Goal: Communication & Community: Share content

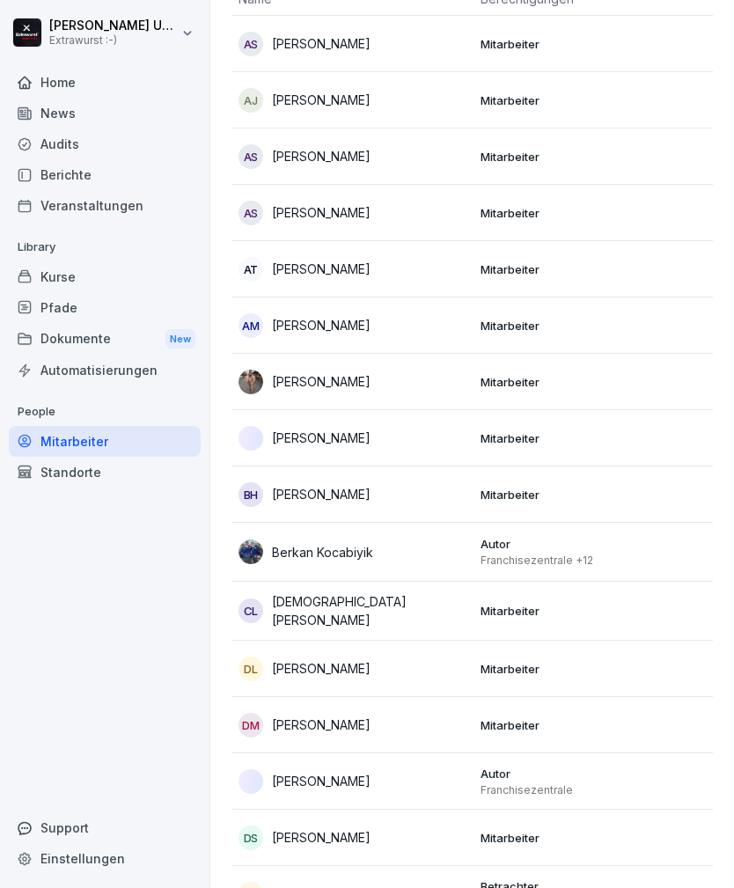
scroll to position [176, 0]
click at [509, 265] on p "Mitarbeiter" at bounding box center [594, 270] width 228 height 16
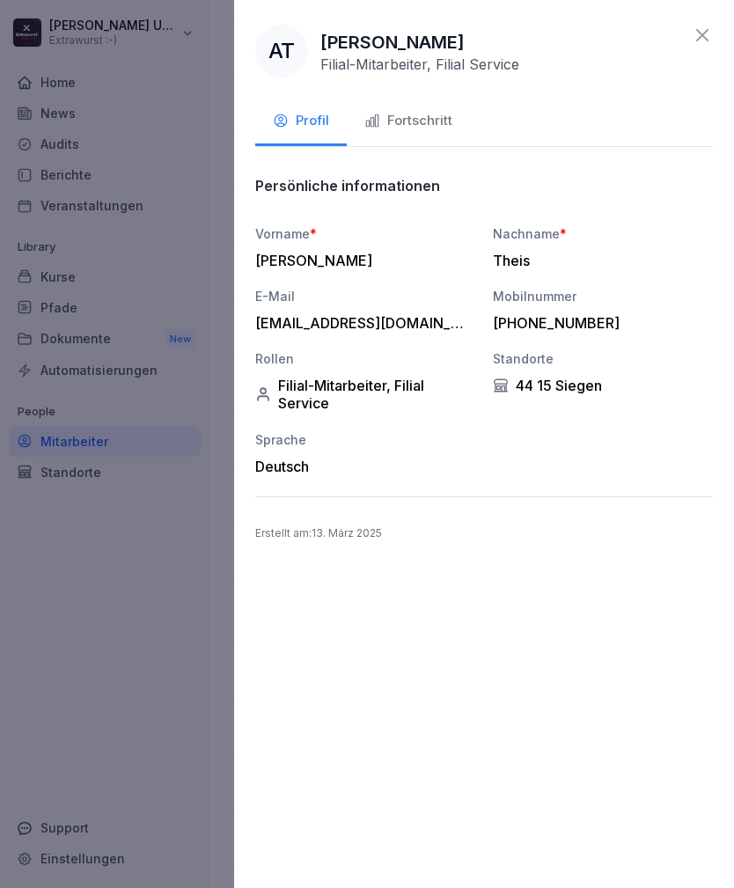
click at [428, 113] on div "Fortschritt" at bounding box center [408, 121] width 88 height 20
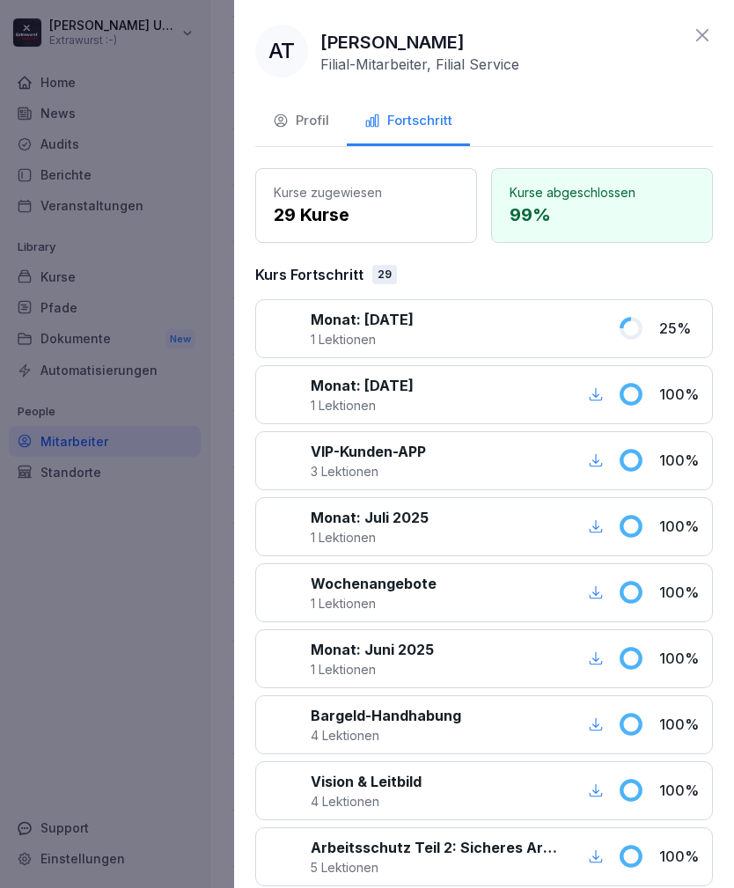
scroll to position [0, 0]
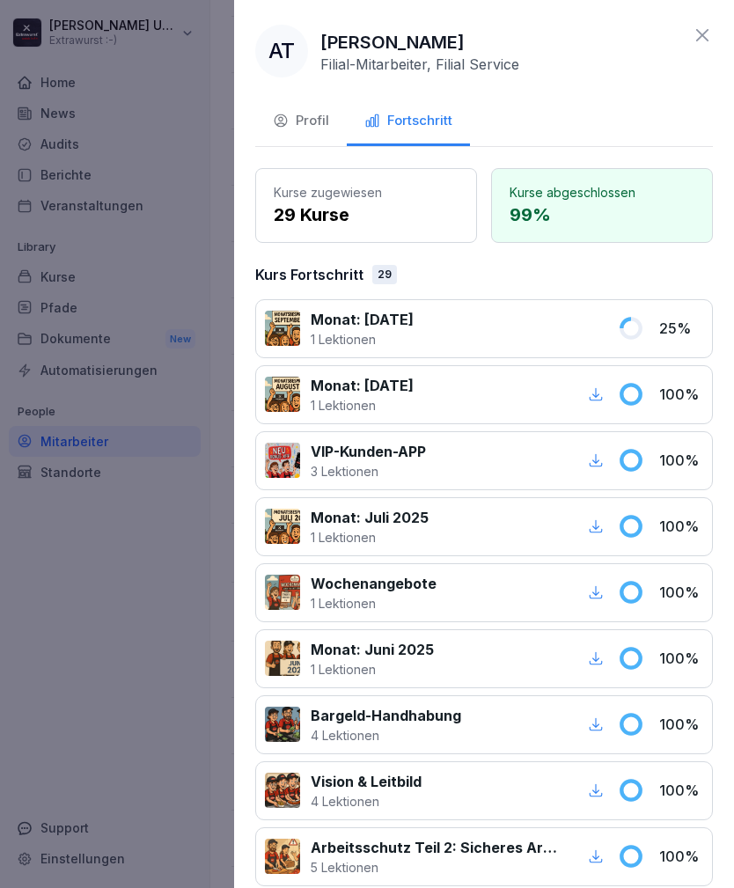
click at [699, 38] on icon at bounding box center [702, 35] width 12 height 12
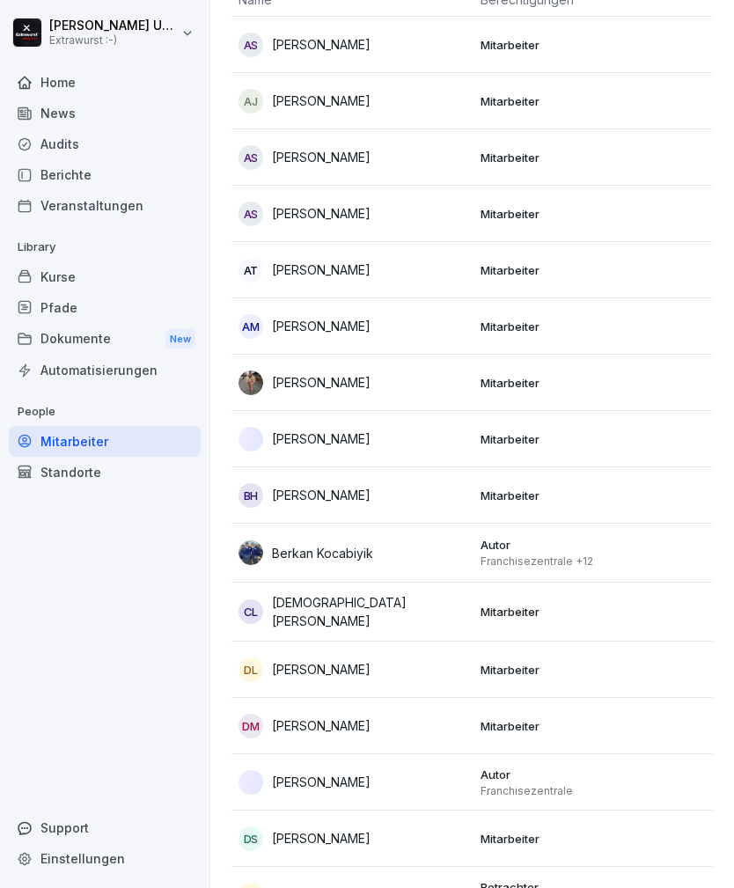
click at [461, 386] on div "[PERSON_NAME]" at bounding box center [352, 382] width 228 height 25
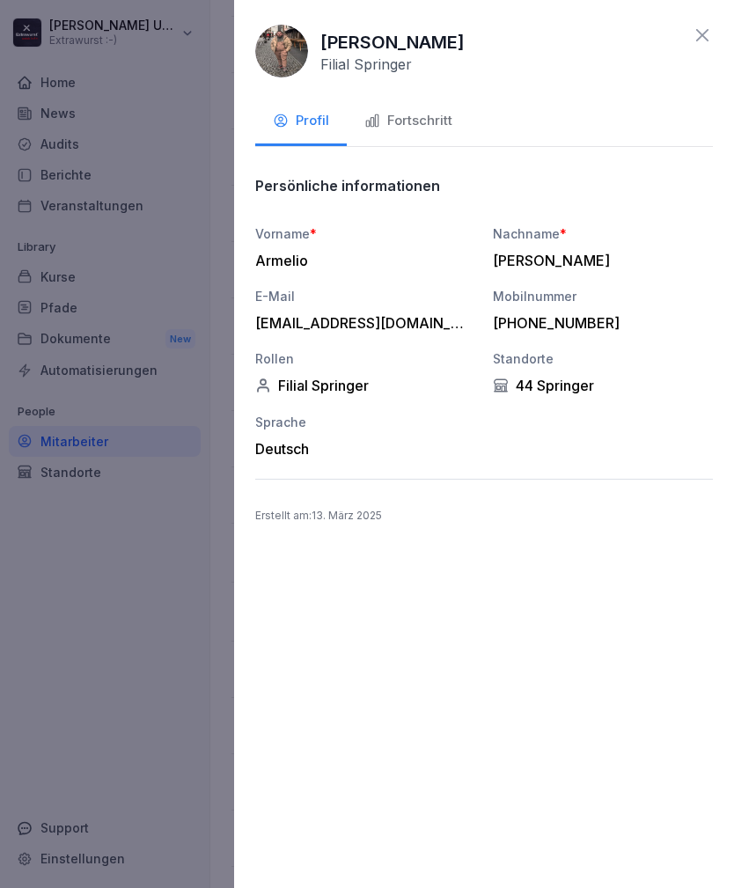
click at [434, 103] on button "Fortschritt" at bounding box center [408, 123] width 123 height 48
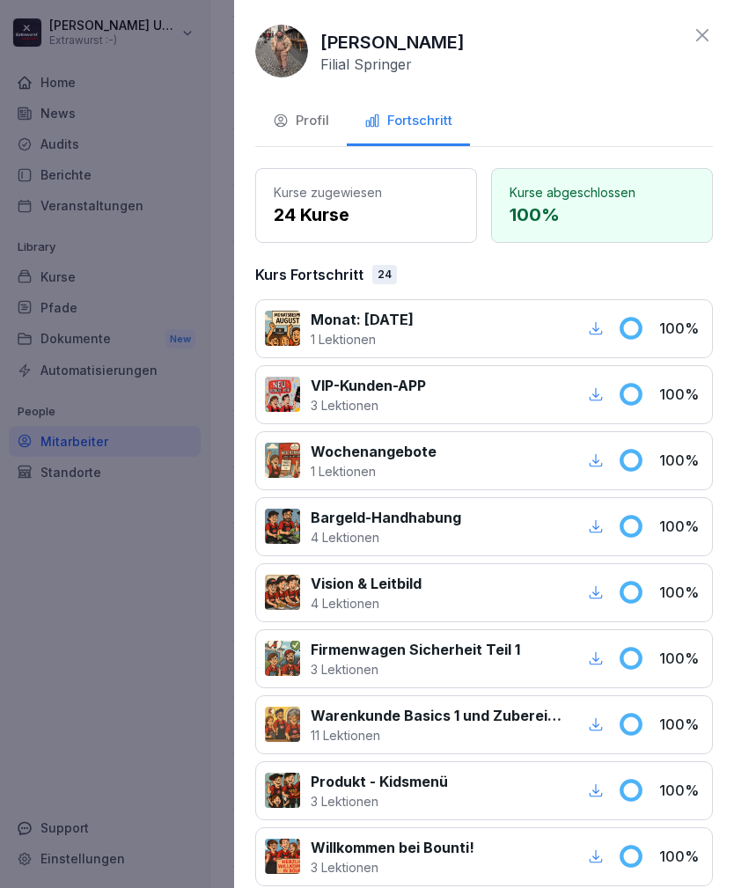
click at [699, 34] on icon at bounding box center [702, 35] width 21 height 21
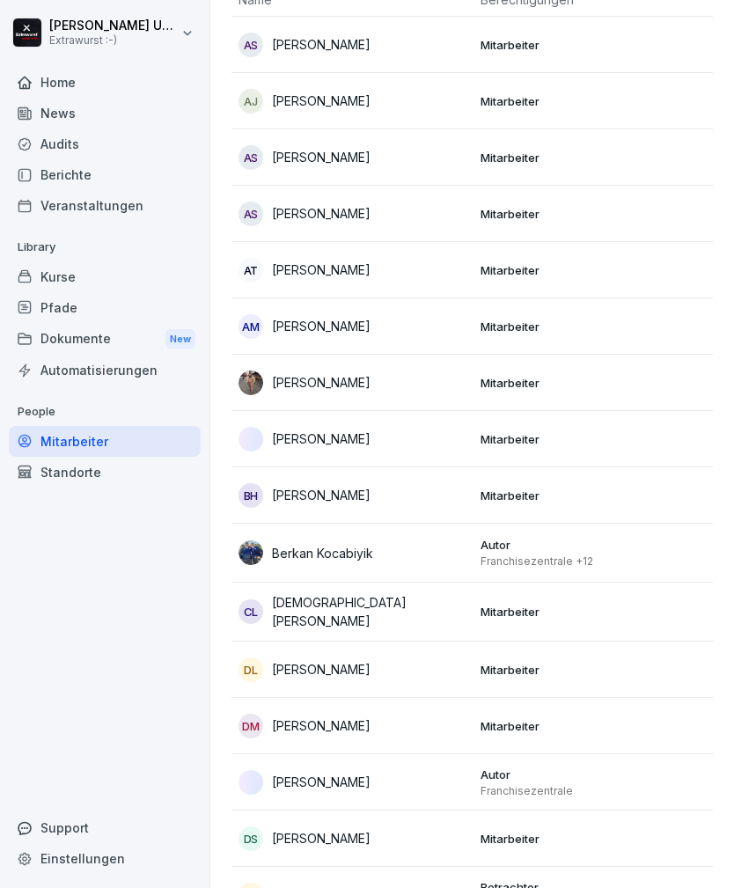
click at [438, 442] on div "[PERSON_NAME]" at bounding box center [352, 439] width 228 height 25
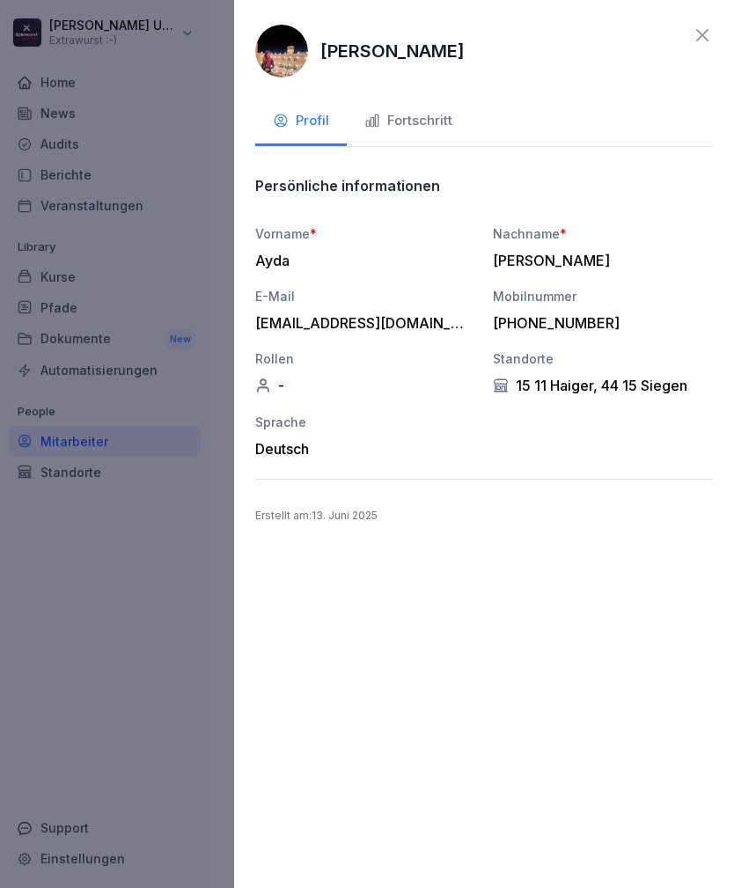
click at [428, 127] on div "Fortschritt" at bounding box center [408, 121] width 88 height 20
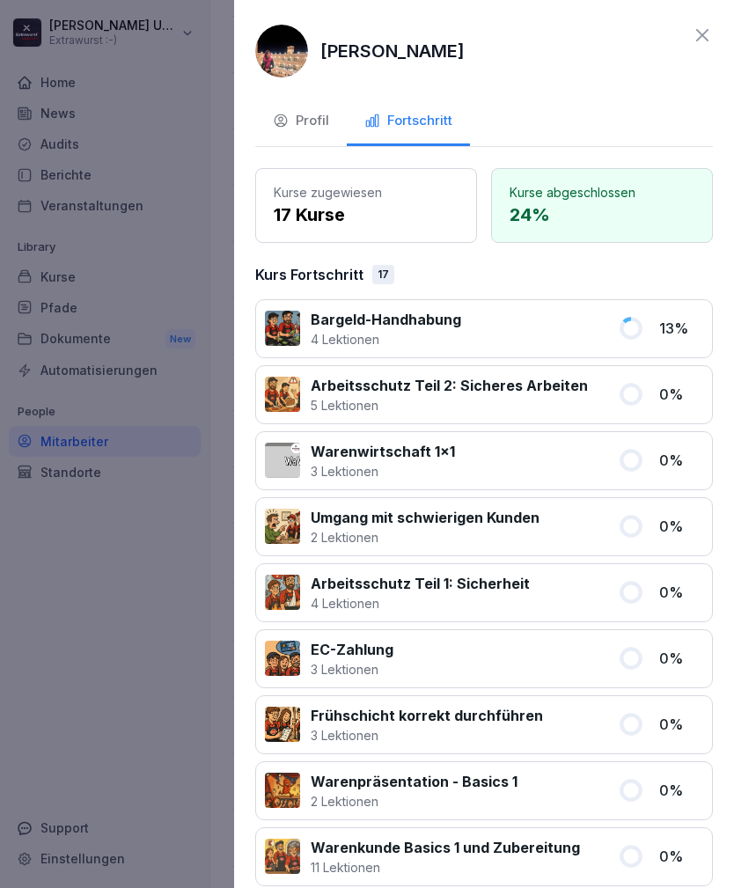
click at [700, 33] on icon at bounding box center [702, 35] width 12 height 12
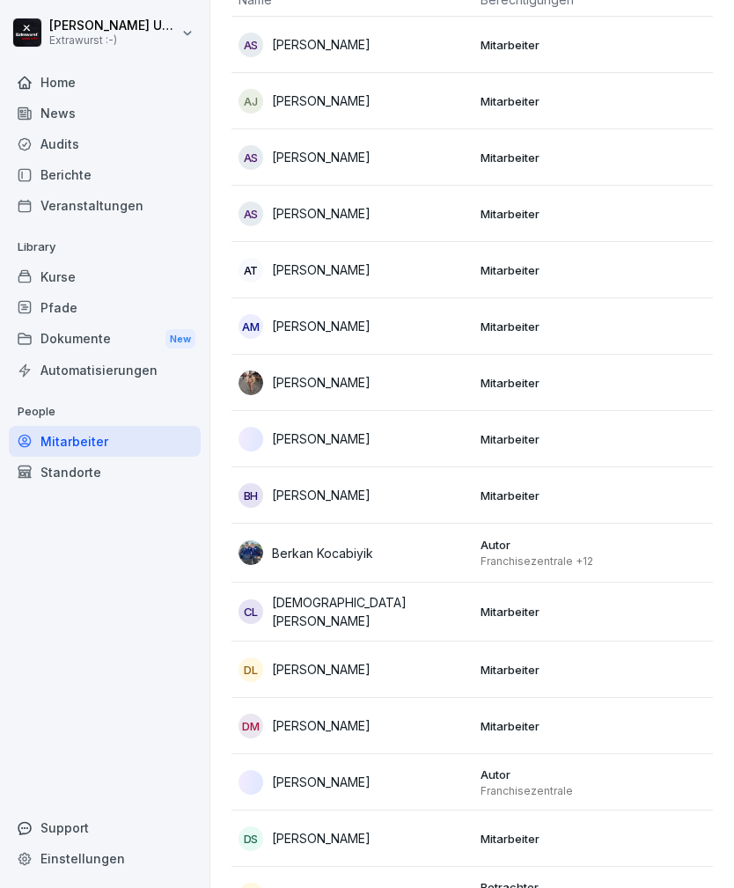
click at [456, 491] on div "BH [PERSON_NAME]" at bounding box center [352, 495] width 228 height 25
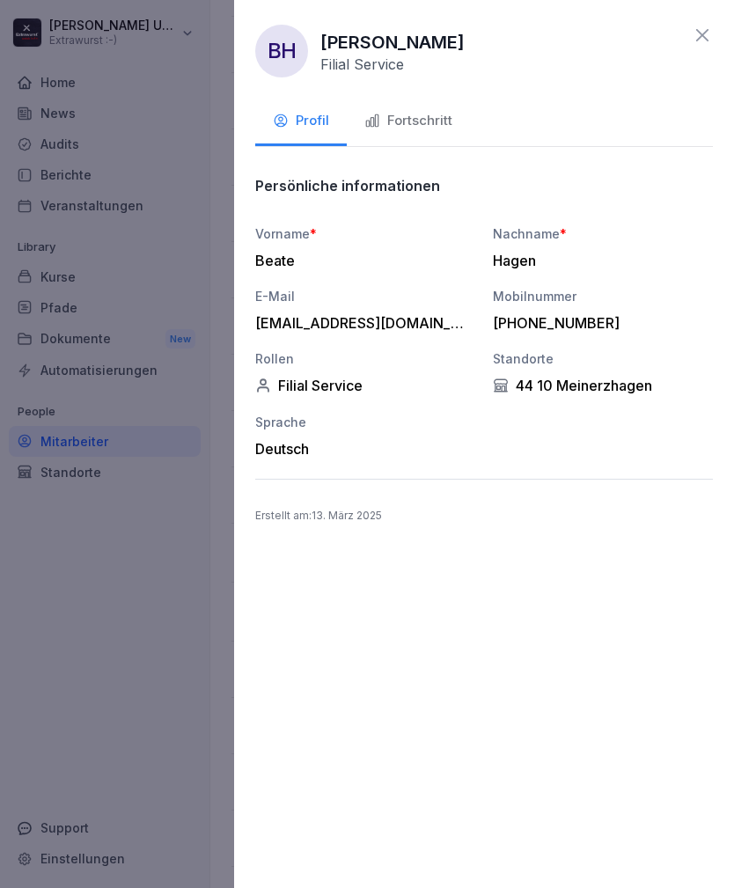
click at [429, 113] on div "Fortschritt" at bounding box center [408, 121] width 88 height 20
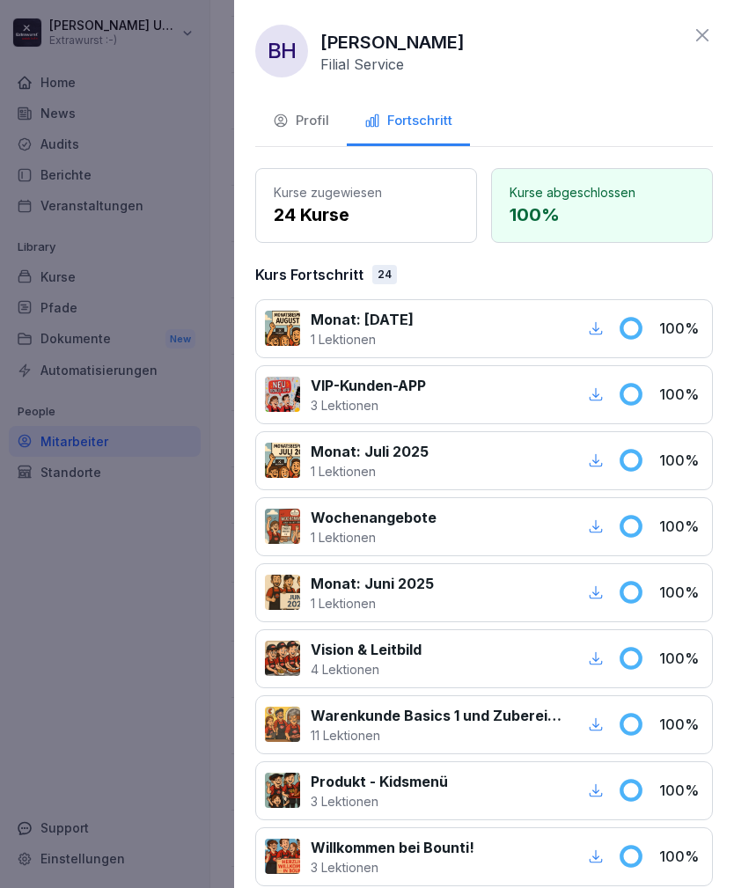
click at [699, 40] on icon at bounding box center [702, 35] width 21 height 21
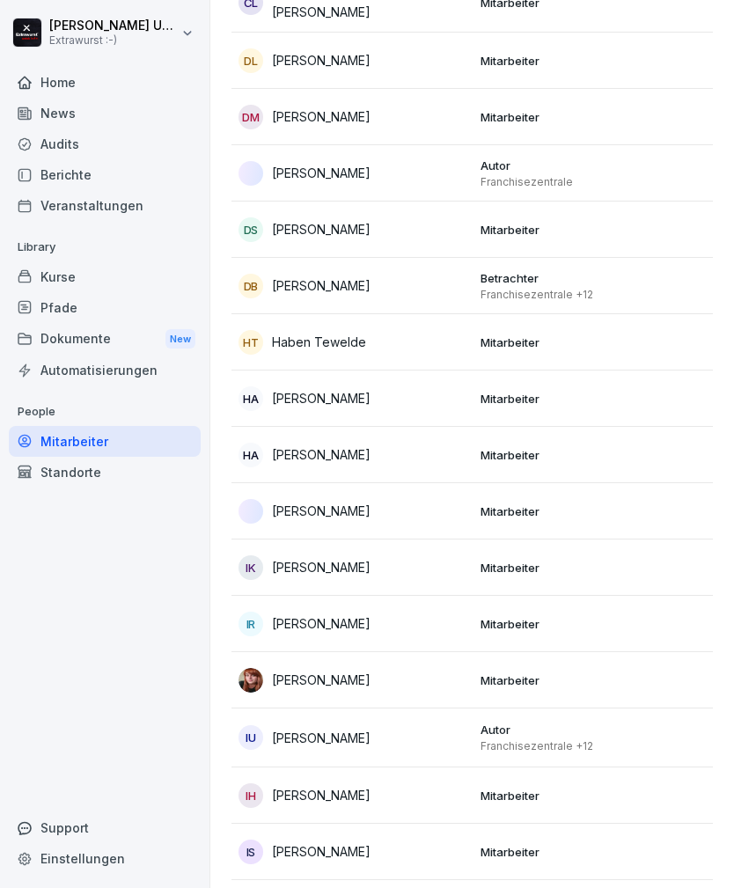
scroll to position [788, 0]
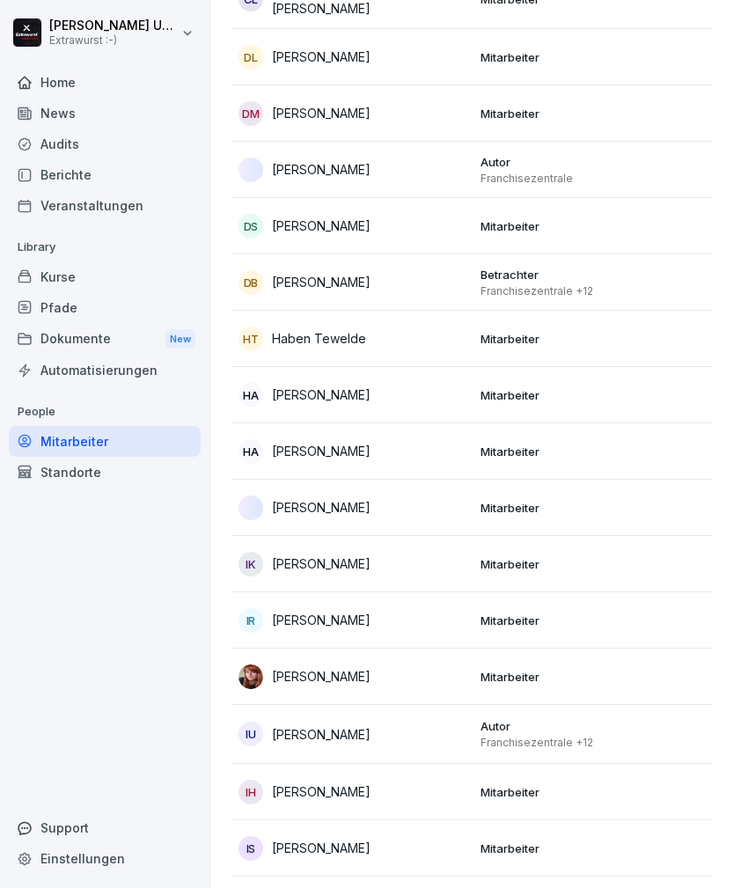
click at [517, 284] on p "Franchisezentrale +12" at bounding box center [594, 291] width 228 height 14
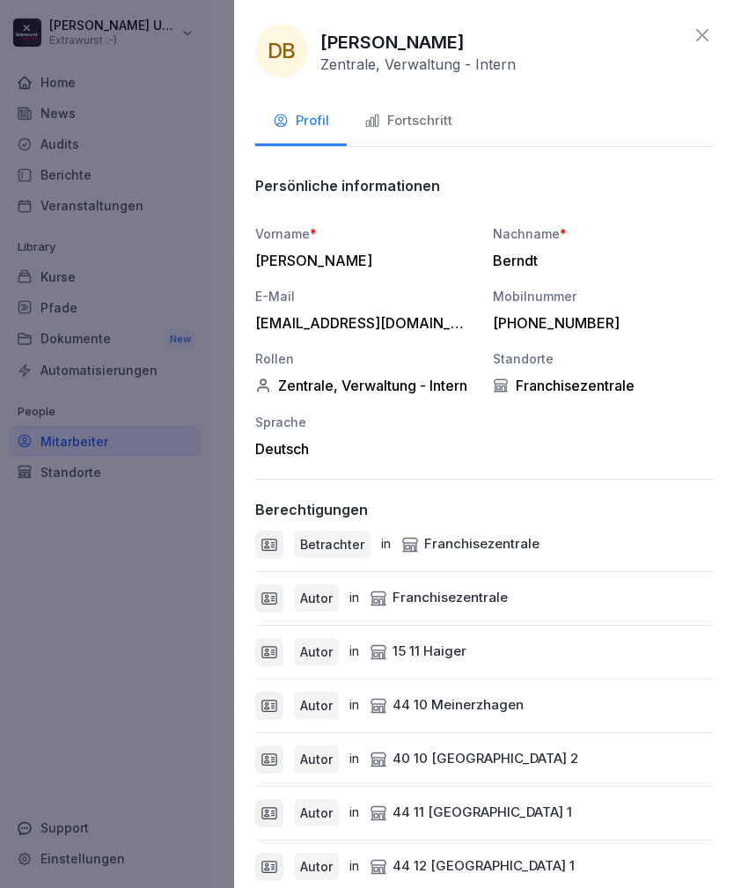
click at [428, 122] on div "Fortschritt" at bounding box center [408, 121] width 88 height 20
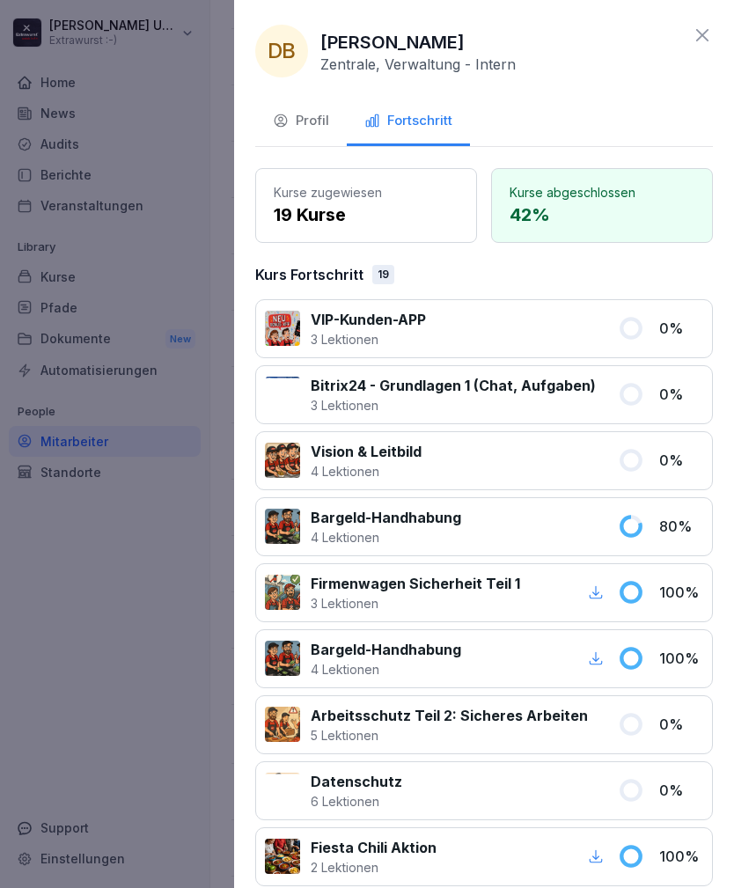
scroll to position [0, 0]
click at [701, 30] on icon at bounding box center [702, 35] width 21 height 21
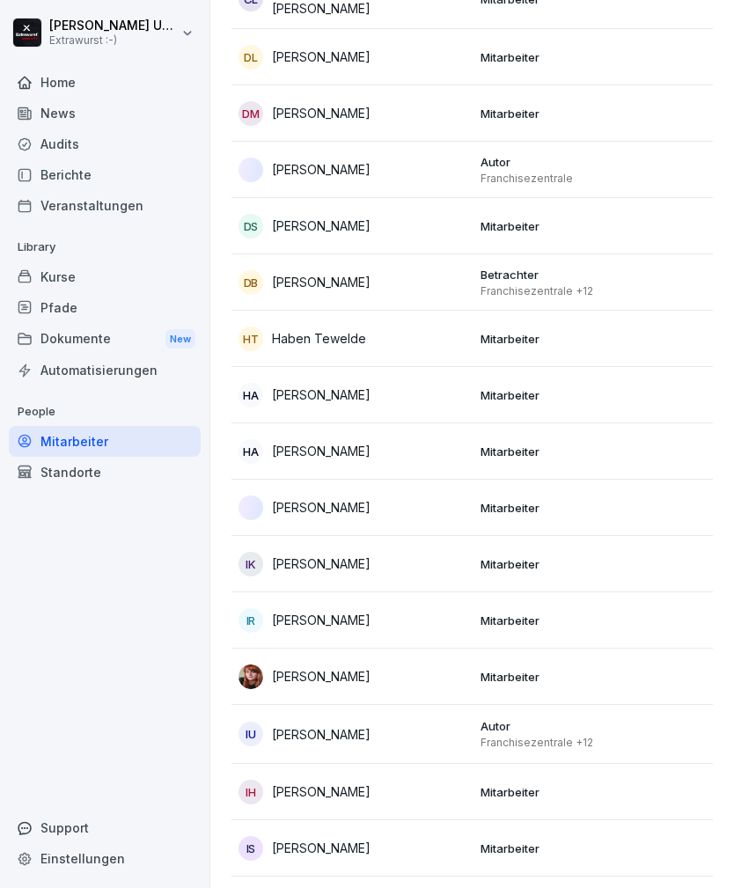
click at [437, 560] on div "IK [PERSON_NAME]" at bounding box center [352, 564] width 228 height 25
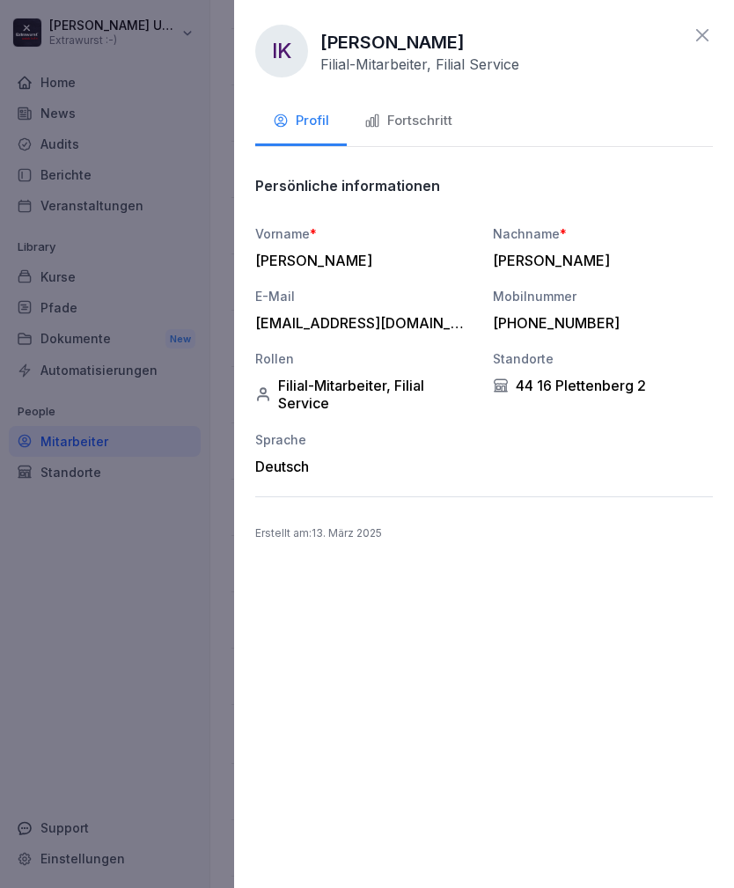
click at [415, 113] on div "Fortschritt" at bounding box center [408, 121] width 88 height 20
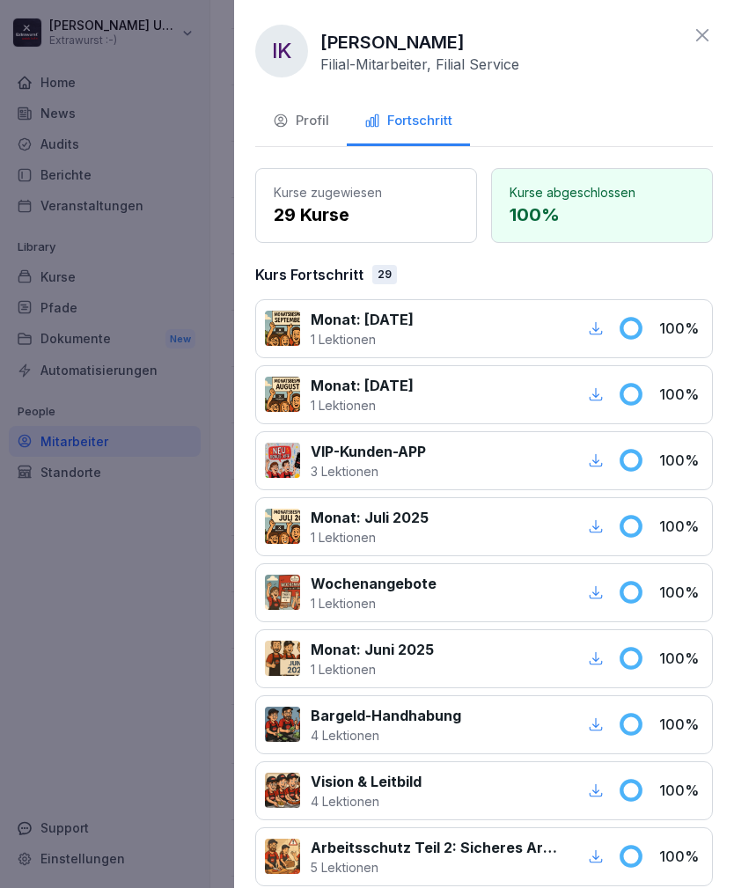
click at [696, 35] on icon at bounding box center [702, 35] width 21 height 21
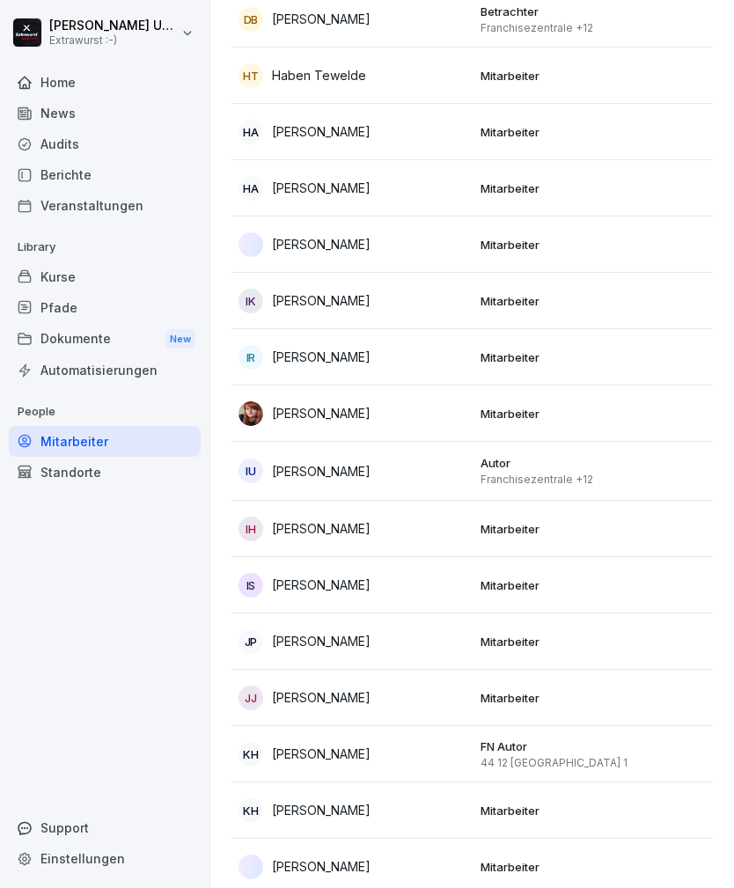
scroll to position [1056, 0]
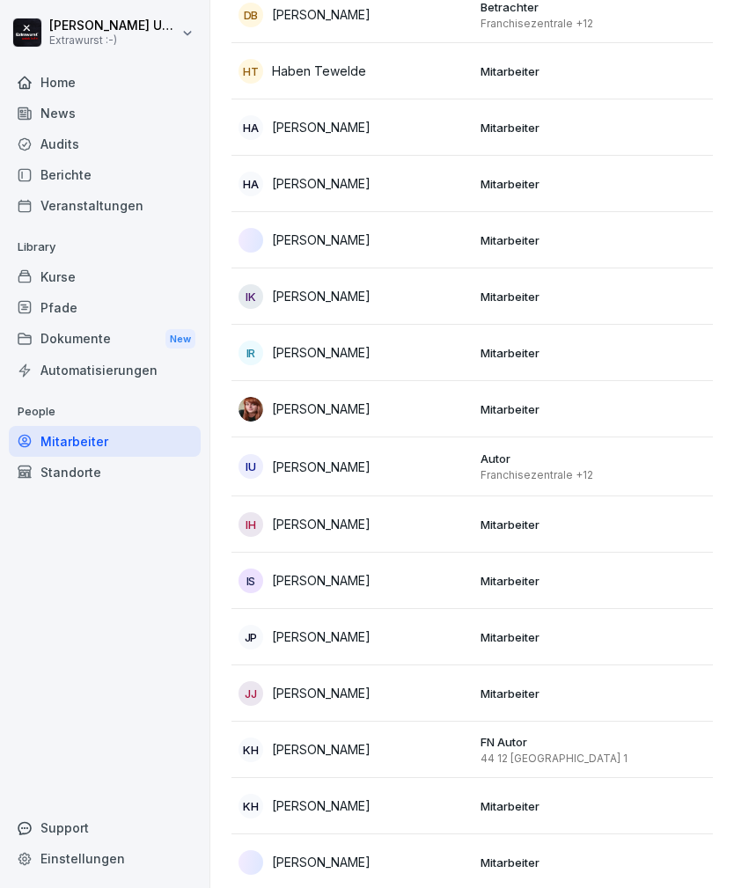
click at [508, 348] on p "Mitarbeiter" at bounding box center [594, 353] width 228 height 16
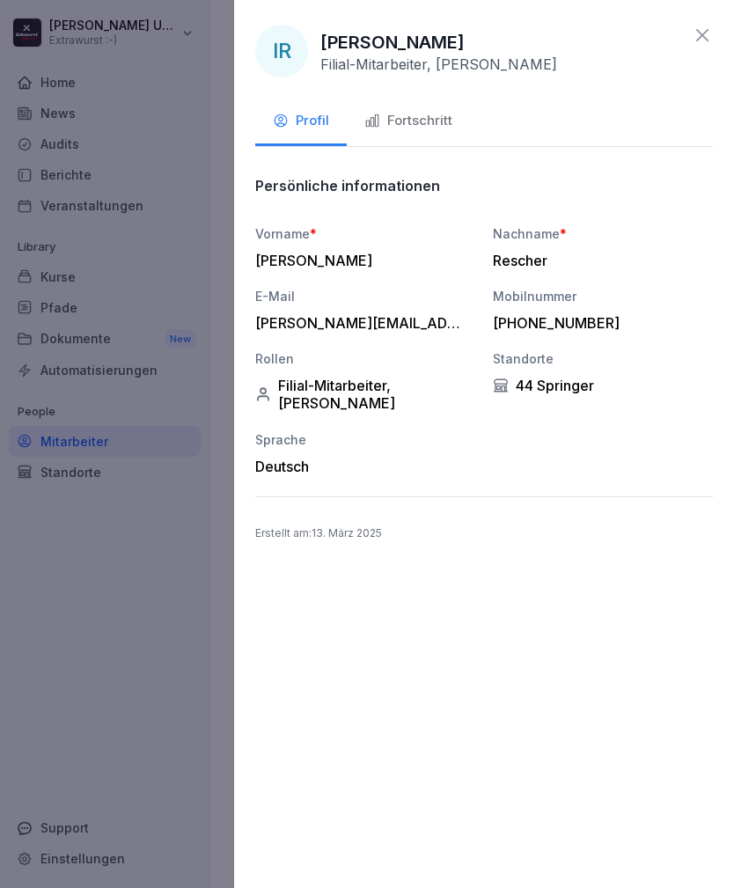
click at [435, 119] on div "Fortschritt" at bounding box center [408, 121] width 88 height 20
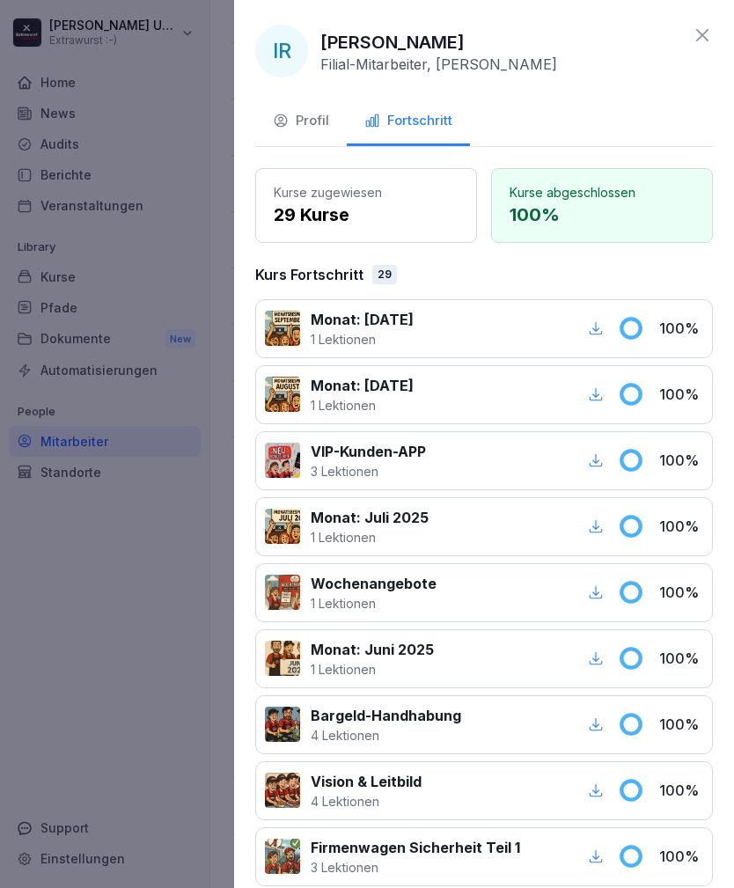
click at [704, 32] on icon at bounding box center [702, 35] width 21 height 21
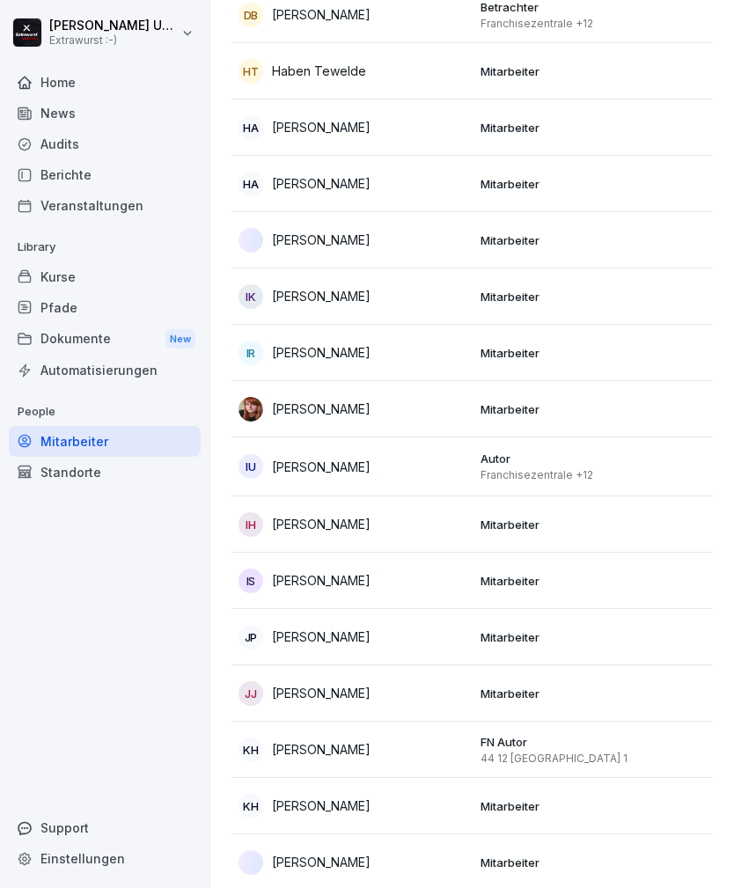
click at [493, 405] on p "Mitarbeiter" at bounding box center [594, 409] width 228 height 16
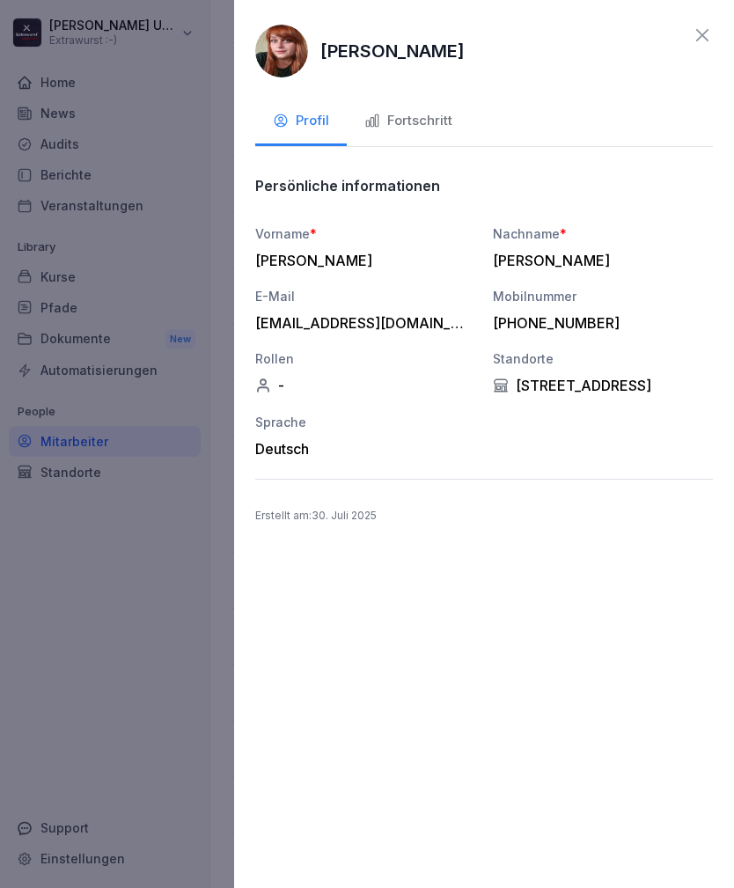
click at [427, 112] on div "Fortschritt" at bounding box center [408, 121] width 88 height 20
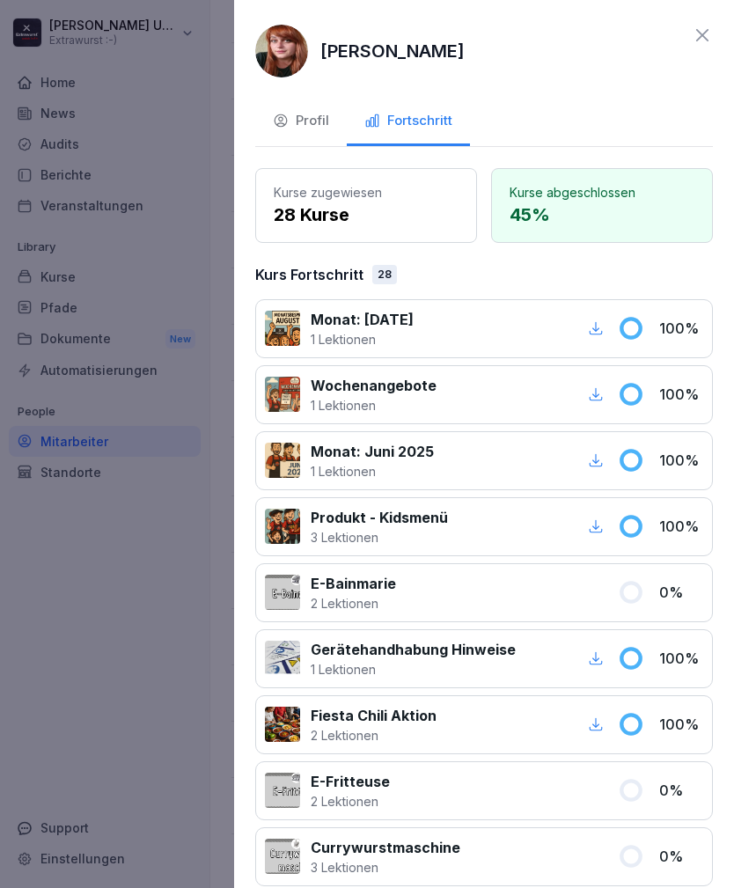
scroll to position [0, 0]
click at [311, 114] on div "Profil" at bounding box center [301, 121] width 56 height 20
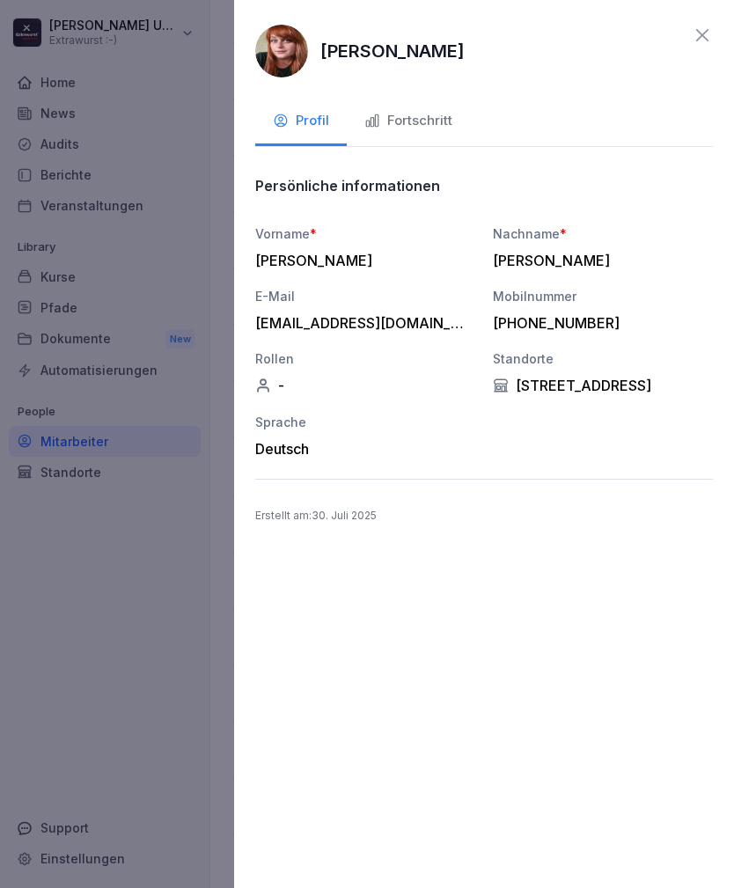
click at [705, 36] on icon at bounding box center [702, 35] width 21 height 21
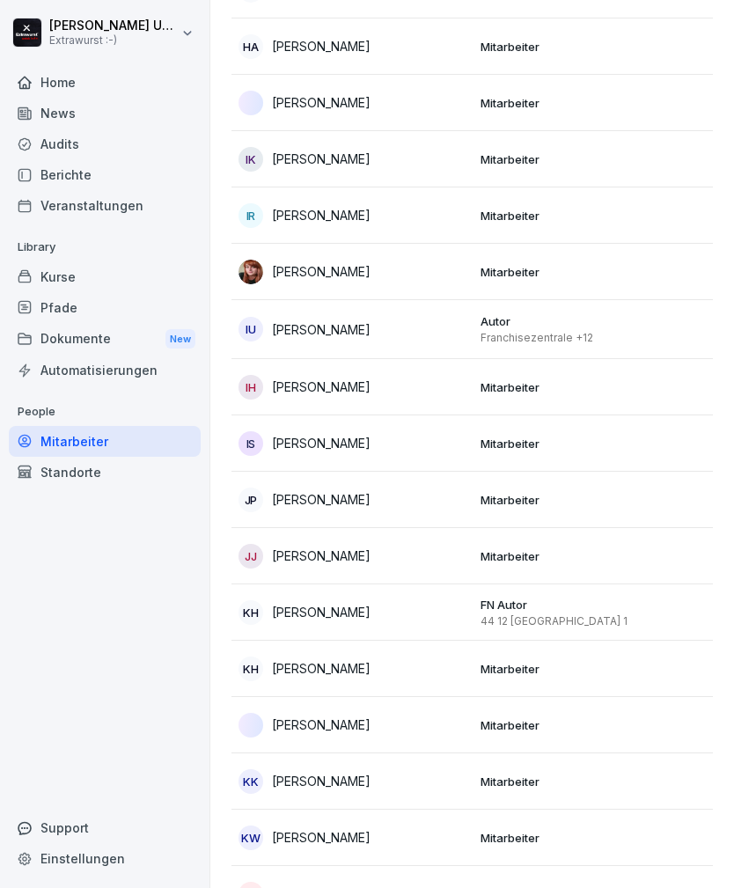
scroll to position [1196, 0]
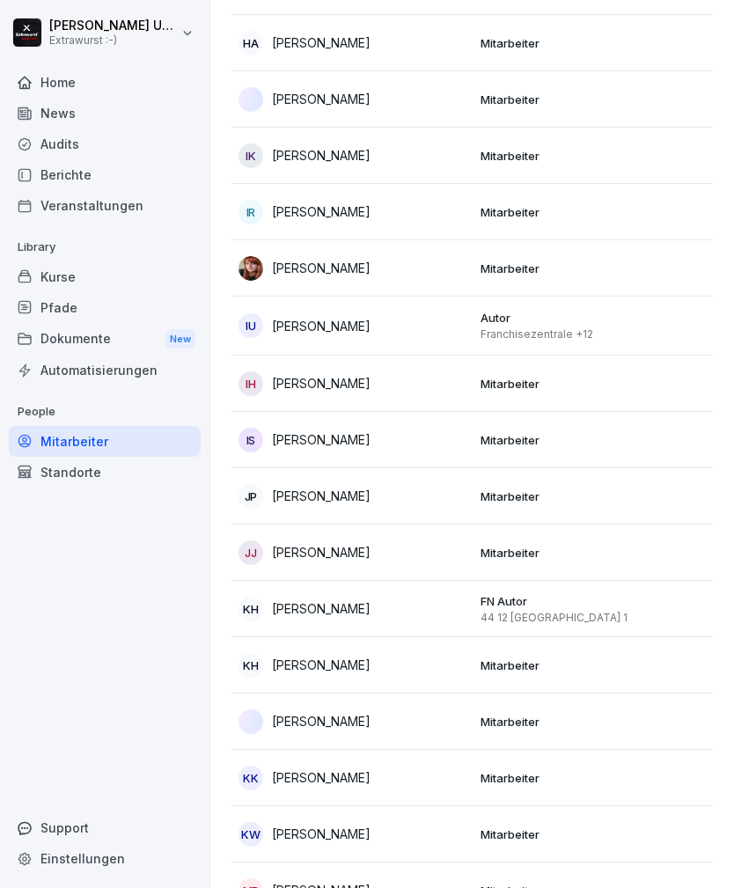
click at [462, 388] on div "IH [PERSON_NAME]" at bounding box center [352, 383] width 228 height 25
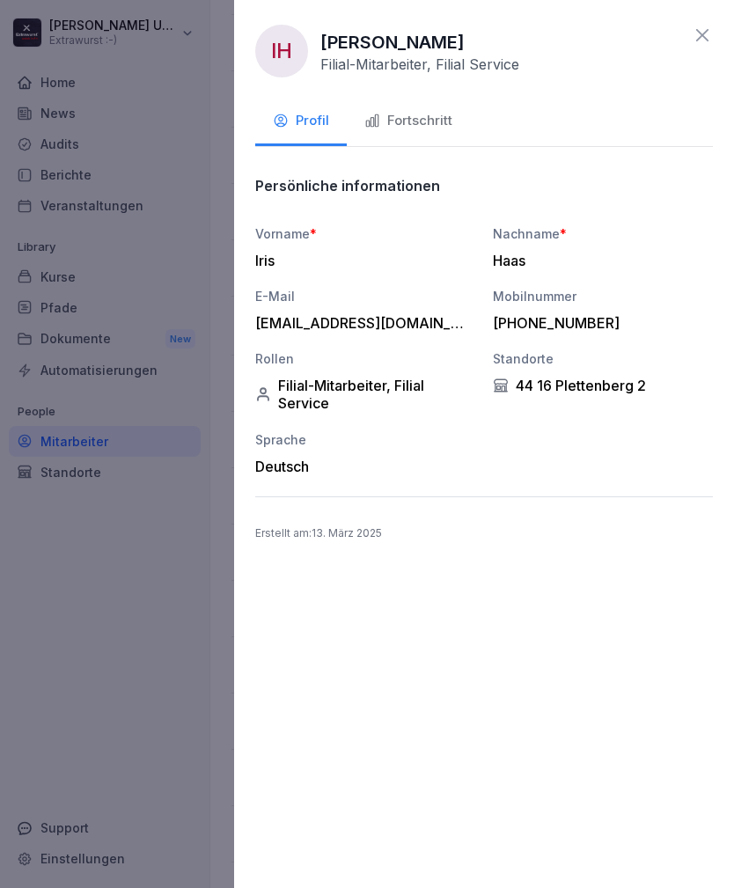
click at [444, 119] on div "Fortschritt" at bounding box center [408, 121] width 88 height 20
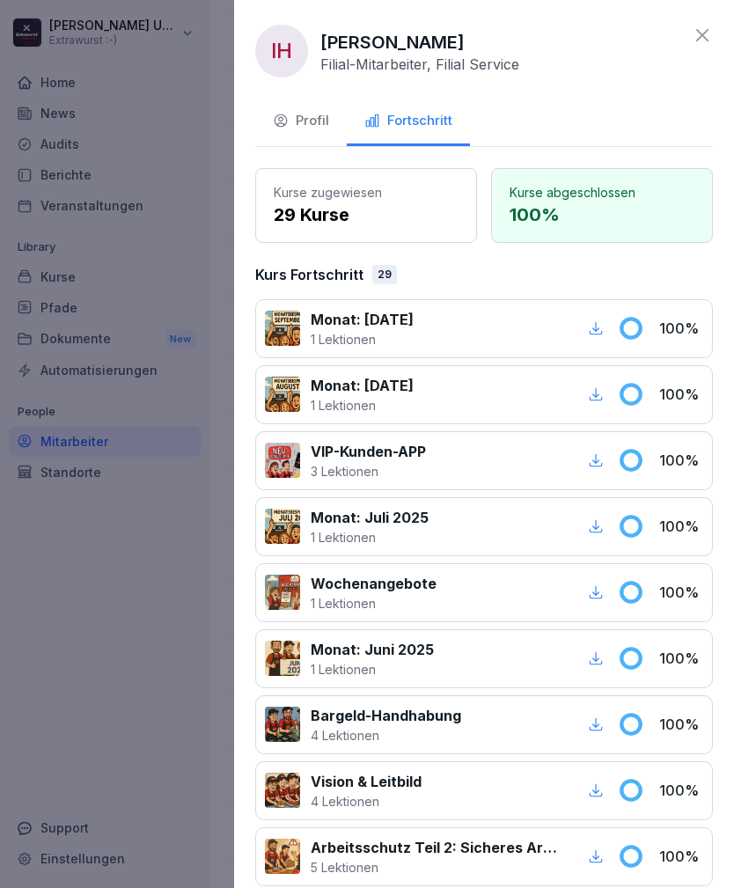
click at [712, 24] on div "IH [PERSON_NAME] Filial-Mitarbeiter, Filial Service Profil Fortschritt Kurse zu…" at bounding box center [484, 444] width 500 height 888
click at [699, 31] on icon at bounding box center [702, 35] width 21 height 21
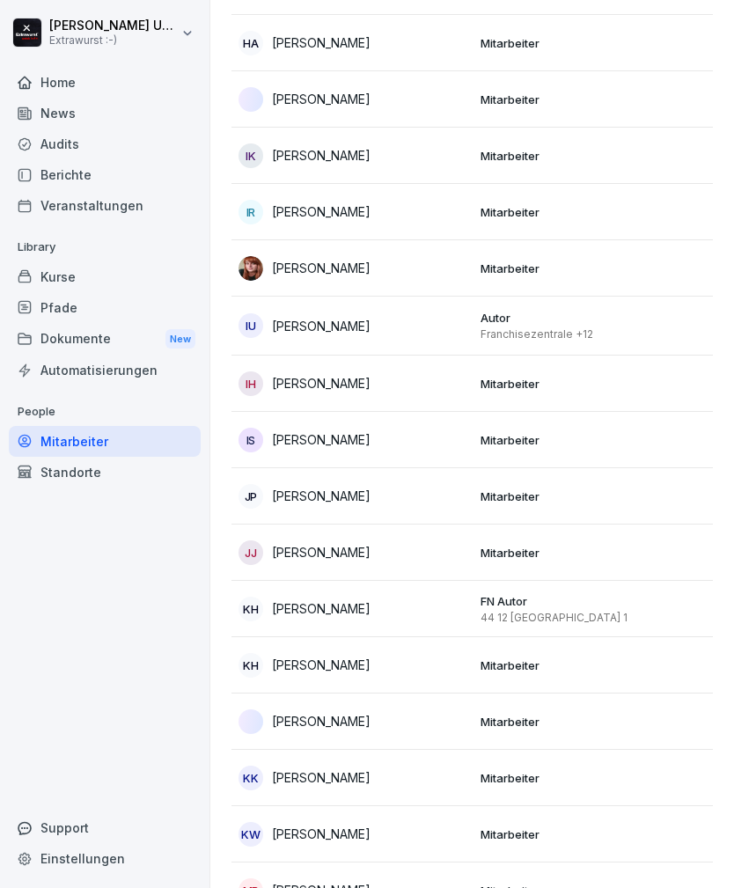
click at [458, 448] on div "IS [PERSON_NAME]" at bounding box center [352, 440] width 228 height 25
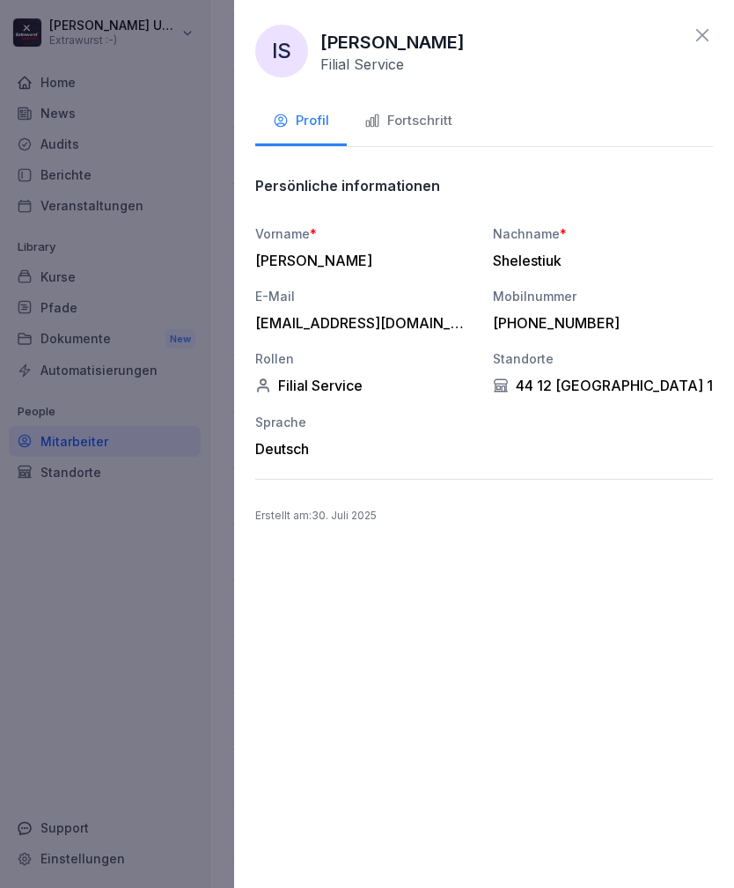
click at [428, 130] on button "Fortschritt" at bounding box center [408, 123] width 123 height 48
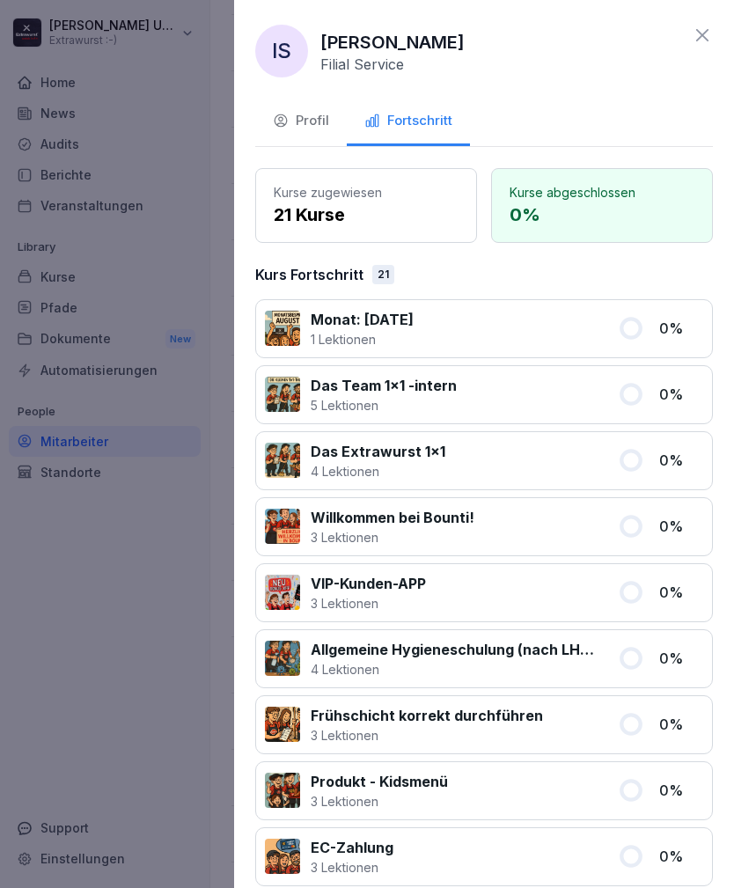
click at [704, 33] on icon at bounding box center [702, 35] width 12 height 12
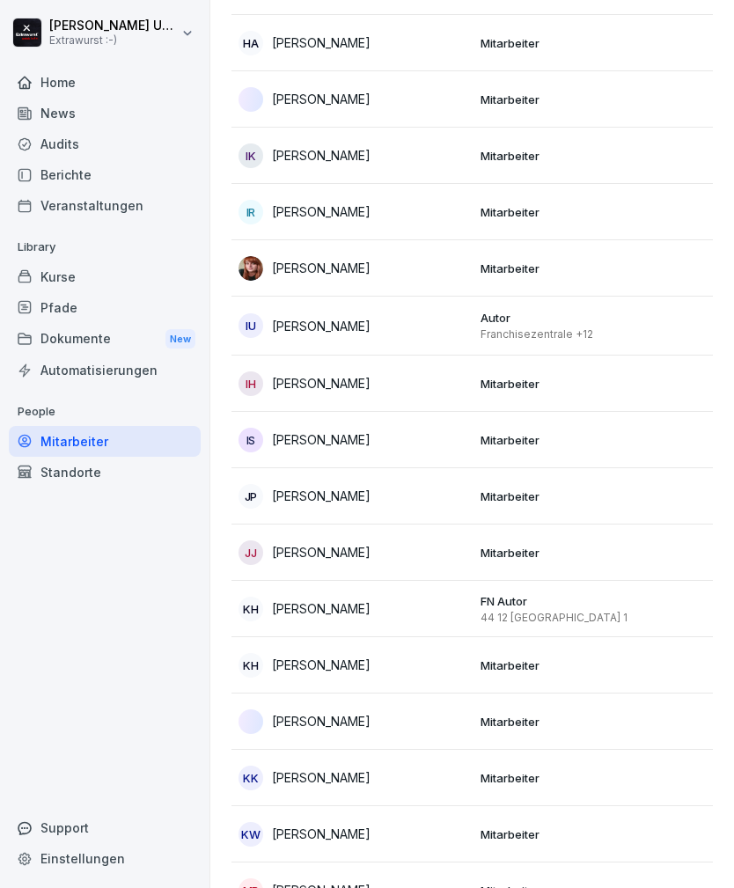
click at [409, 100] on div "[PERSON_NAME]" at bounding box center [352, 99] width 228 height 25
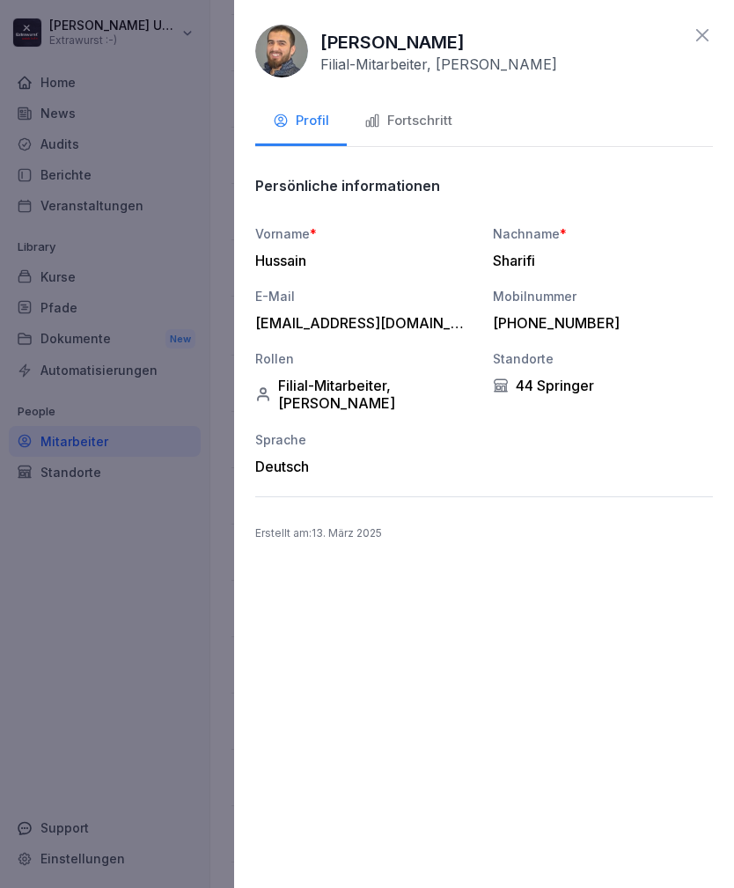
click at [428, 126] on div "Fortschritt" at bounding box center [408, 121] width 88 height 20
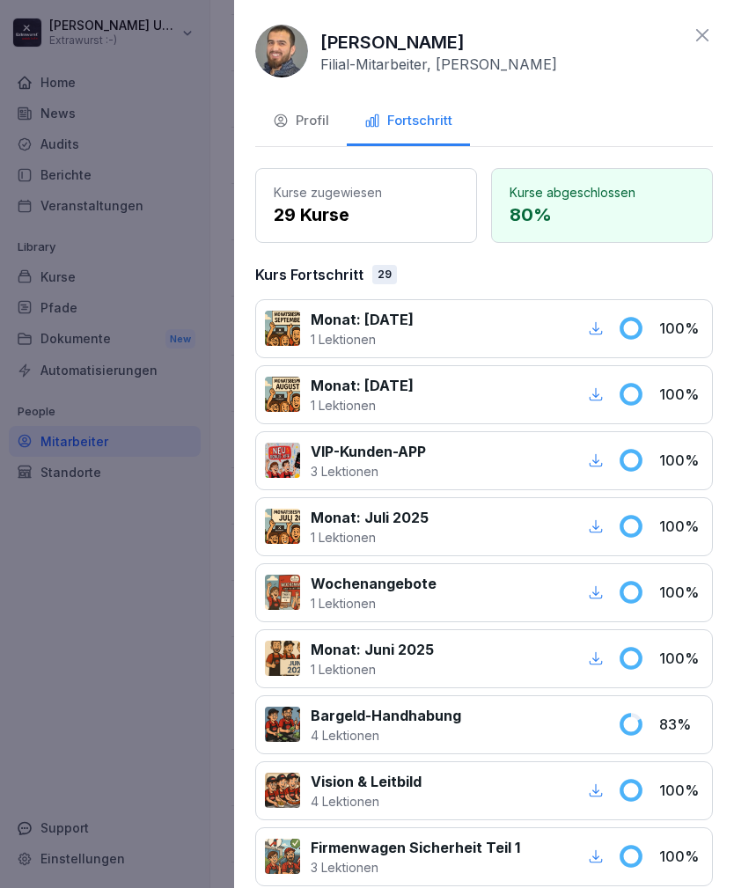
scroll to position [0, 0]
click at [709, 26] on icon at bounding box center [702, 35] width 21 height 21
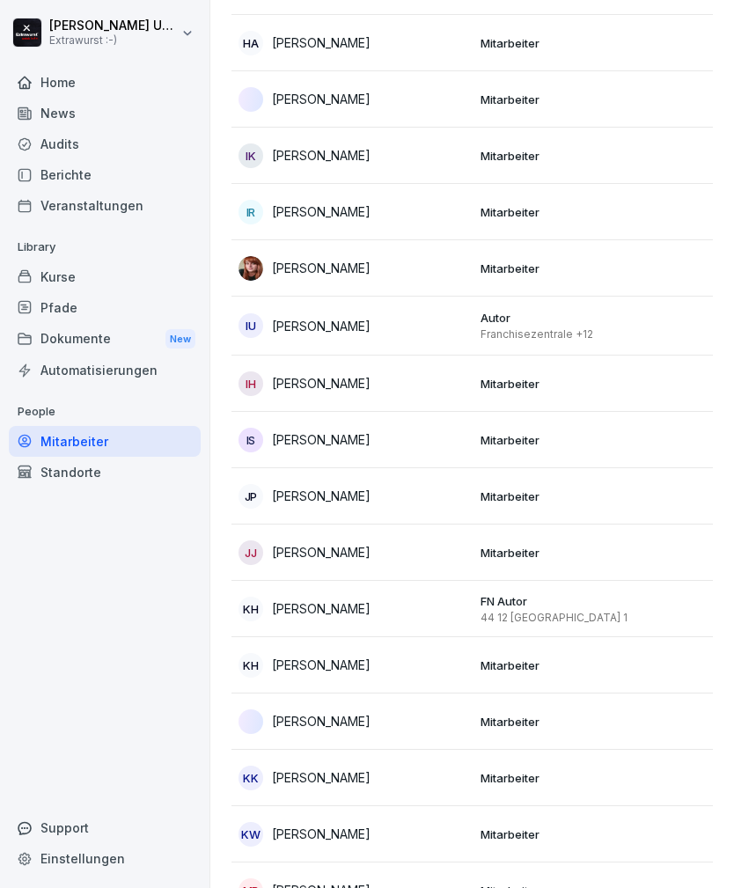
click at [513, 496] on p "Mitarbeiter" at bounding box center [594, 496] width 228 height 16
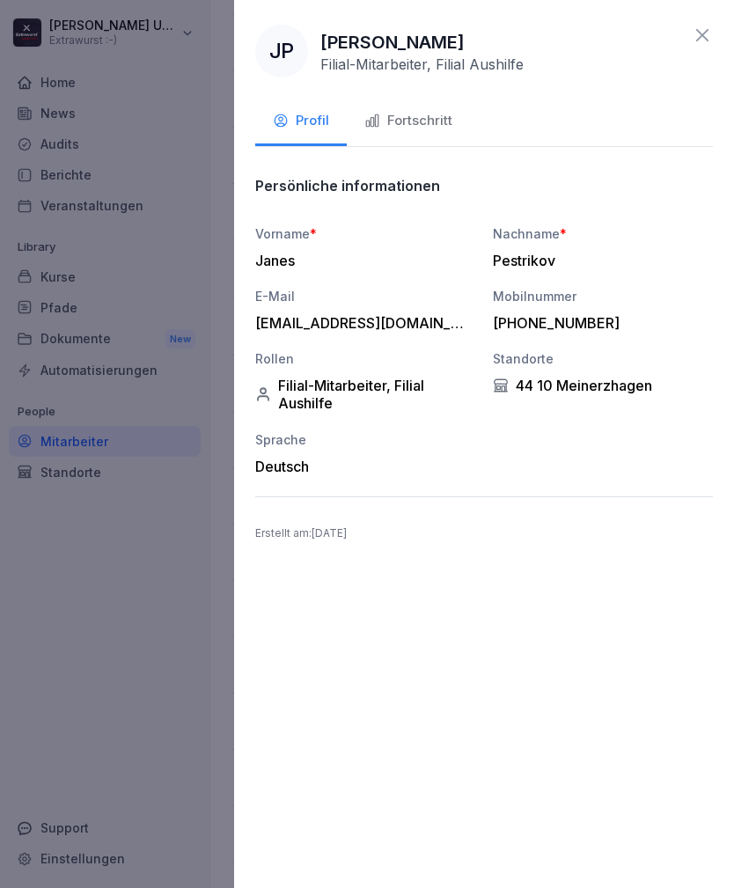
click at [435, 121] on div "Fortschritt" at bounding box center [408, 121] width 88 height 20
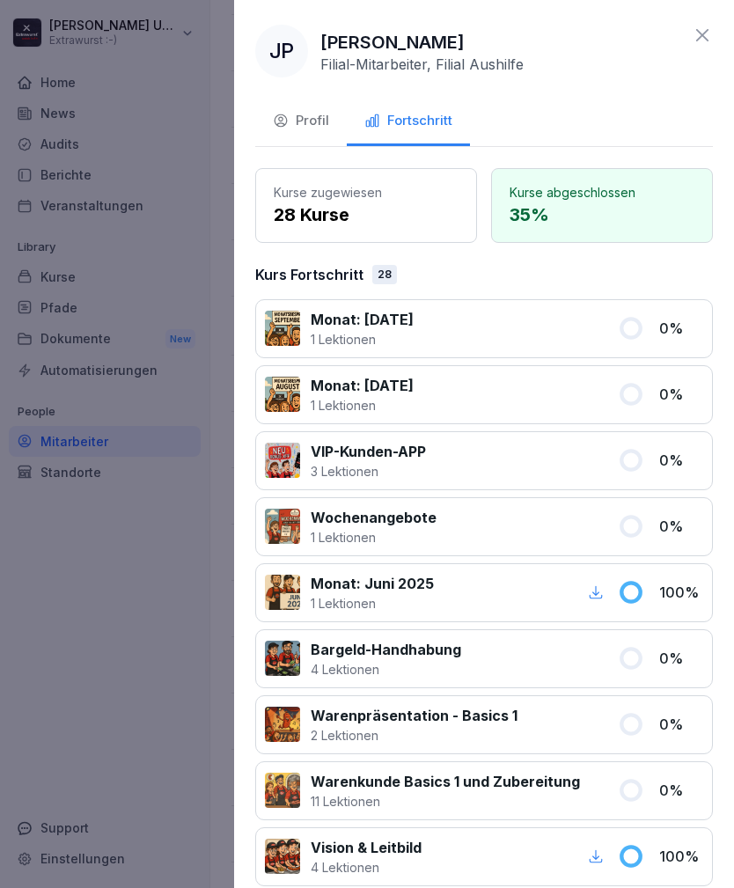
click at [706, 37] on icon at bounding box center [702, 35] width 21 height 21
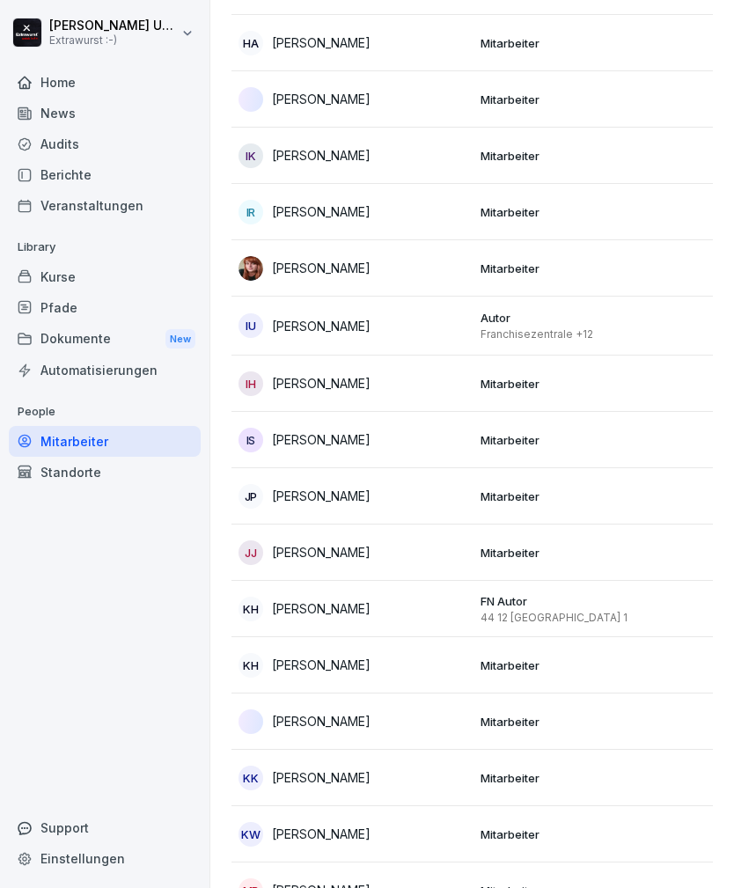
click at [443, 558] on div "[PERSON_NAME]" at bounding box center [352, 552] width 228 height 25
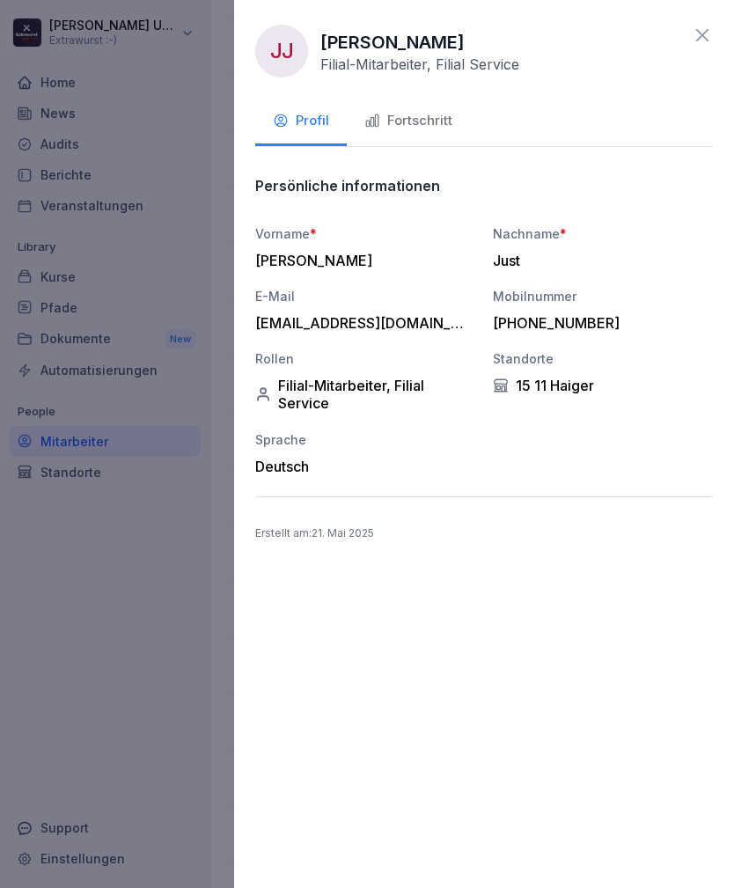
click at [435, 114] on div "Fortschritt" at bounding box center [408, 121] width 88 height 20
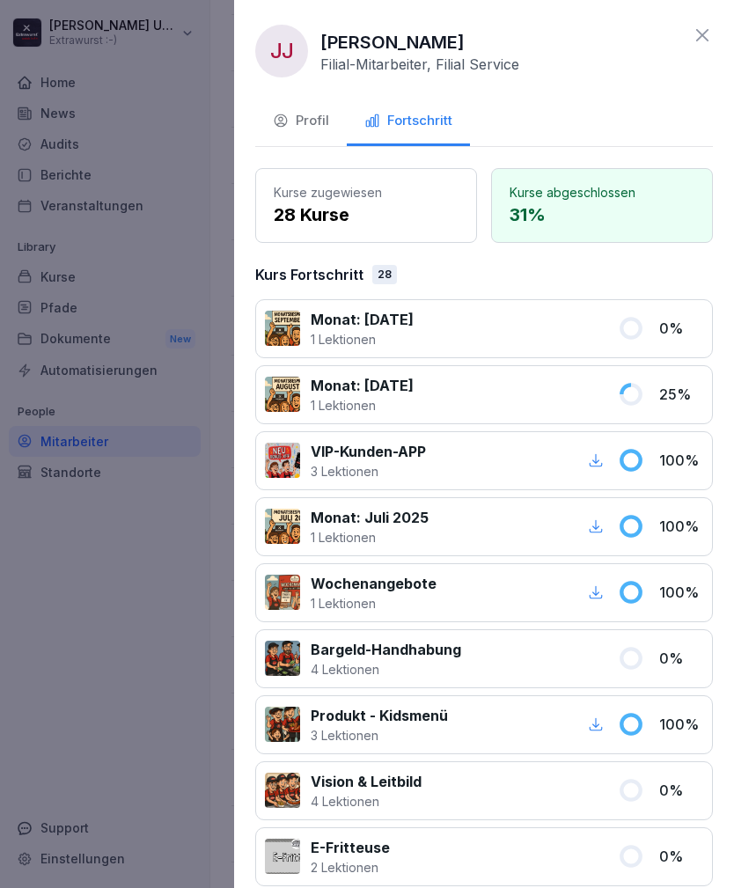
click at [712, 43] on icon at bounding box center [702, 35] width 21 height 21
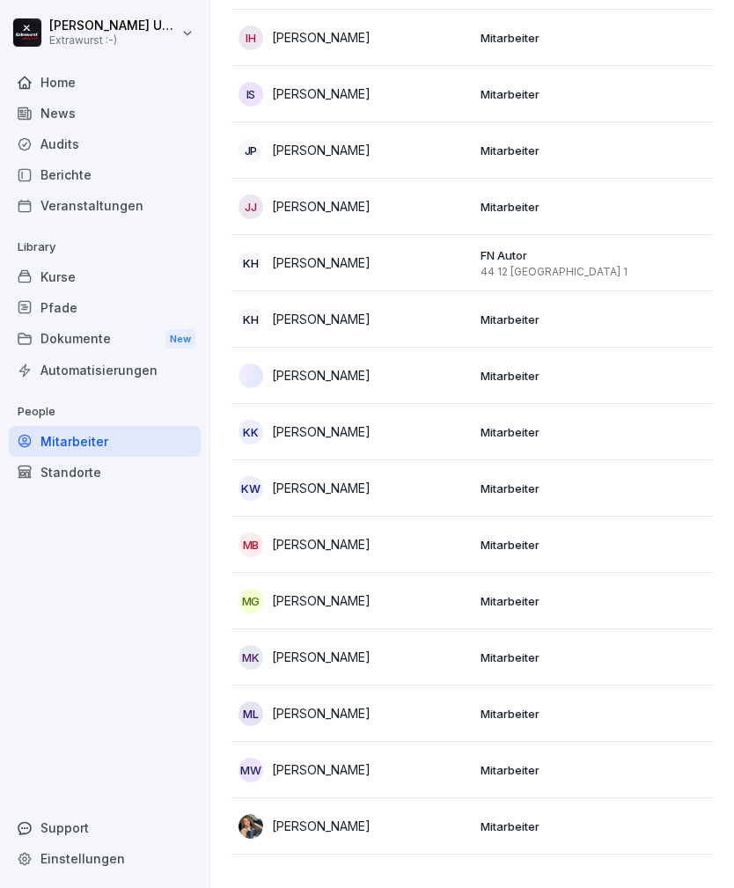
scroll to position [1544, 0]
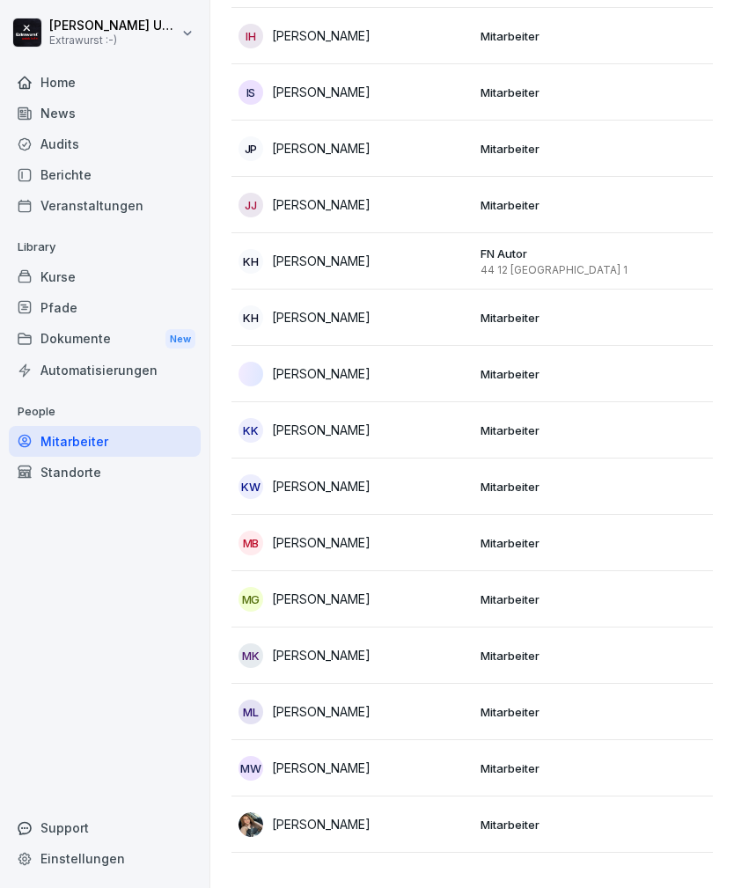
click at [568, 373] on p "Mitarbeiter" at bounding box center [594, 374] width 228 height 16
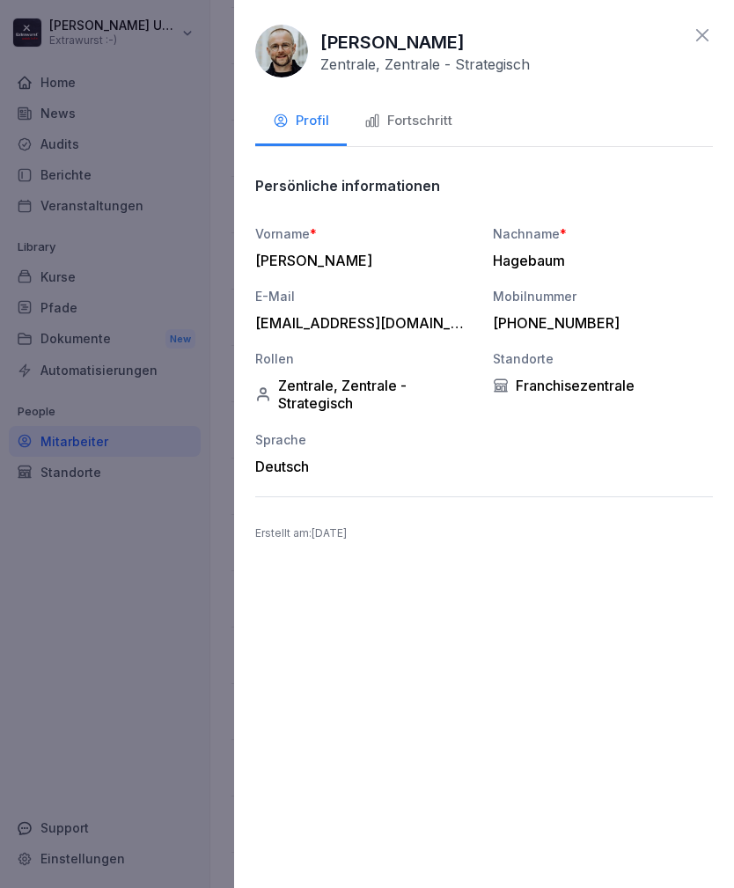
click at [428, 112] on div "Fortschritt" at bounding box center [408, 121] width 88 height 20
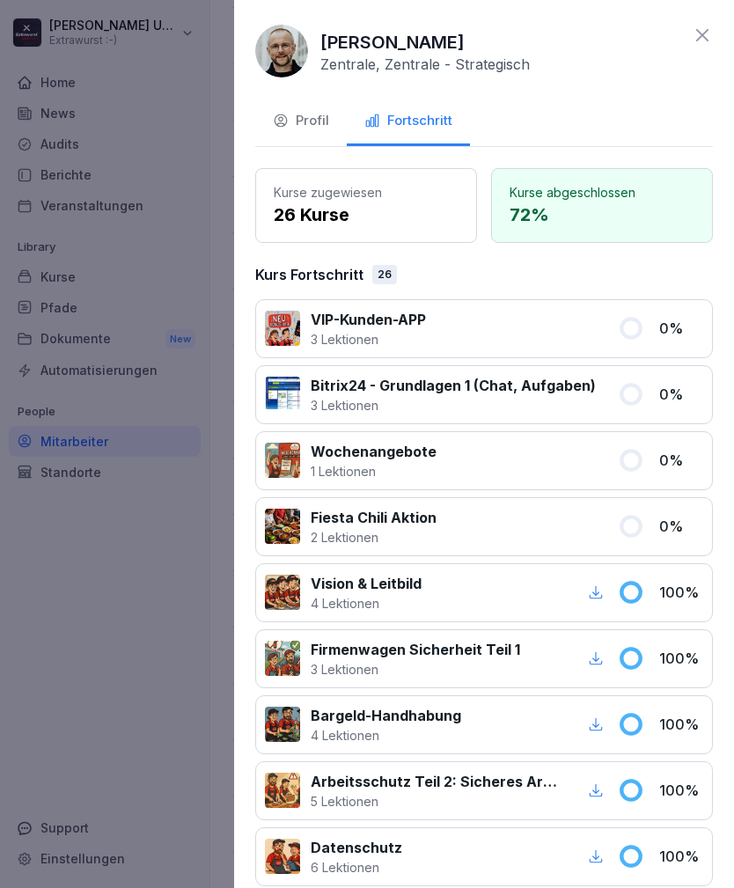
click at [706, 45] on icon at bounding box center [702, 35] width 21 height 21
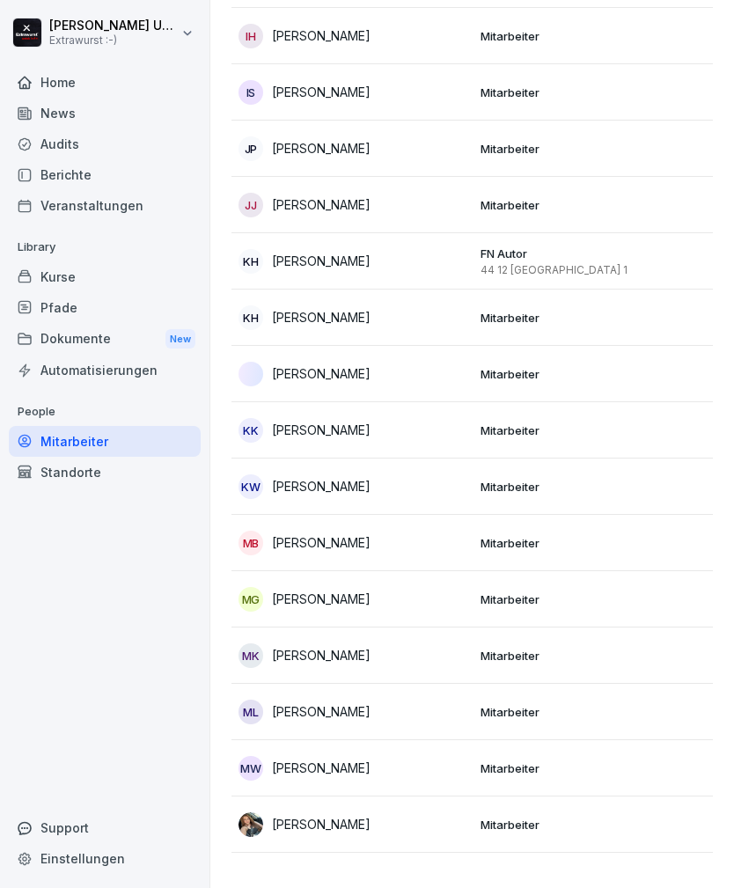
click at [561, 432] on p "Mitarbeiter" at bounding box center [594, 430] width 228 height 16
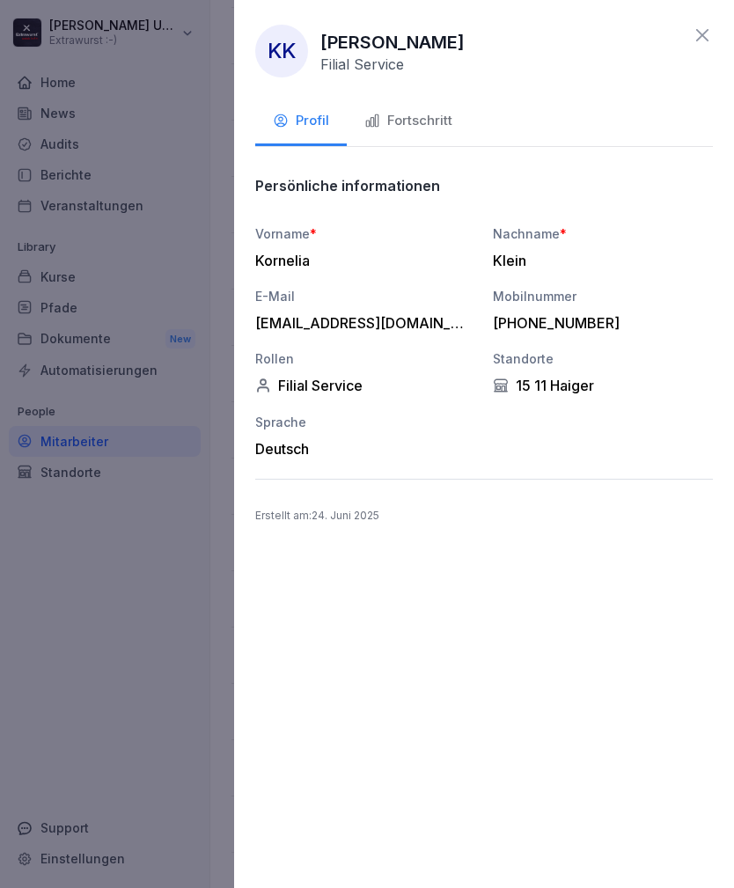
click at [434, 115] on div "Fortschritt" at bounding box center [408, 121] width 88 height 20
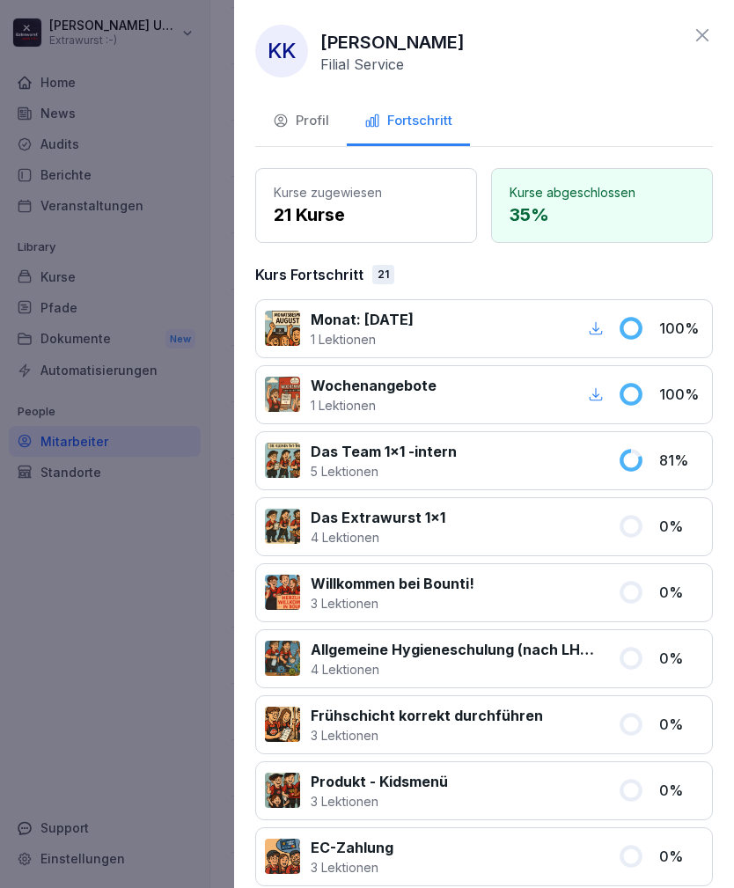
click at [705, 31] on icon at bounding box center [702, 35] width 21 height 21
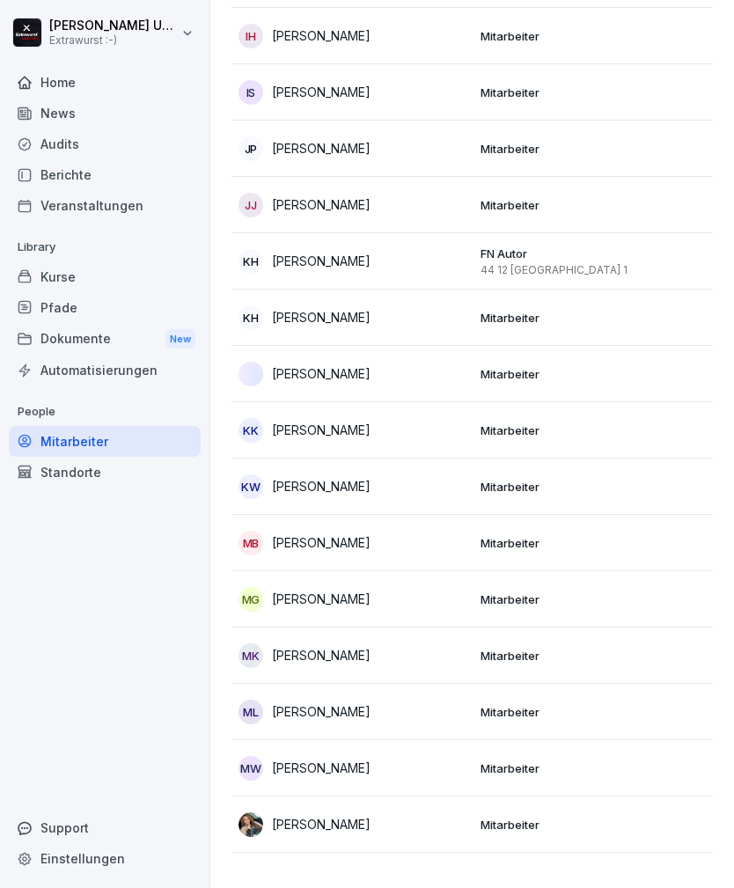
click at [517, 541] on p "Mitarbeiter" at bounding box center [594, 543] width 228 height 16
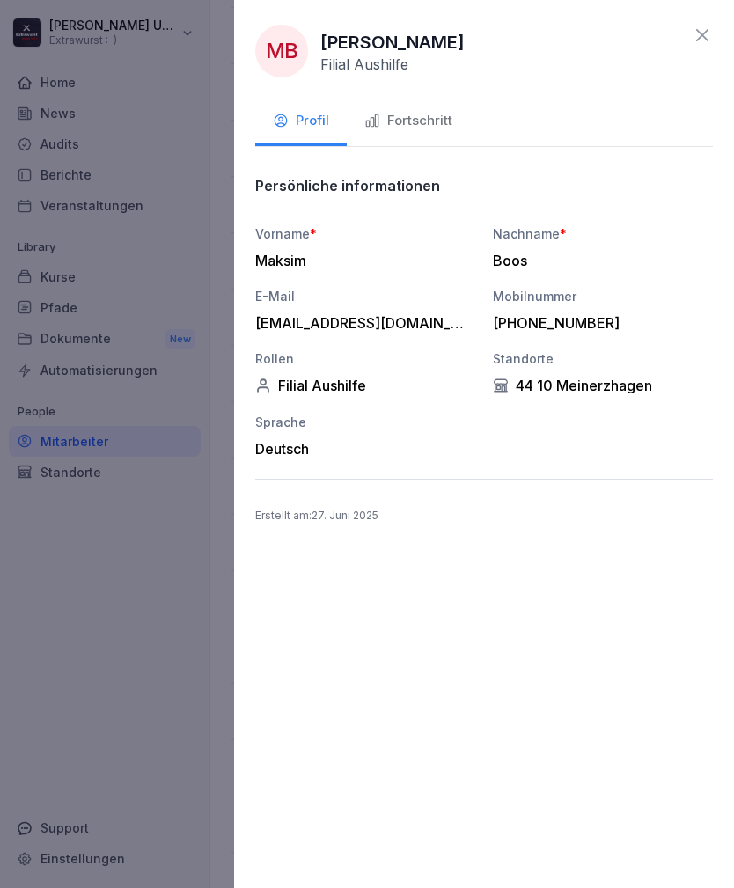
click at [438, 113] on div "Fortschritt" at bounding box center [408, 121] width 88 height 20
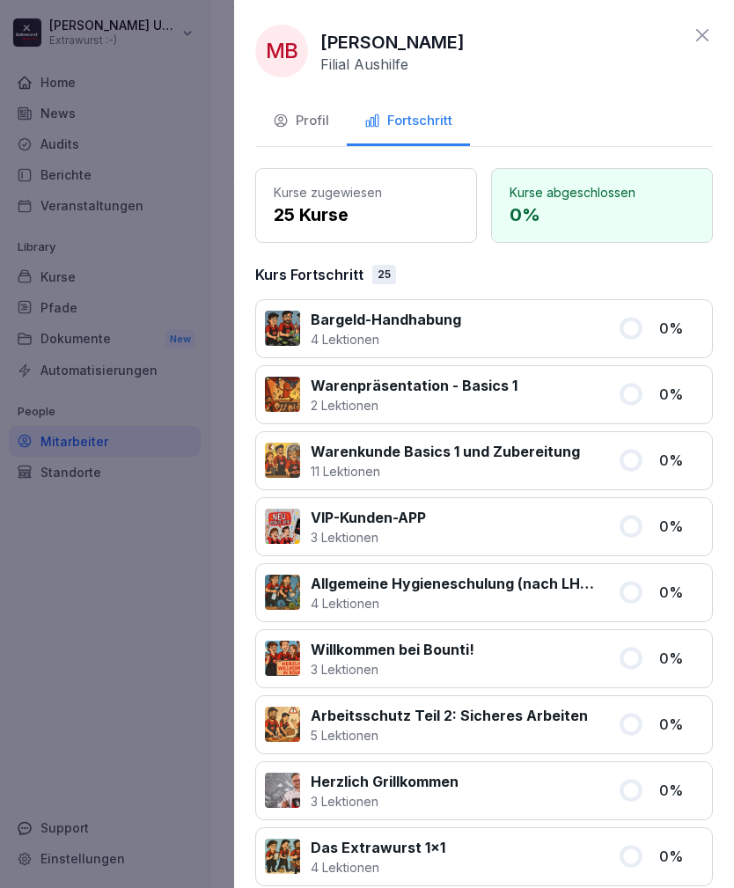
click at [707, 38] on icon at bounding box center [702, 35] width 21 height 21
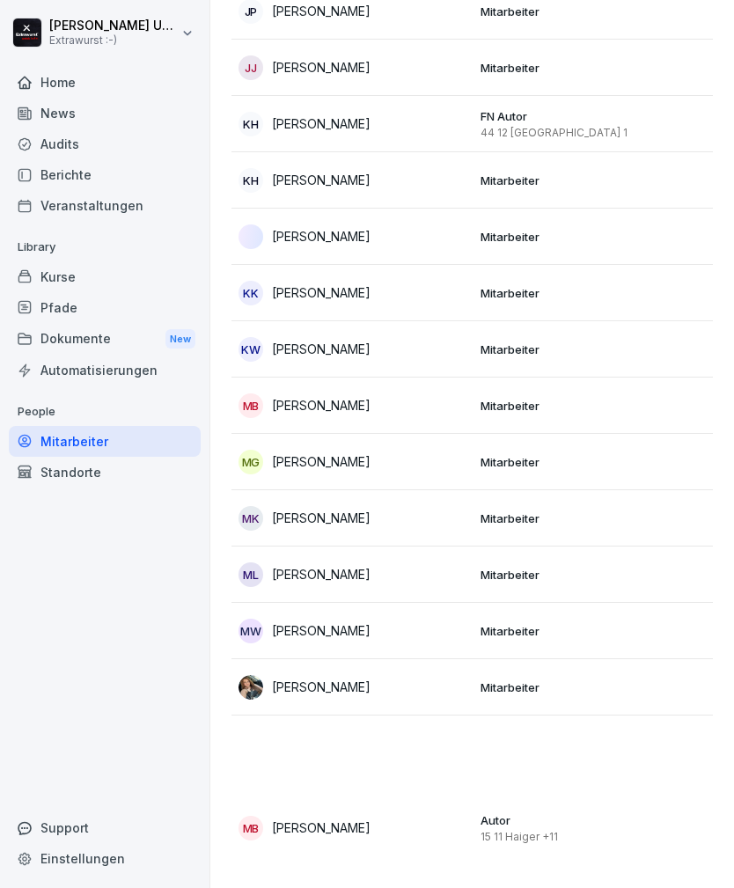
scroll to position [1680, 0]
click at [426, 520] on div "MK [PERSON_NAME]" at bounding box center [352, 519] width 228 height 25
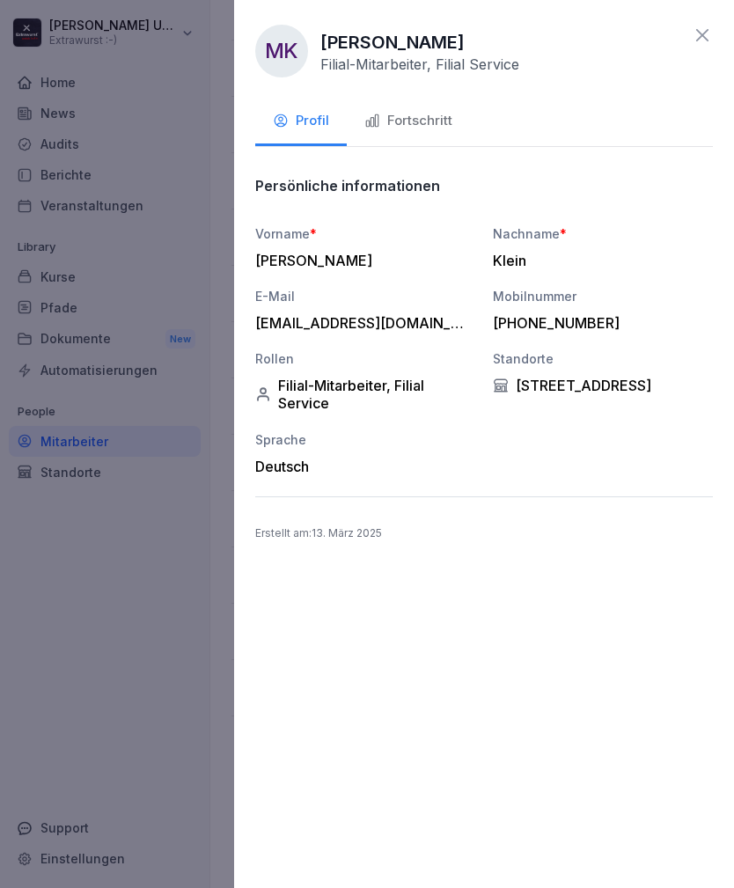
click at [425, 122] on div "Fortschritt" at bounding box center [408, 121] width 88 height 20
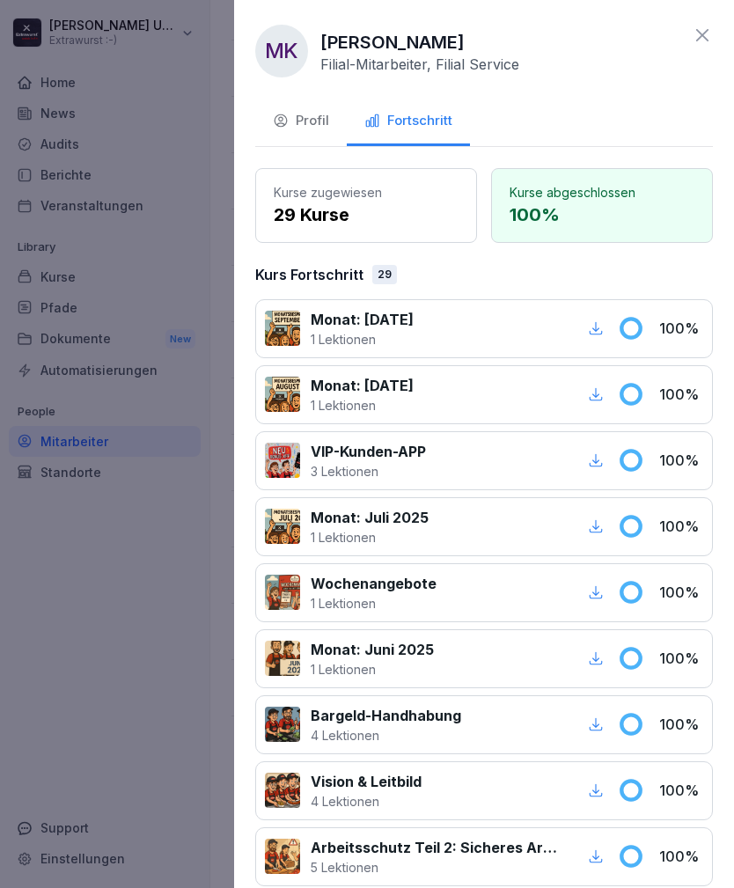
click at [707, 30] on icon at bounding box center [702, 35] width 12 height 12
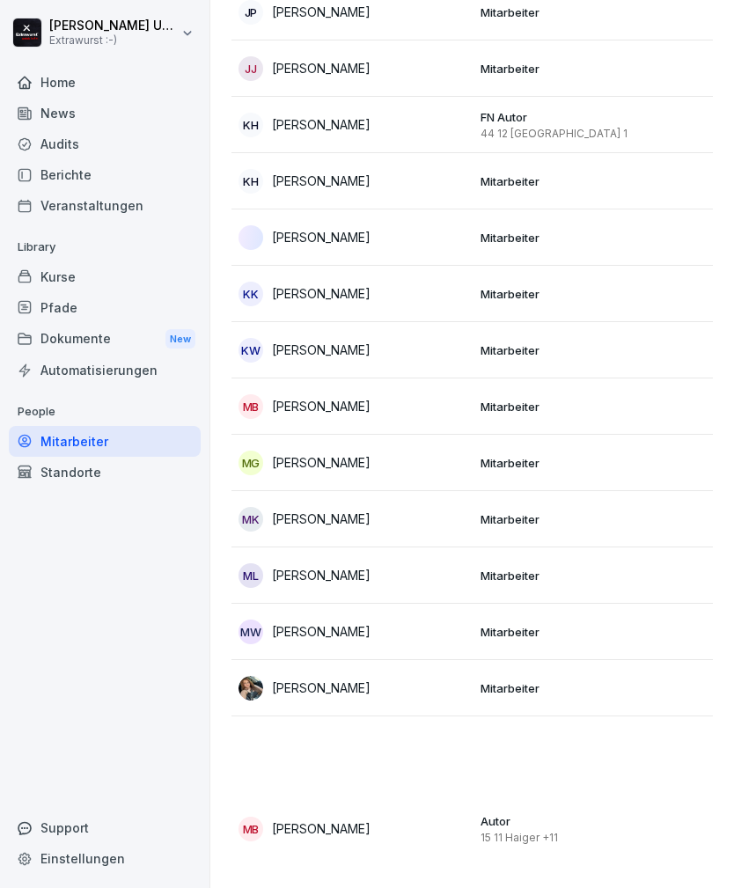
click at [459, 576] on div "ML [PERSON_NAME]" at bounding box center [352, 575] width 228 height 25
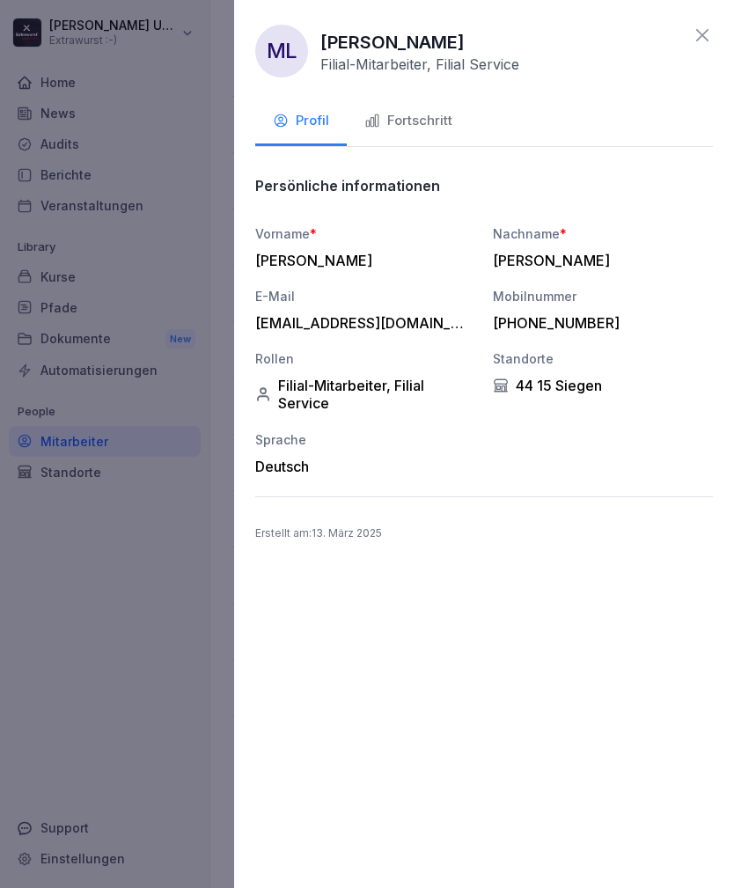
click at [432, 118] on div "Fortschritt" at bounding box center [408, 121] width 88 height 20
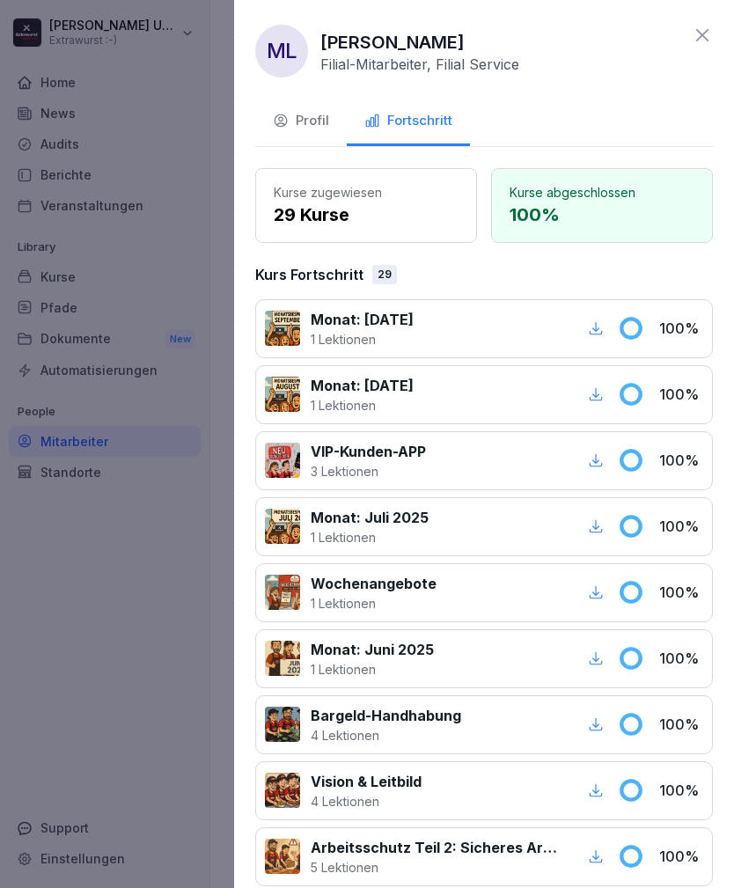
click at [710, 30] on icon at bounding box center [702, 35] width 21 height 21
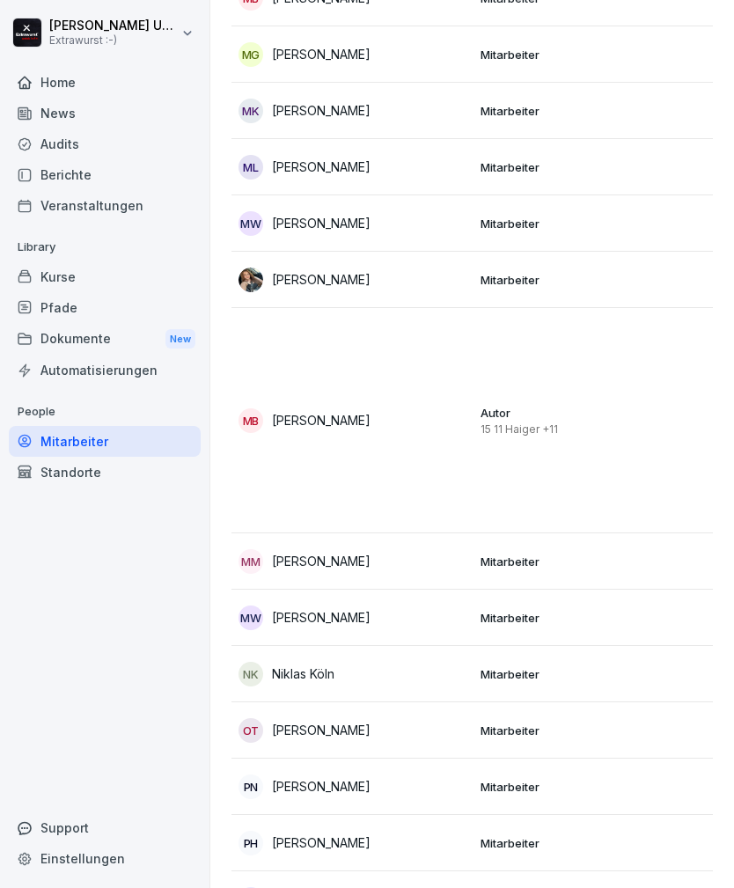
scroll to position [2089, 0]
click at [345, 270] on p "[PERSON_NAME]" at bounding box center [321, 278] width 99 height 18
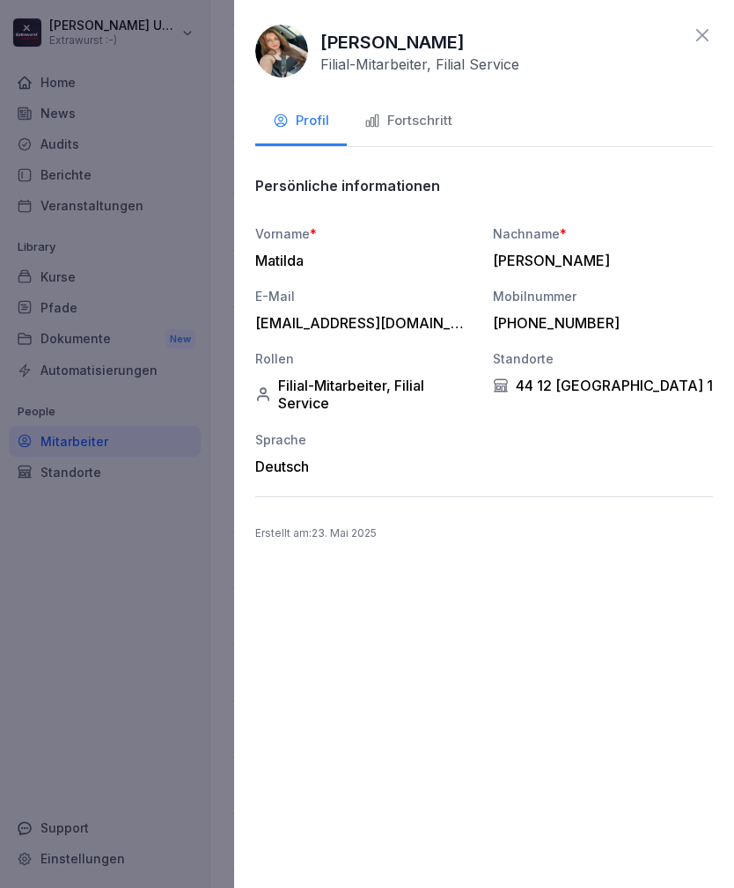
click at [429, 114] on div "Fortschritt" at bounding box center [408, 121] width 88 height 20
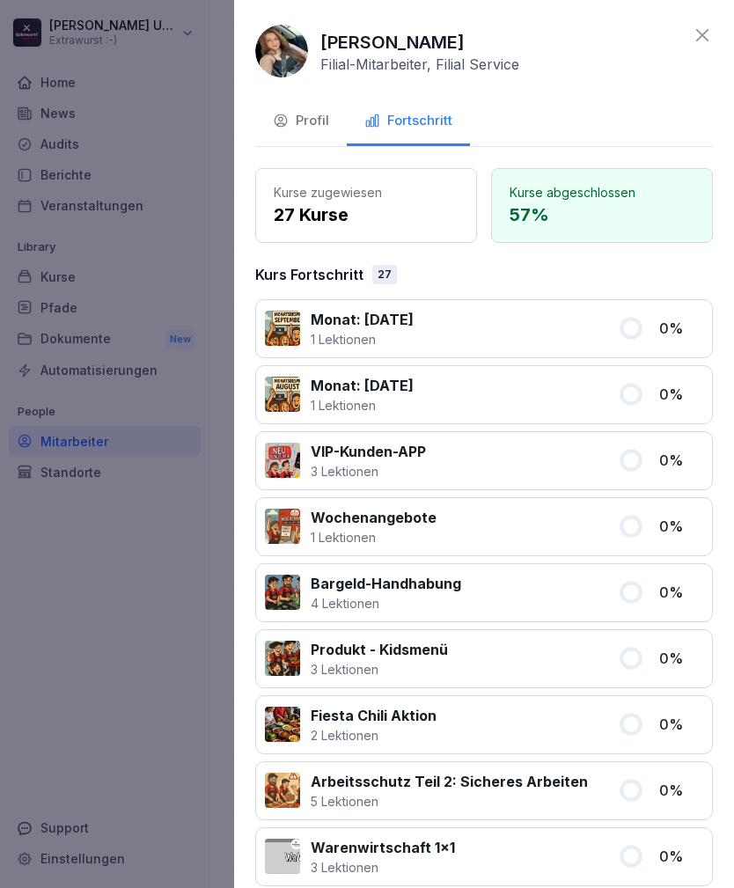
click at [710, 42] on icon at bounding box center [702, 35] width 21 height 21
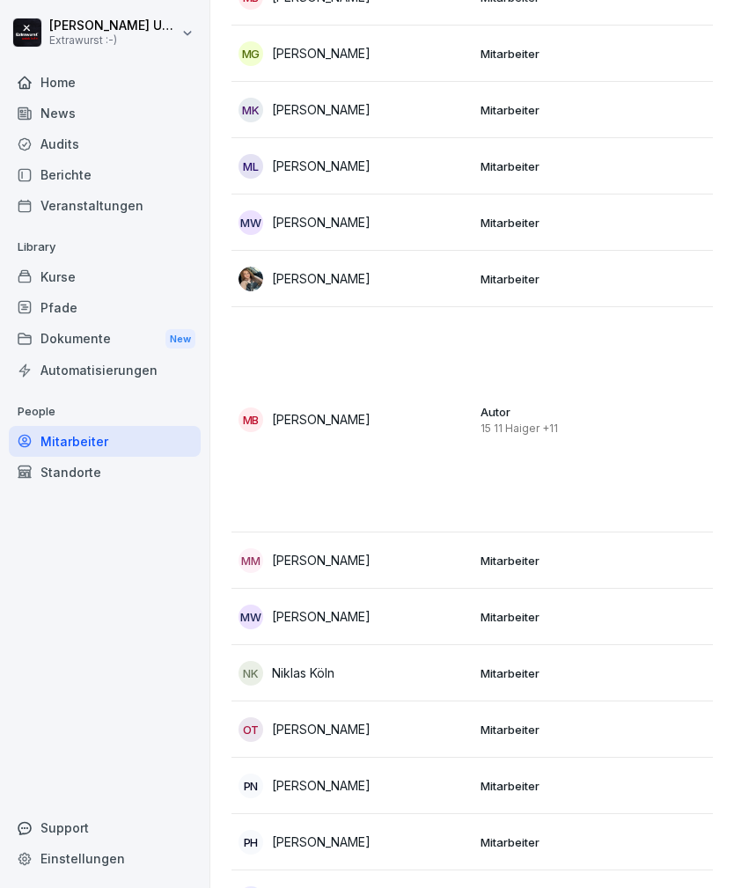
click at [380, 407] on div "MB [PERSON_NAME]" at bounding box center [352, 419] width 228 height 25
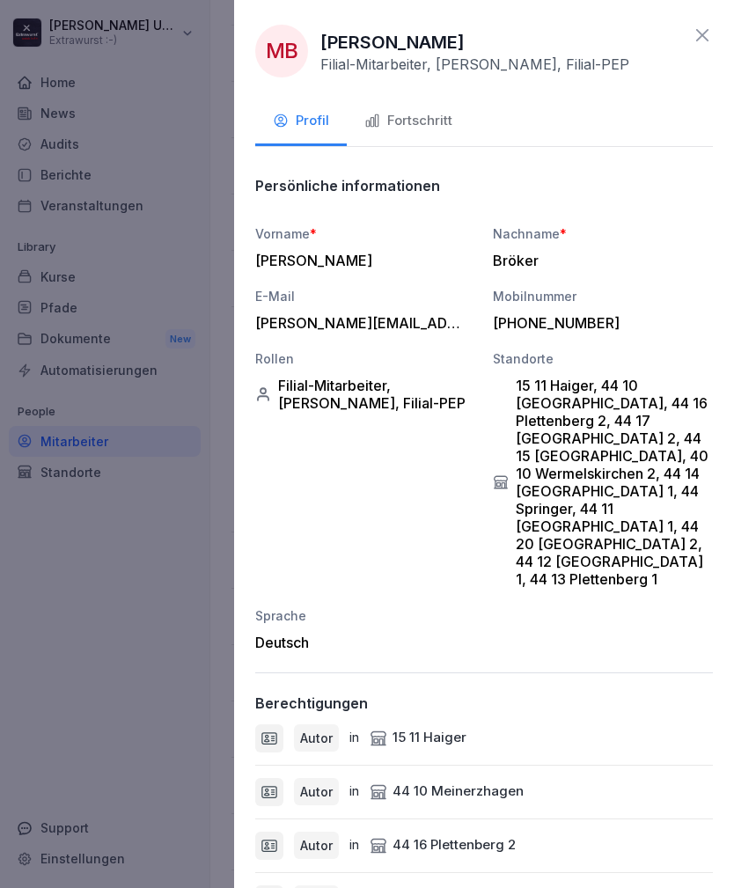
click at [429, 119] on div "Fortschritt" at bounding box center [408, 121] width 88 height 20
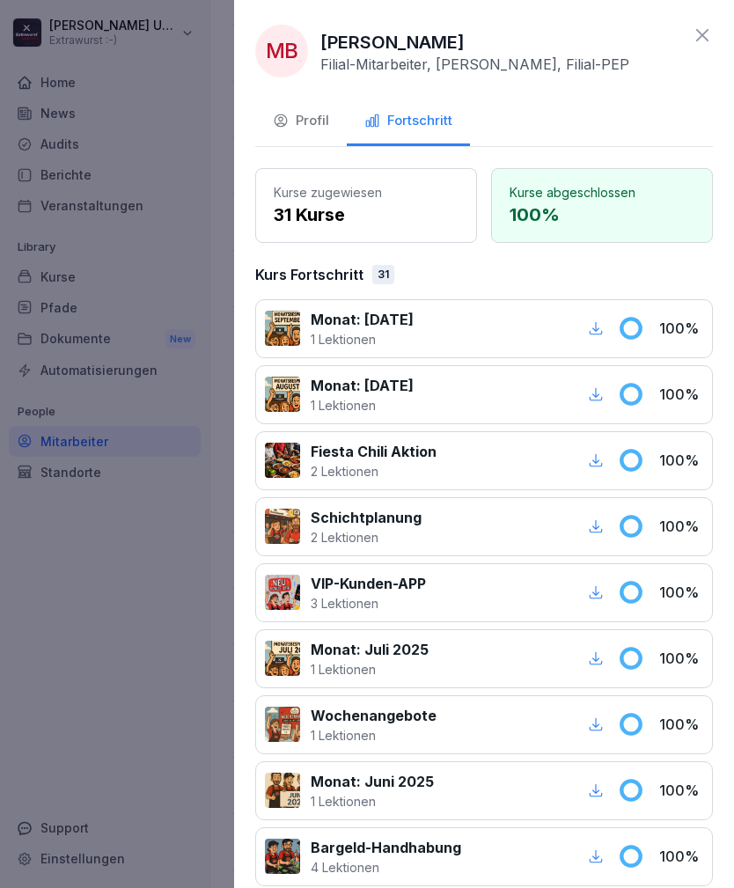
click at [706, 37] on icon at bounding box center [702, 35] width 21 height 21
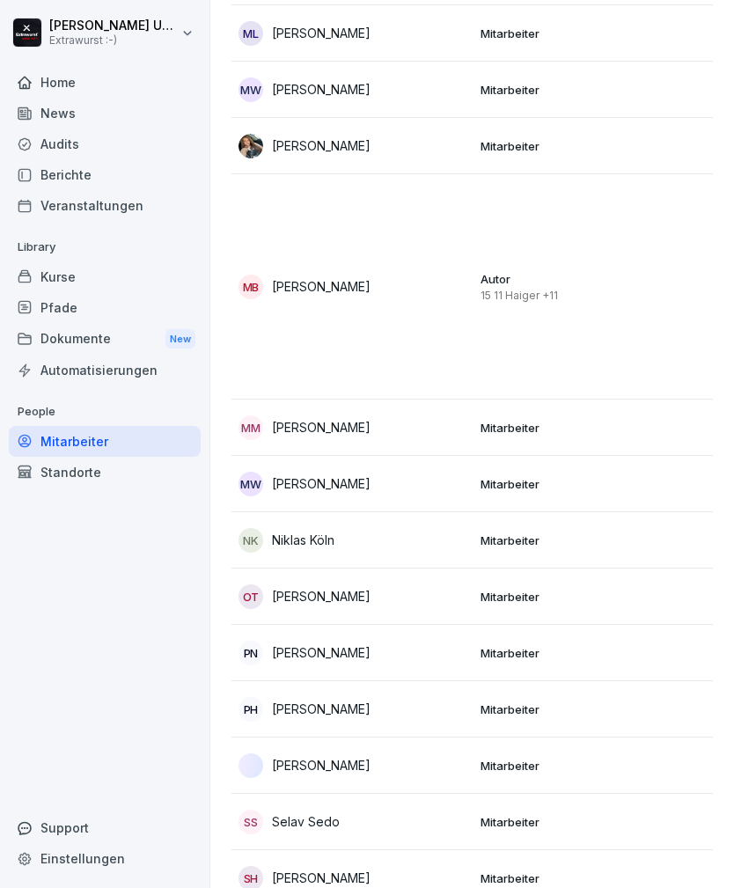
scroll to position [2228, 0]
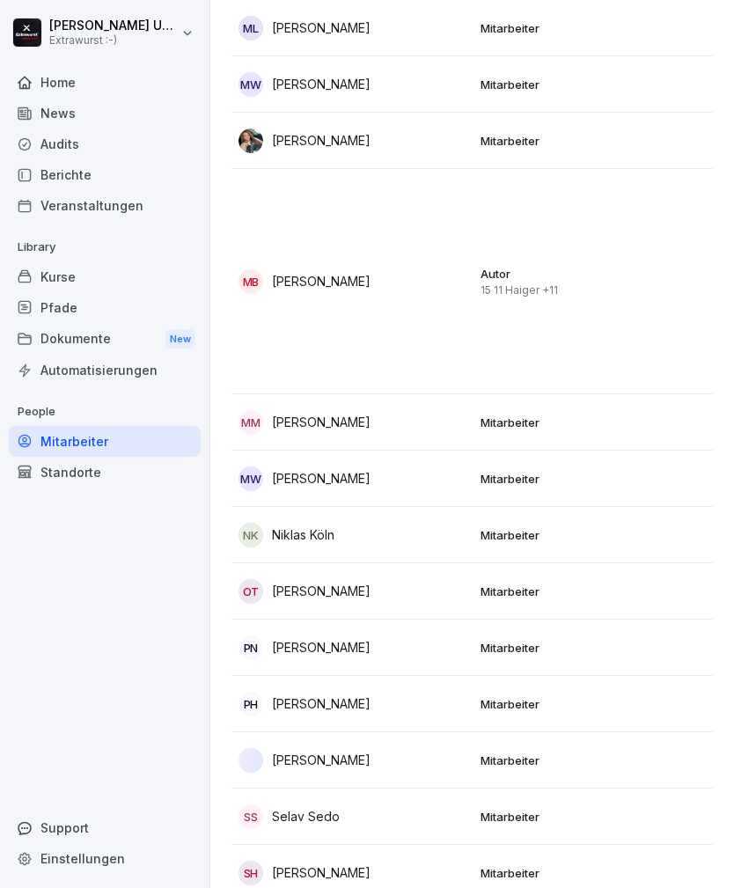
click at [411, 410] on div "MM [PERSON_NAME]" at bounding box center [352, 422] width 228 height 25
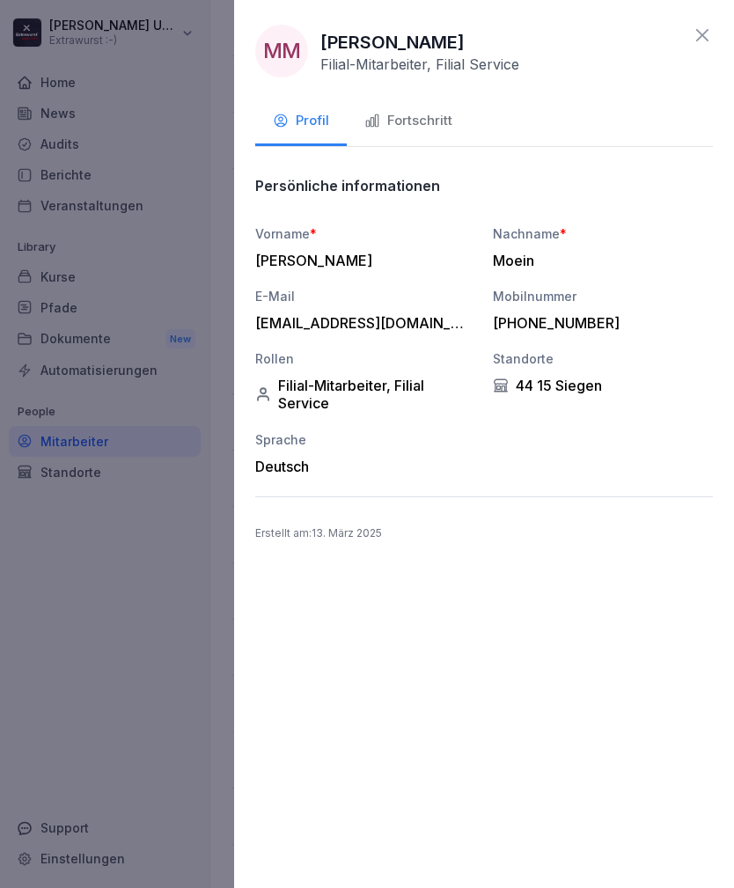
click at [437, 121] on div "Fortschritt" at bounding box center [408, 121] width 88 height 20
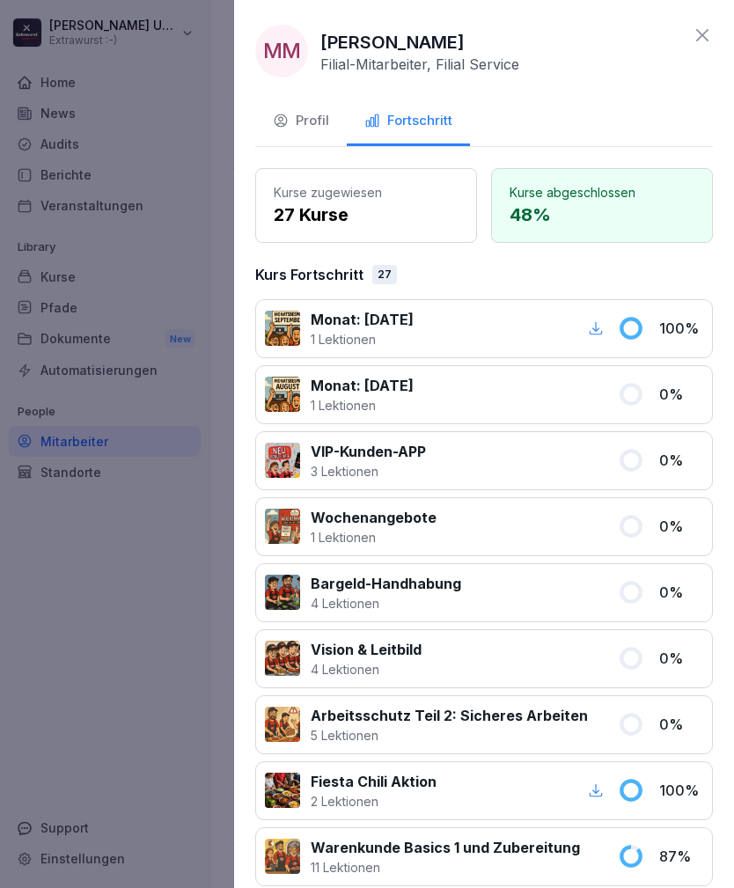
click at [705, 36] on icon at bounding box center [702, 35] width 21 height 21
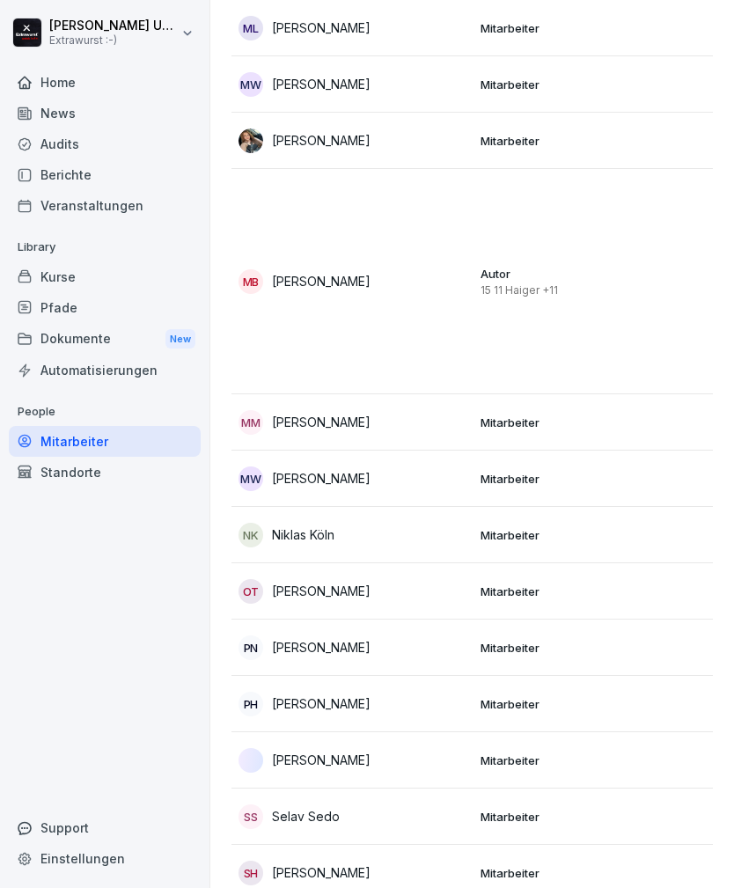
click at [370, 638] on p "[PERSON_NAME]" at bounding box center [321, 647] width 99 height 18
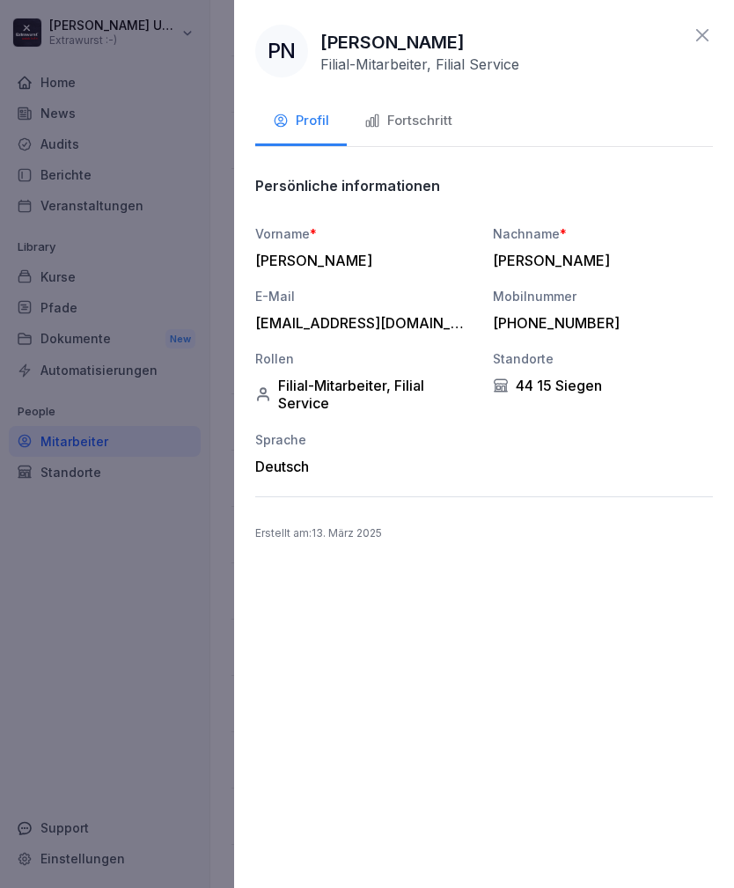
click at [434, 118] on div "Fortschritt" at bounding box center [408, 121] width 88 height 20
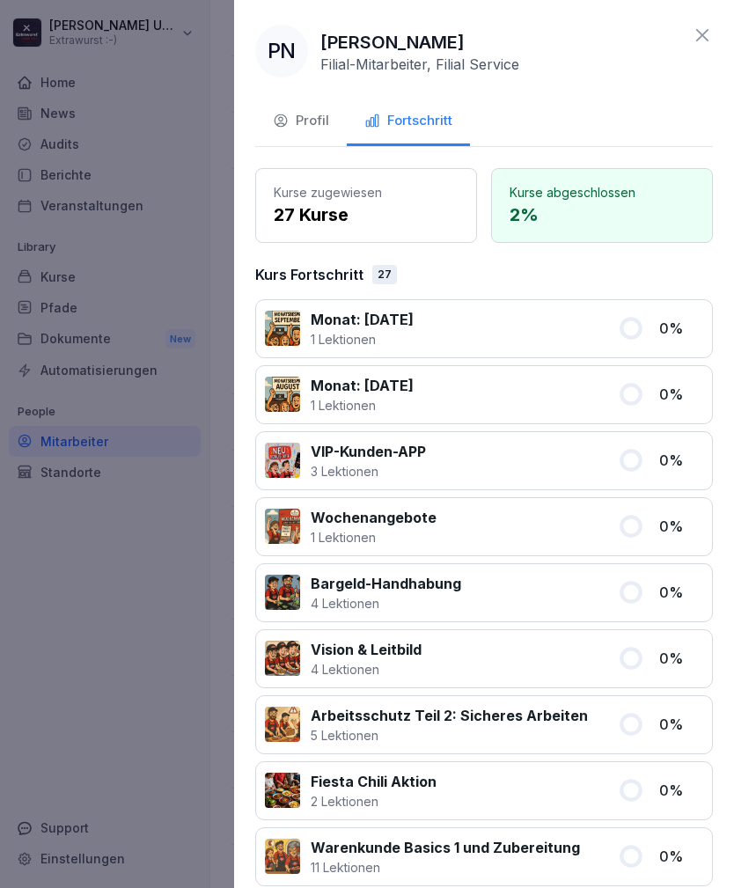
click at [704, 40] on icon at bounding box center [702, 35] width 21 height 21
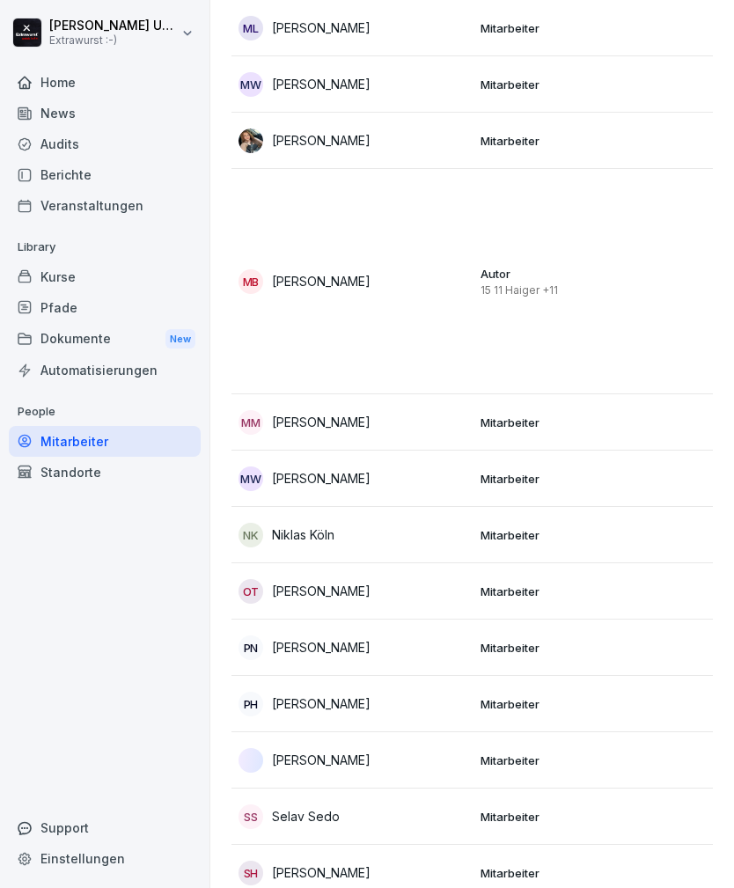
click at [524, 752] on p "Mitarbeiter" at bounding box center [594, 760] width 228 height 16
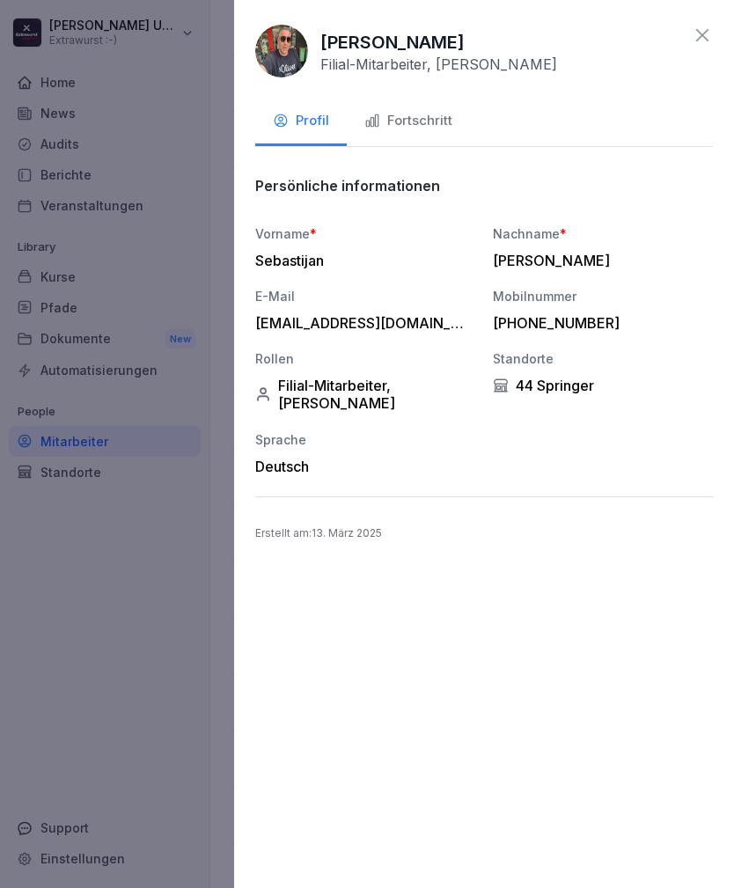
click at [428, 120] on div "Fortschritt" at bounding box center [408, 121] width 88 height 20
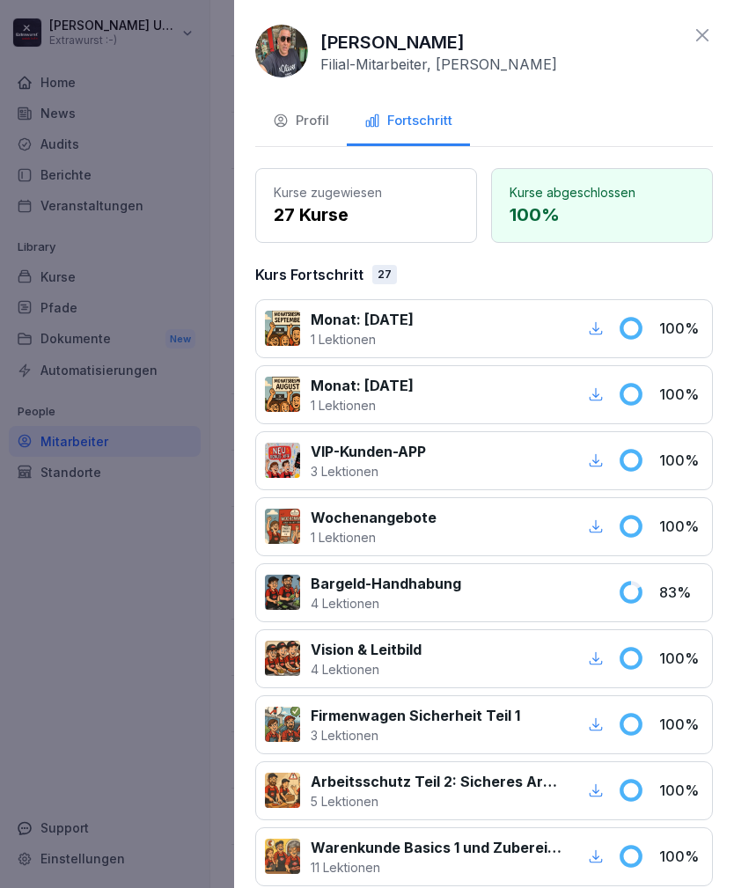
click at [706, 34] on icon at bounding box center [702, 35] width 21 height 21
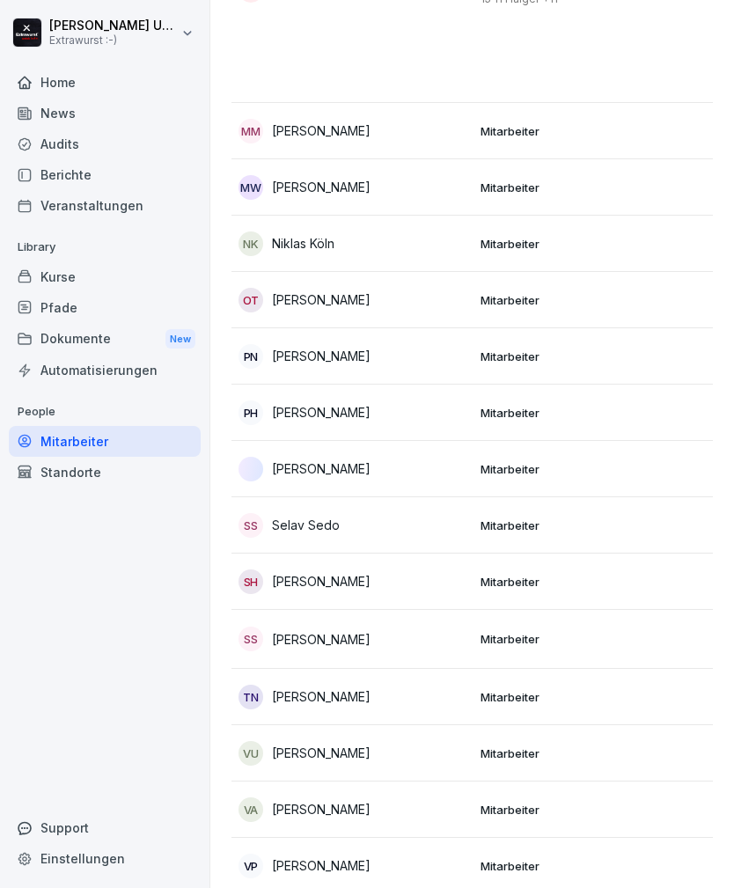
scroll to position [2519, 0]
click at [458, 684] on div "TN [PERSON_NAME]" at bounding box center [352, 696] width 228 height 25
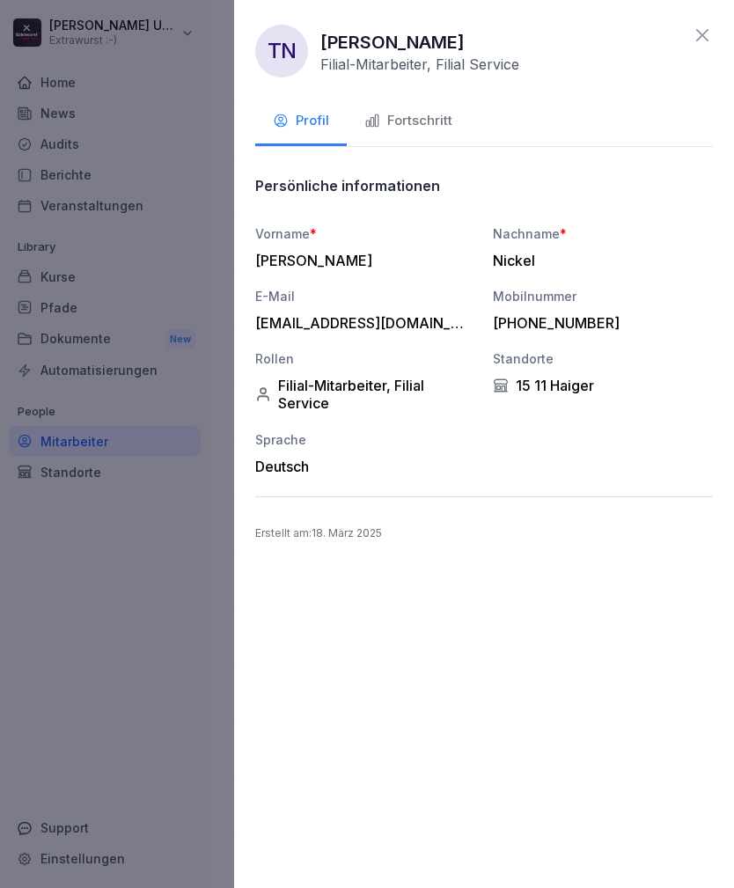
click at [415, 117] on div "Fortschritt" at bounding box center [408, 121] width 88 height 20
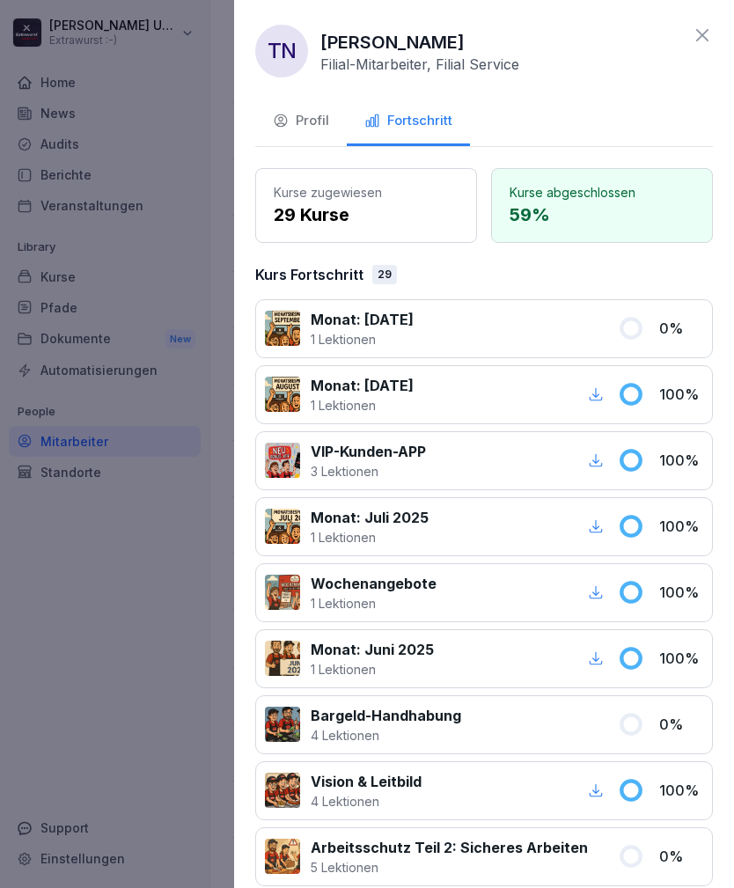
click at [705, 30] on icon at bounding box center [702, 35] width 21 height 21
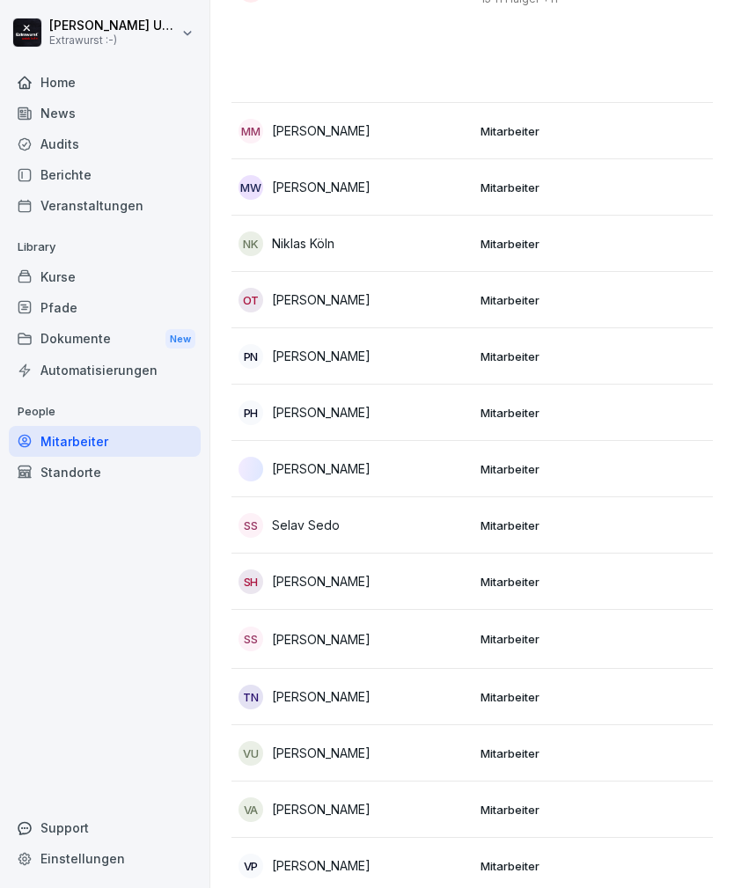
click at [467, 725] on td "VU [PERSON_NAME]" at bounding box center [352, 753] width 242 height 56
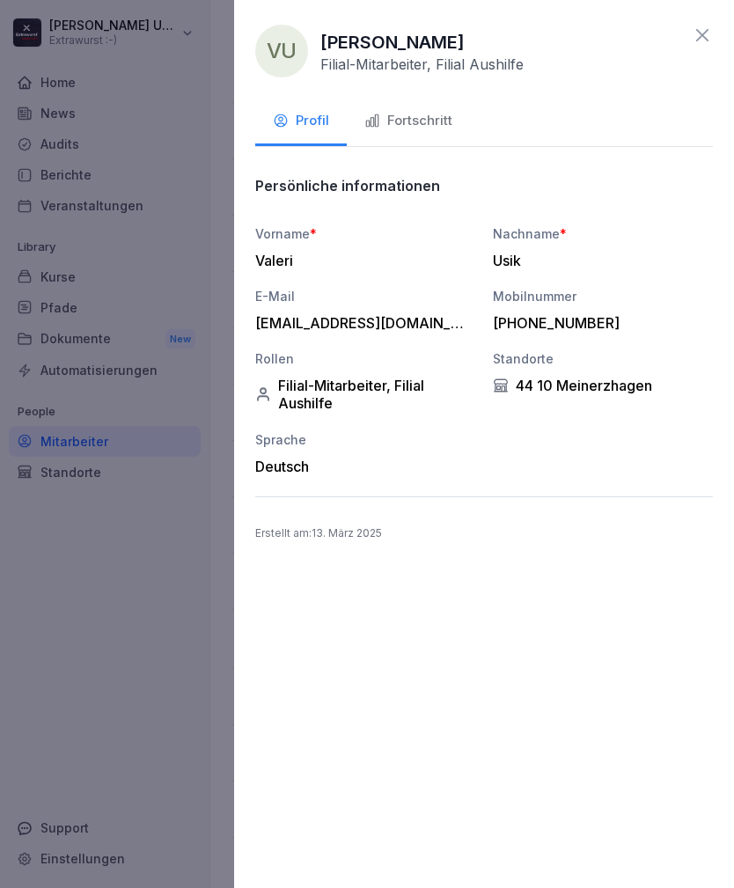
click at [425, 107] on button "Fortschritt" at bounding box center [408, 123] width 123 height 48
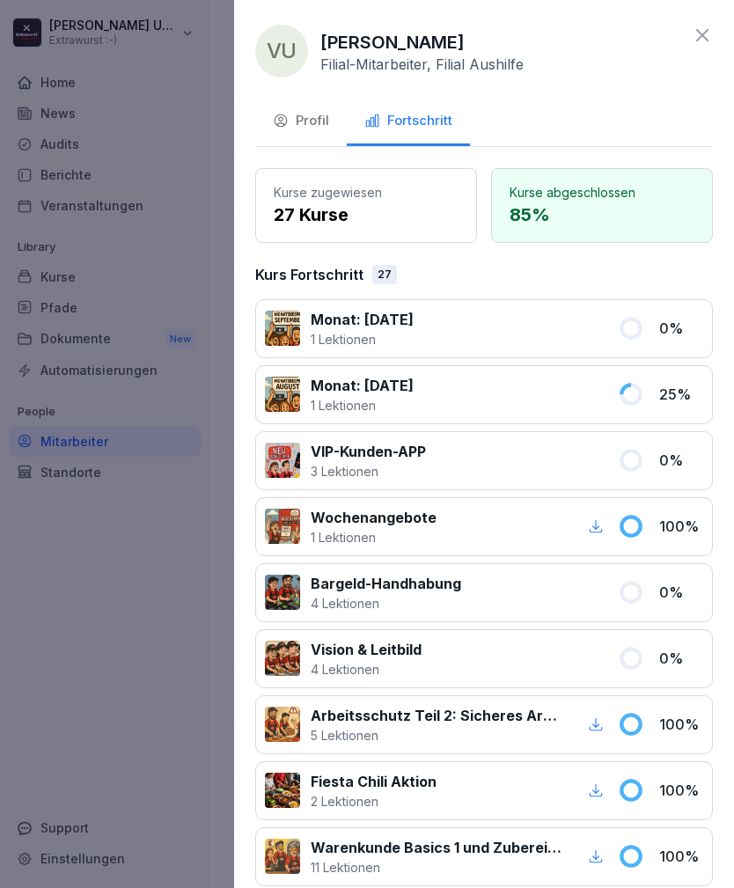
click at [706, 33] on icon at bounding box center [702, 35] width 12 height 12
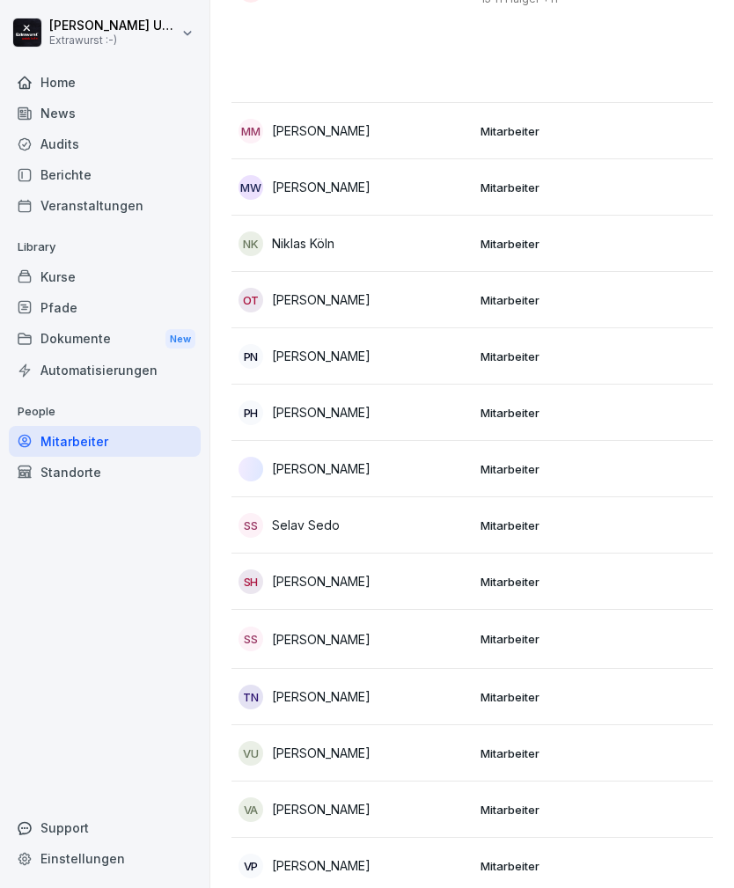
click at [497, 801] on p "Mitarbeiter" at bounding box center [594, 809] width 228 height 16
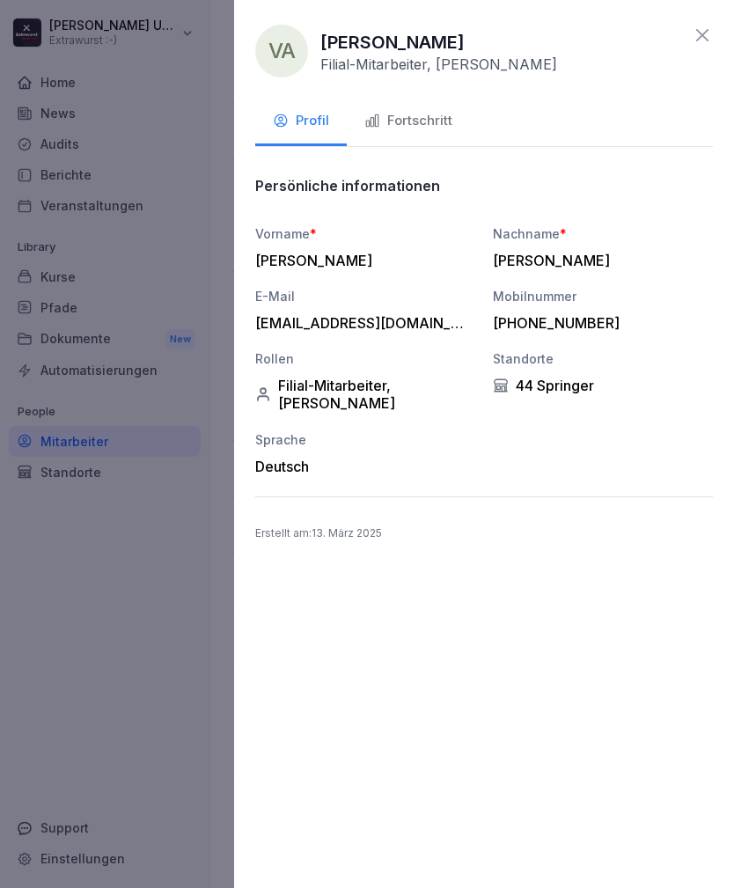
click at [422, 121] on div "Fortschritt" at bounding box center [408, 121] width 88 height 20
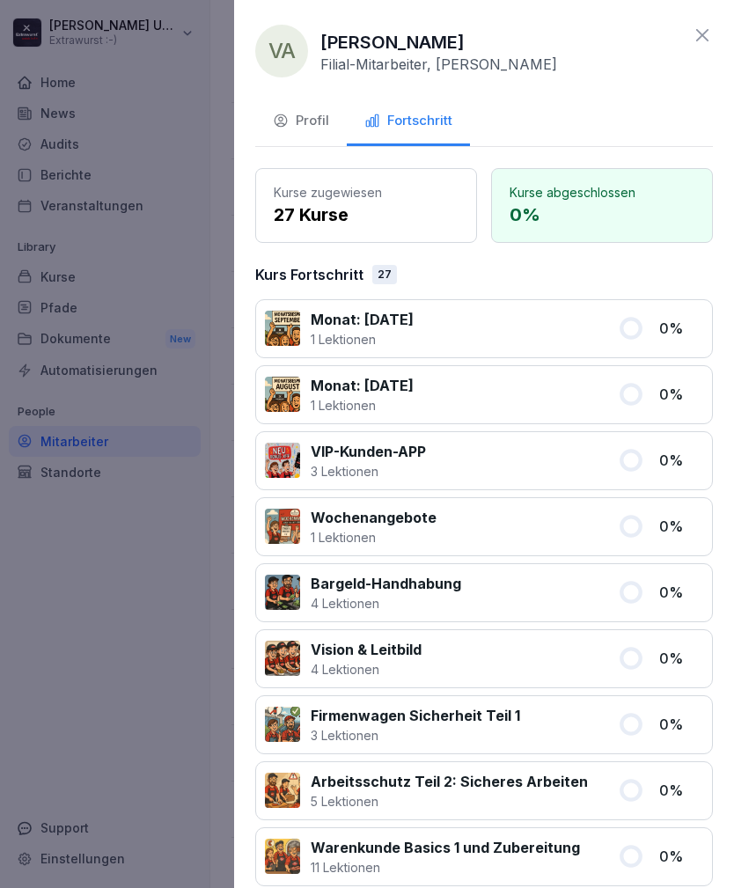
click at [707, 30] on icon at bounding box center [702, 35] width 12 height 12
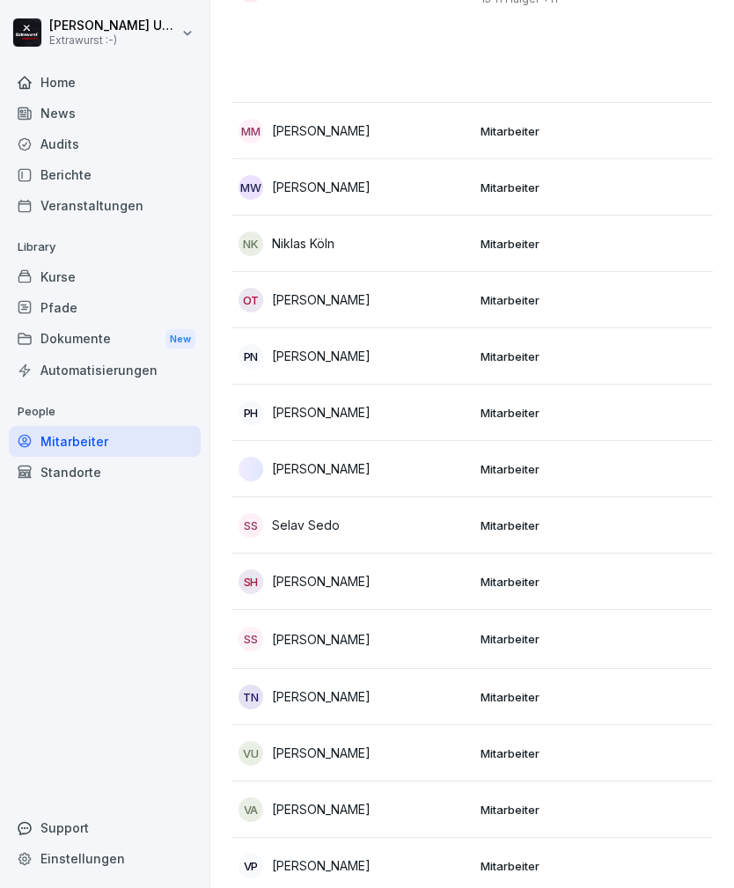
click at [461, 853] on div "VP [PERSON_NAME]" at bounding box center [352, 865] width 228 height 25
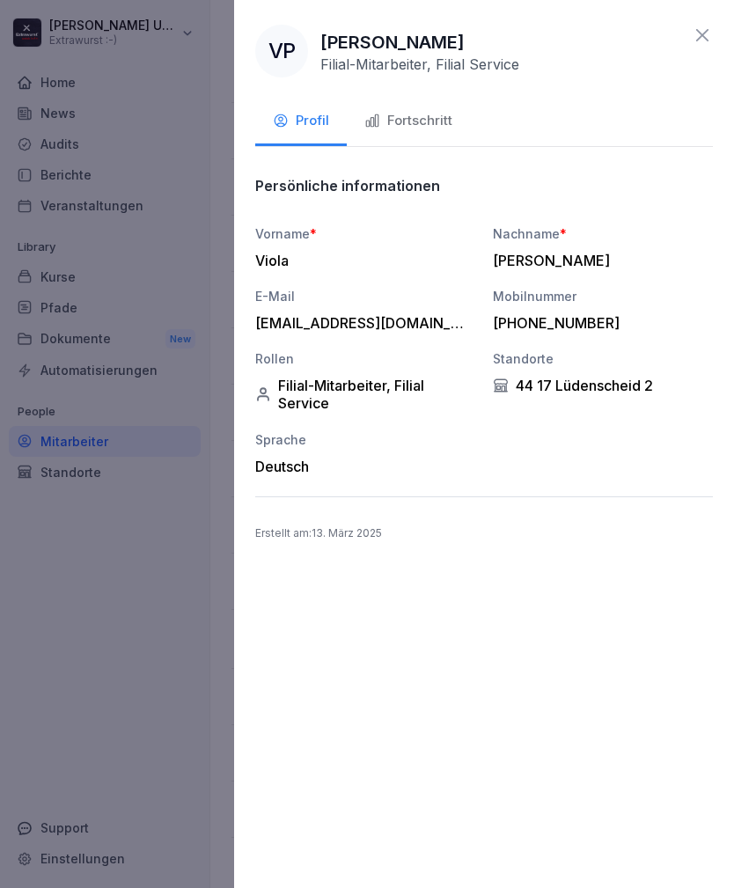
click at [427, 113] on div "Fortschritt" at bounding box center [408, 121] width 88 height 20
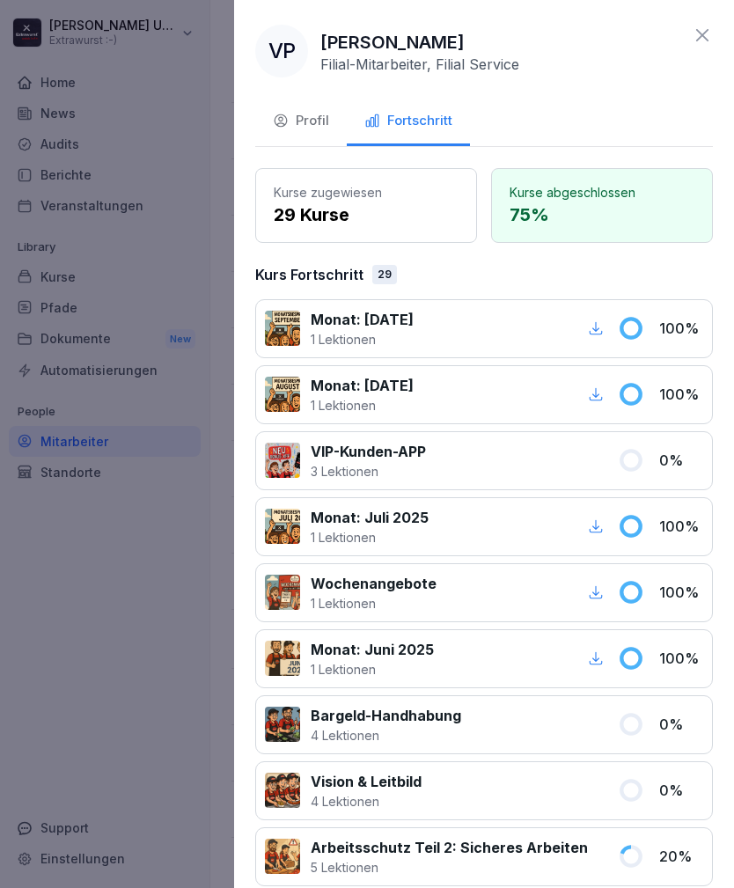
click at [704, 33] on icon at bounding box center [702, 35] width 12 height 12
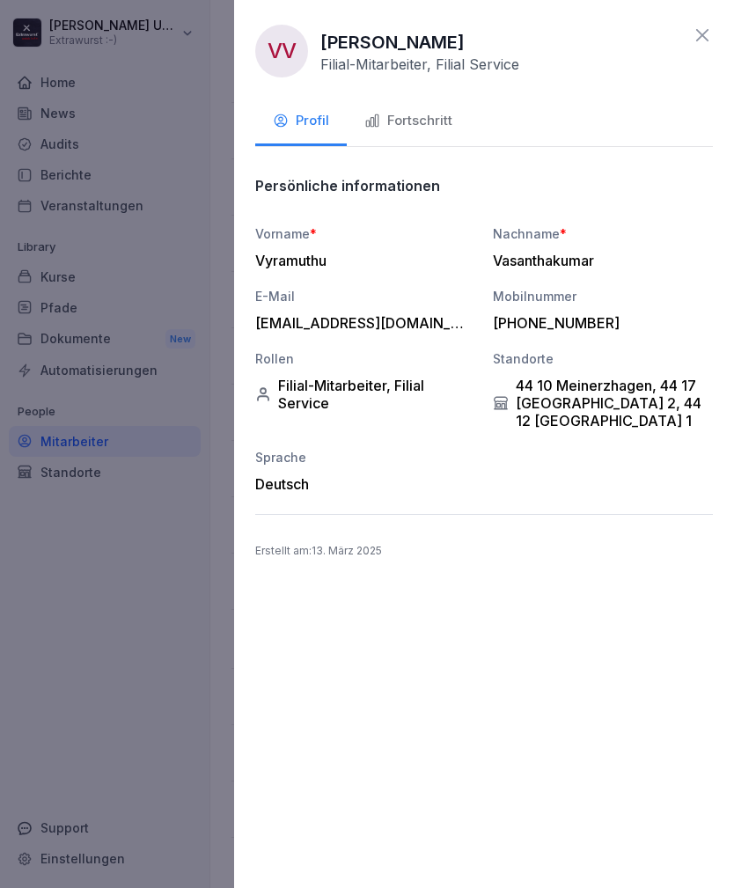
click at [434, 116] on div "Fortschritt" at bounding box center [408, 121] width 88 height 20
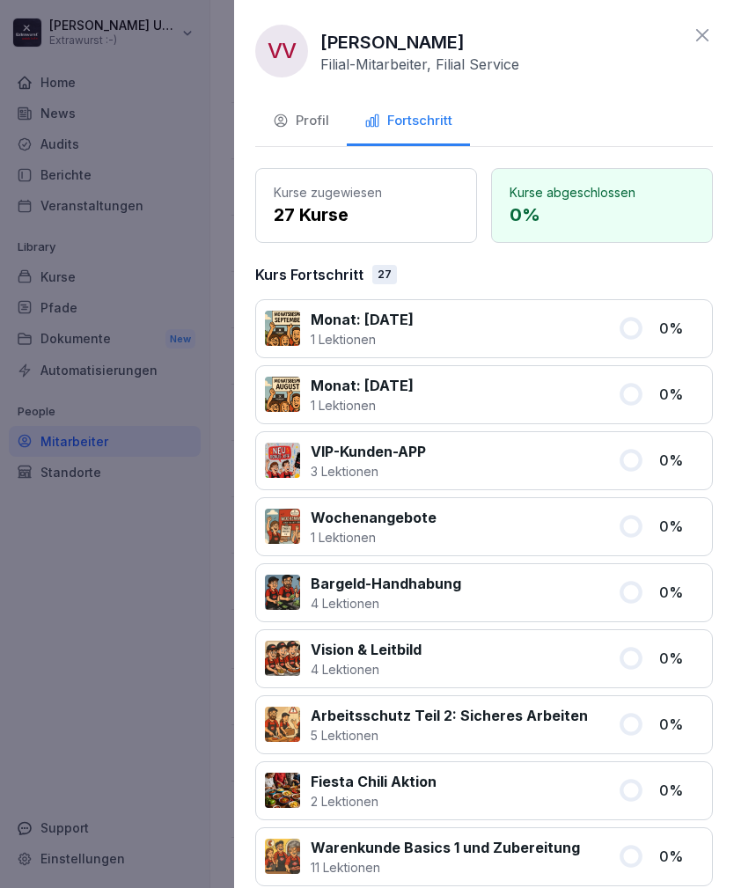
click at [709, 27] on icon at bounding box center [702, 35] width 21 height 21
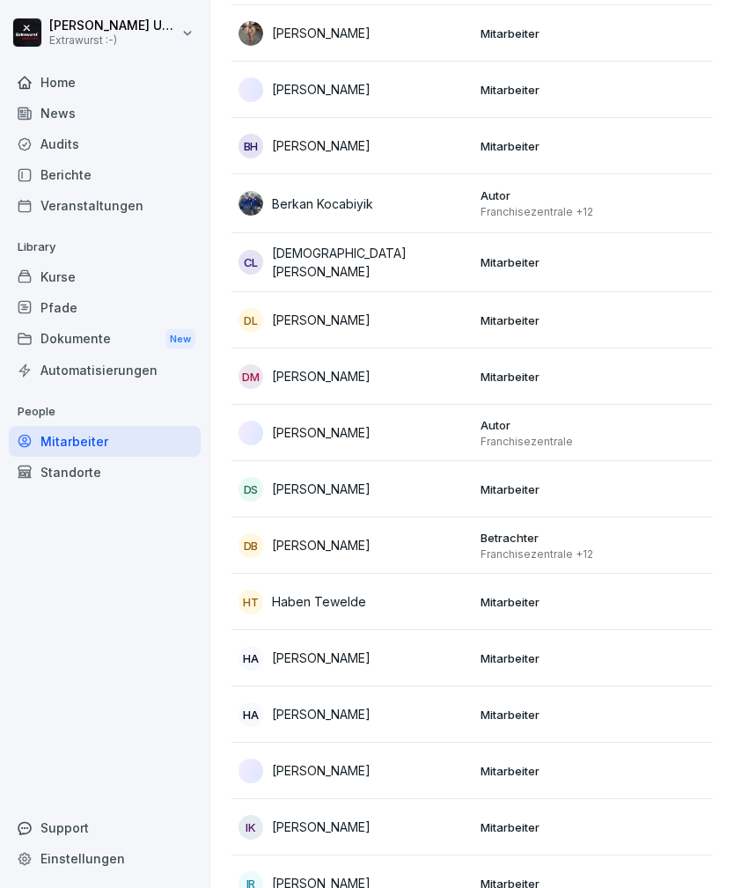
scroll to position [525, 0]
click at [384, 774] on div "[PERSON_NAME]" at bounding box center [352, 770] width 228 height 25
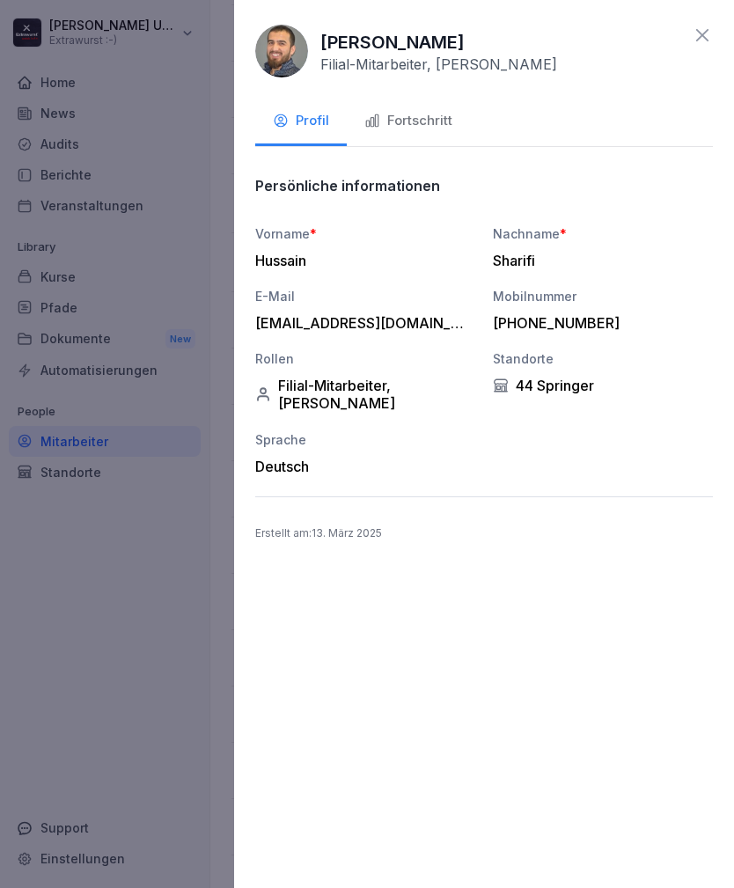
click at [706, 40] on icon at bounding box center [702, 35] width 12 height 12
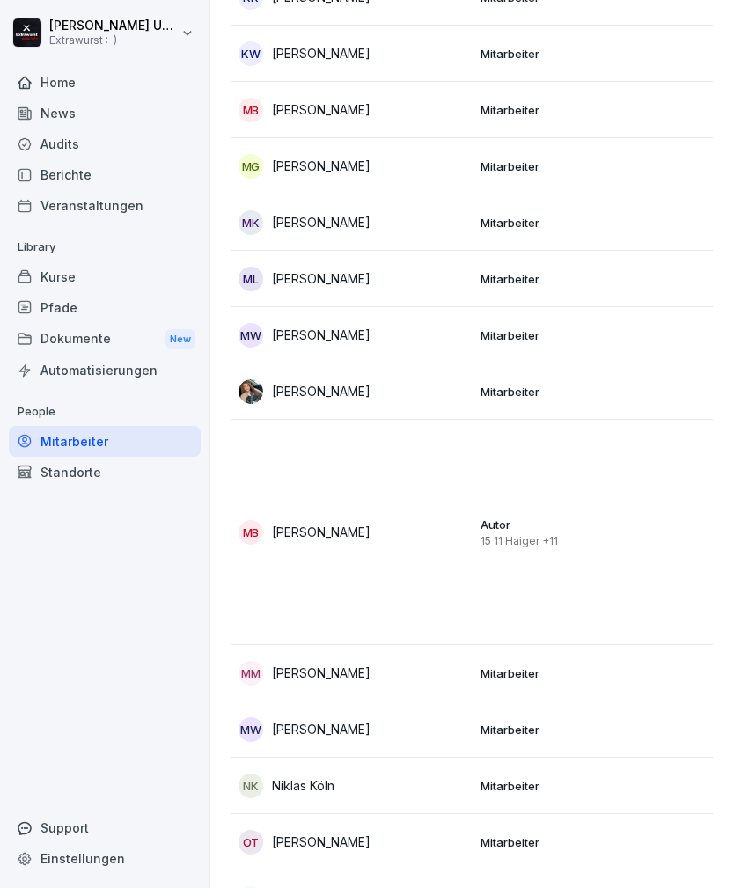
scroll to position [1985, 0]
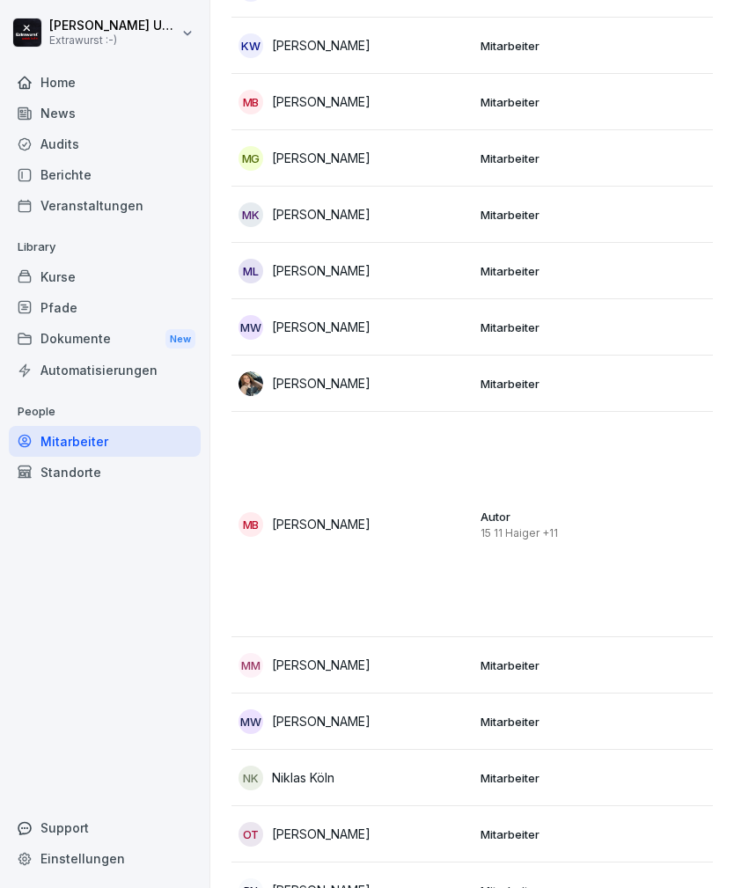
click at [504, 770] on p "Mitarbeiter" at bounding box center [594, 778] width 228 height 16
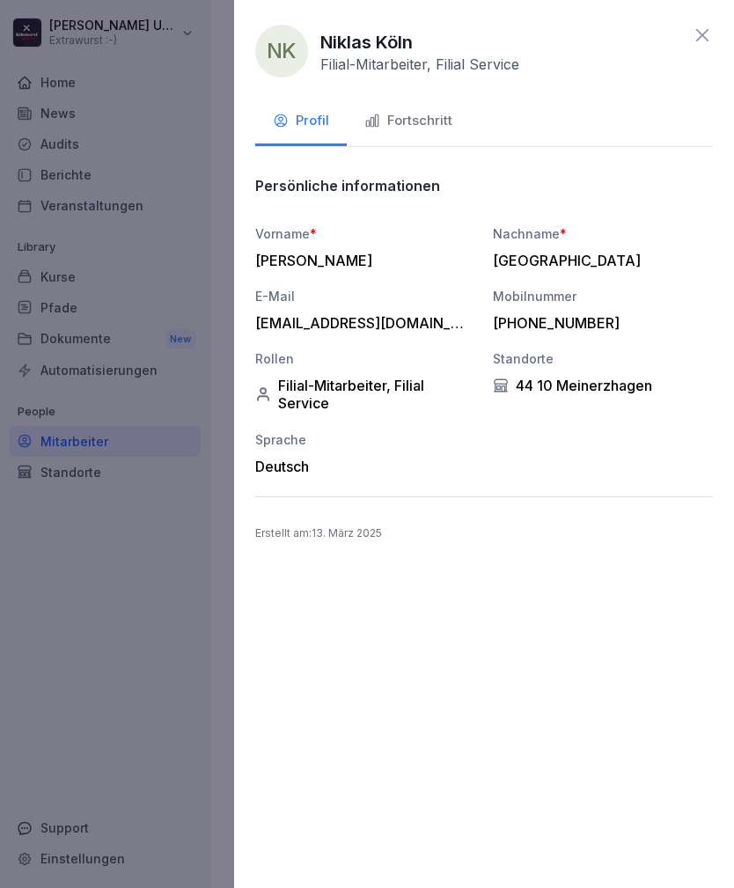
click at [432, 126] on div "Fortschritt" at bounding box center [408, 121] width 88 height 20
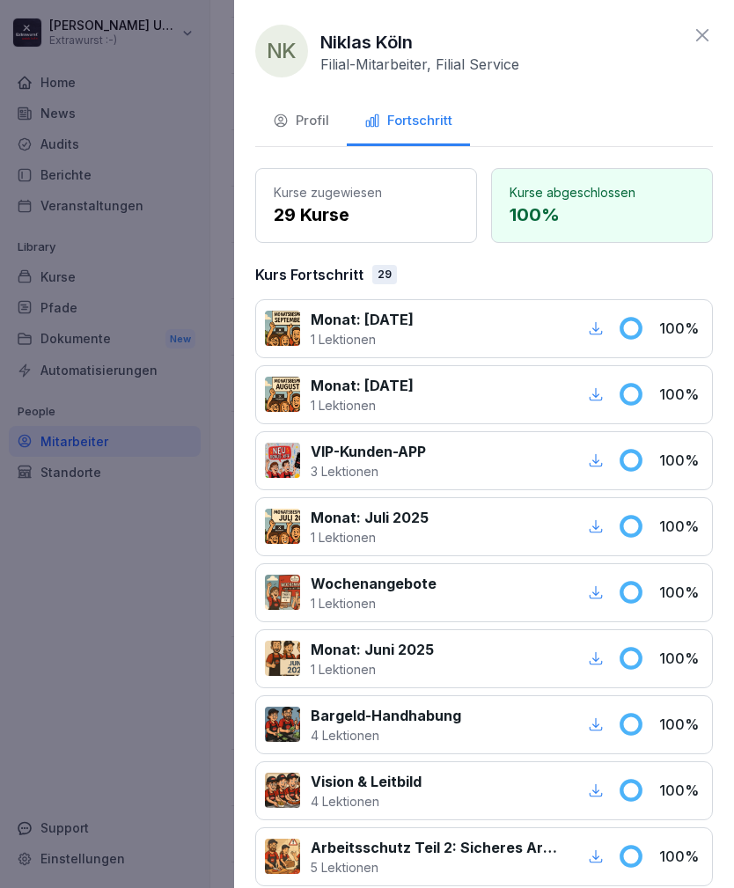
click at [708, 33] on icon at bounding box center [702, 35] width 21 height 21
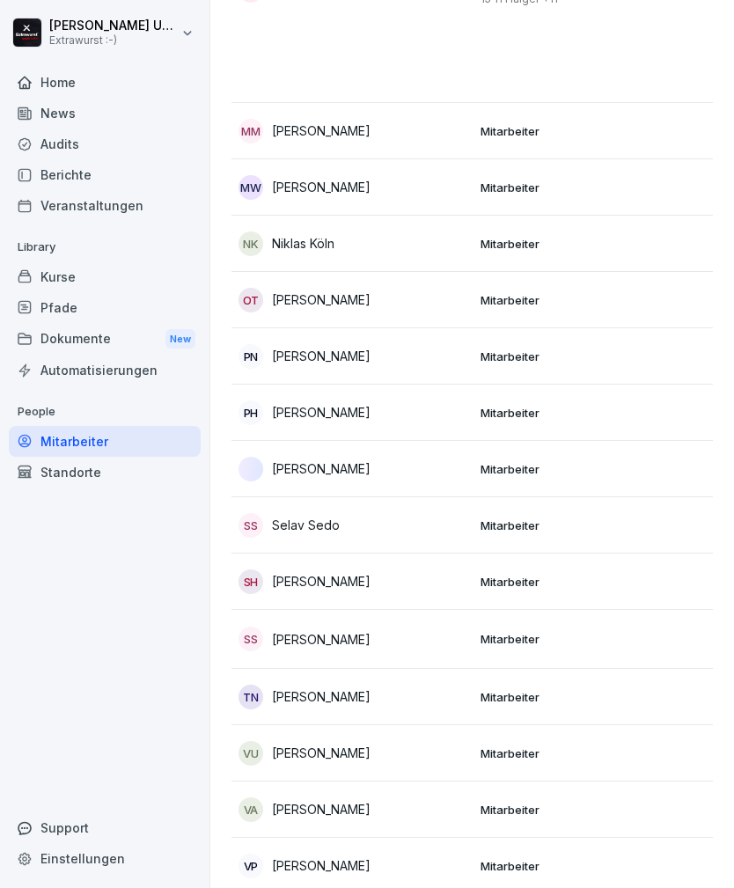
scroll to position [2519, 0]
click at [526, 801] on p "Mitarbeiter" at bounding box center [594, 809] width 228 height 16
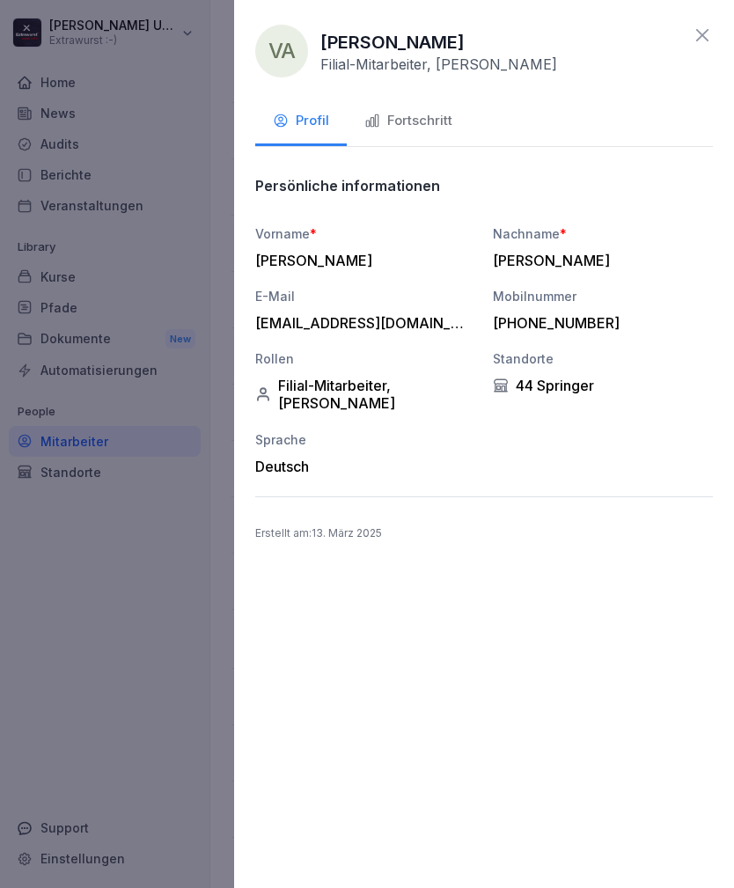
click at [707, 34] on icon at bounding box center [702, 35] width 21 height 21
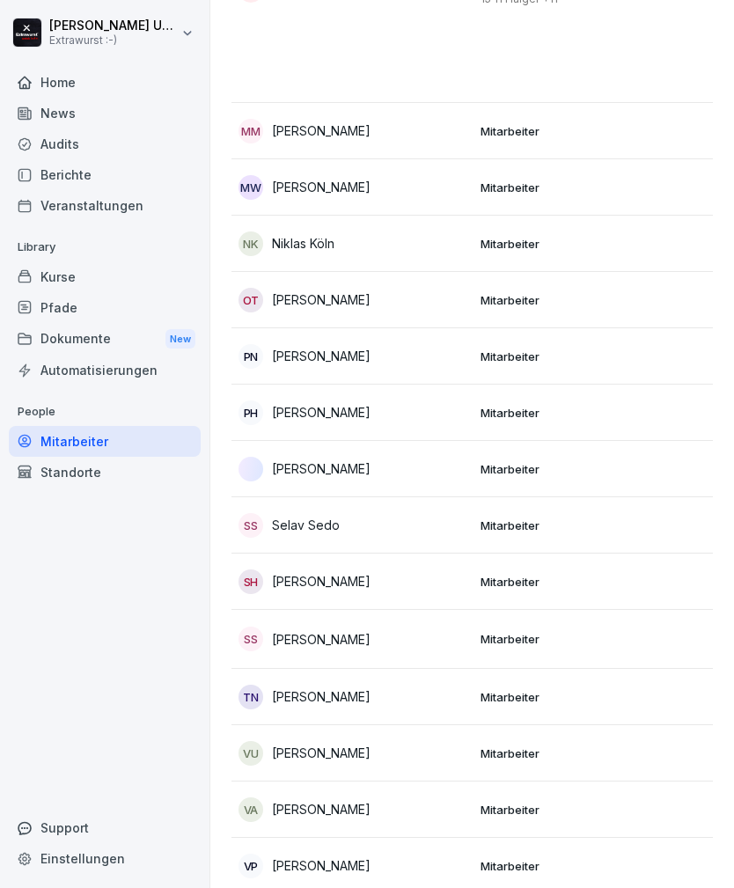
click at [57, 85] on div "Home" at bounding box center [105, 82] width 192 height 31
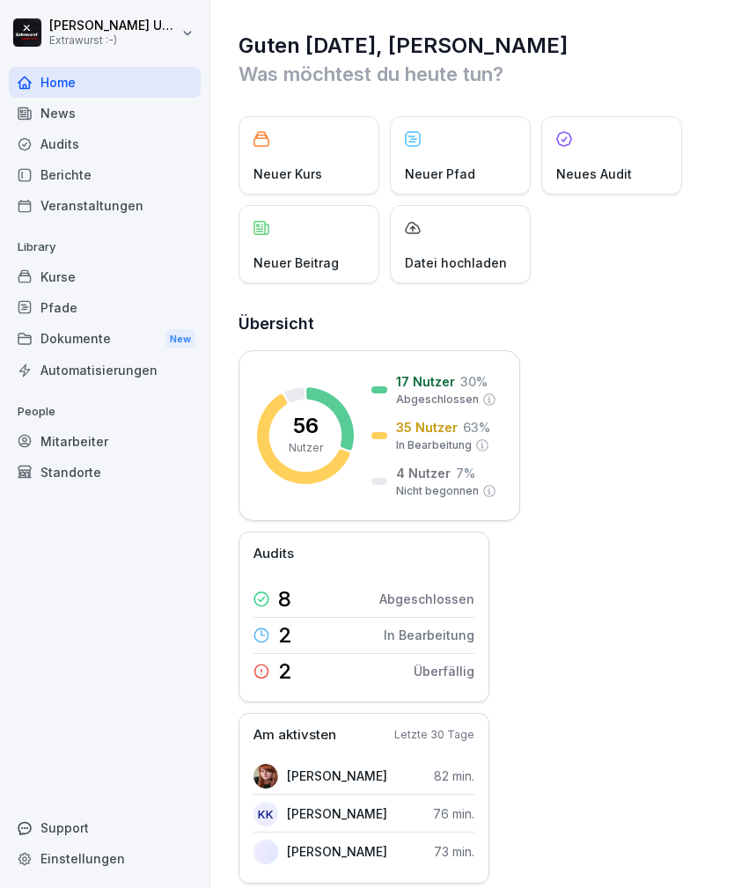
click at [296, 247] on div "Neuer Beitrag" at bounding box center [308, 244] width 141 height 78
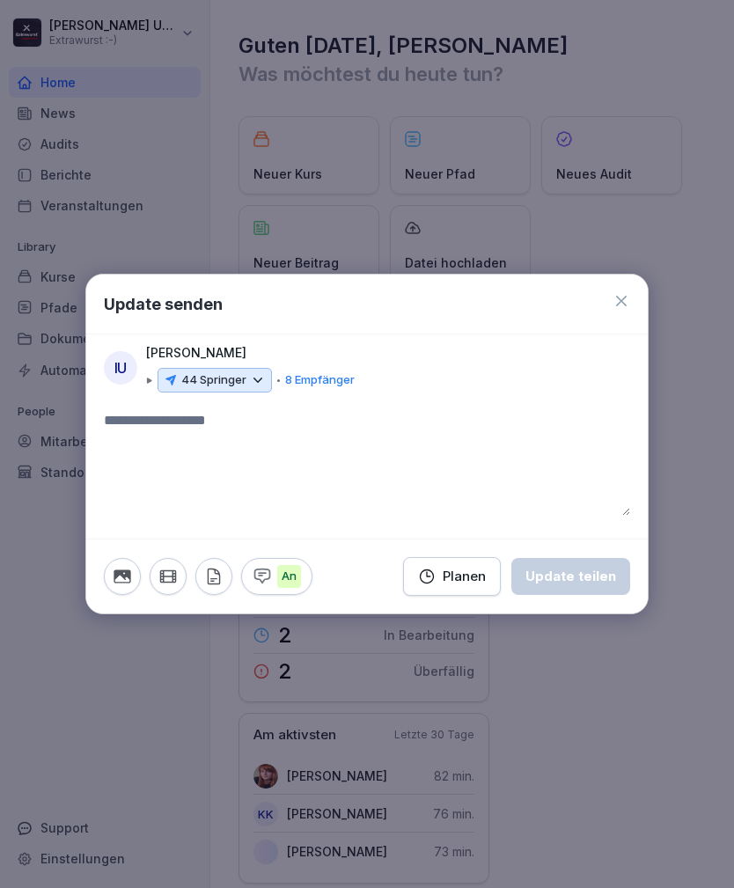
click at [625, 303] on icon at bounding box center [621, 301] width 18 height 18
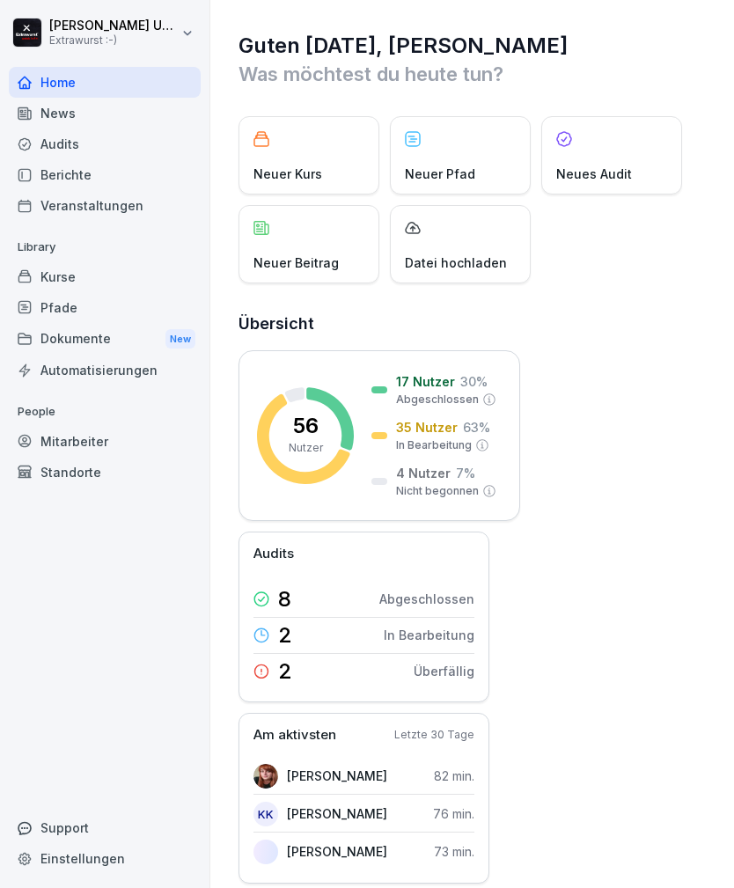
click at [80, 438] on div "Mitarbeiter" at bounding box center [105, 441] width 192 height 31
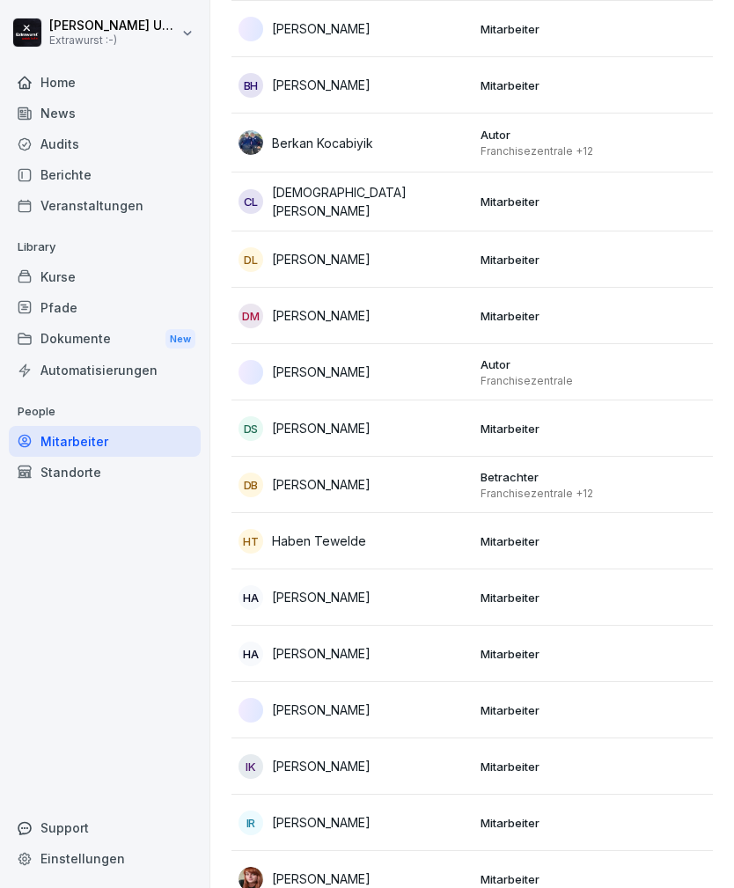
scroll to position [588, 0]
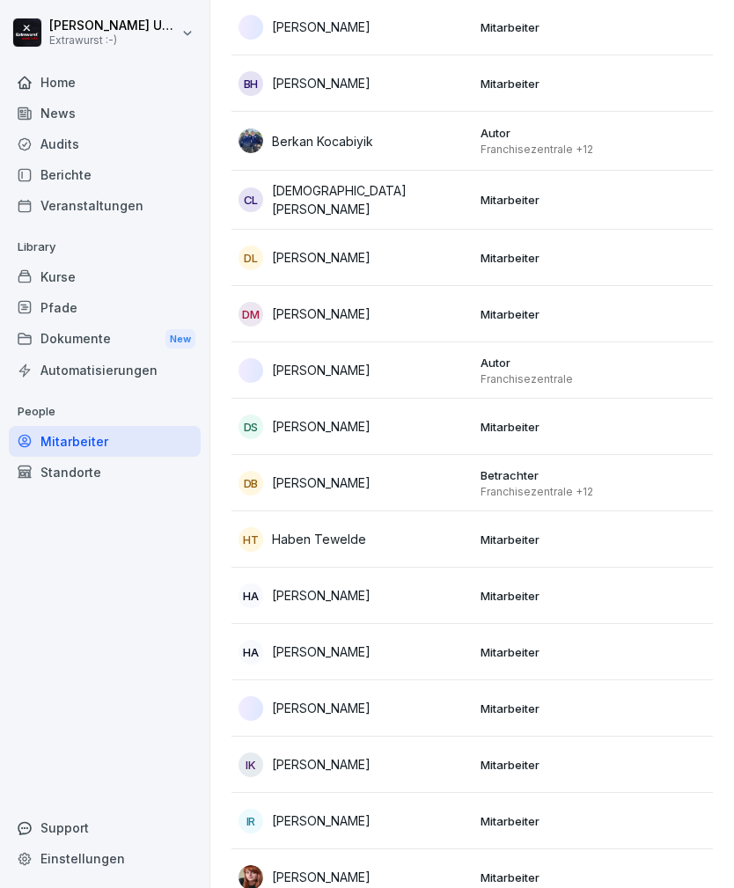
click at [474, 710] on td "Mitarbeiter" at bounding box center [594, 708] width 242 height 56
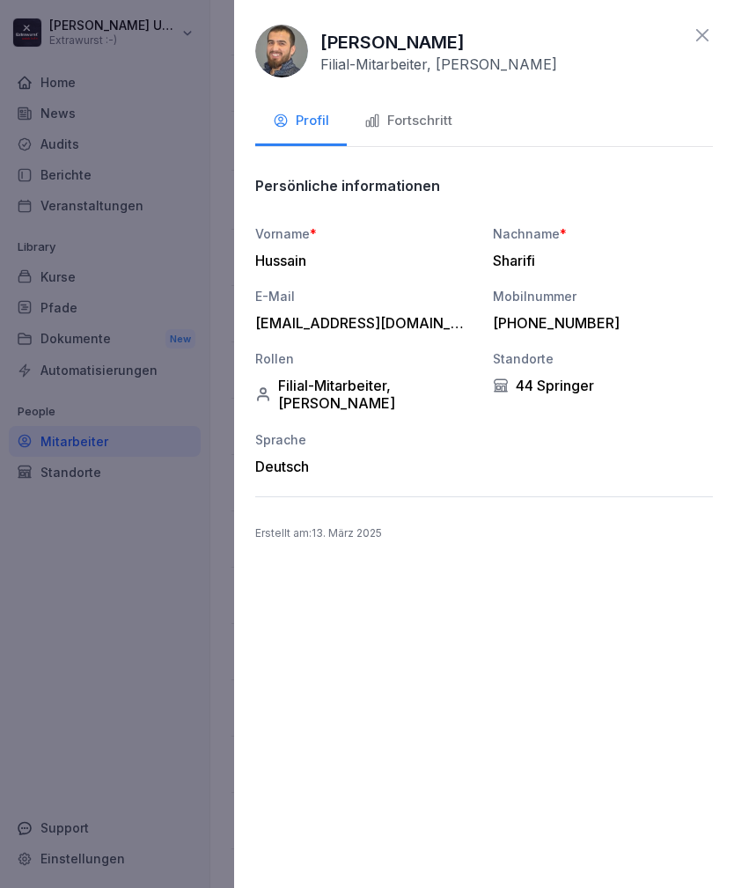
click at [417, 113] on div "Fortschritt" at bounding box center [408, 121] width 88 height 20
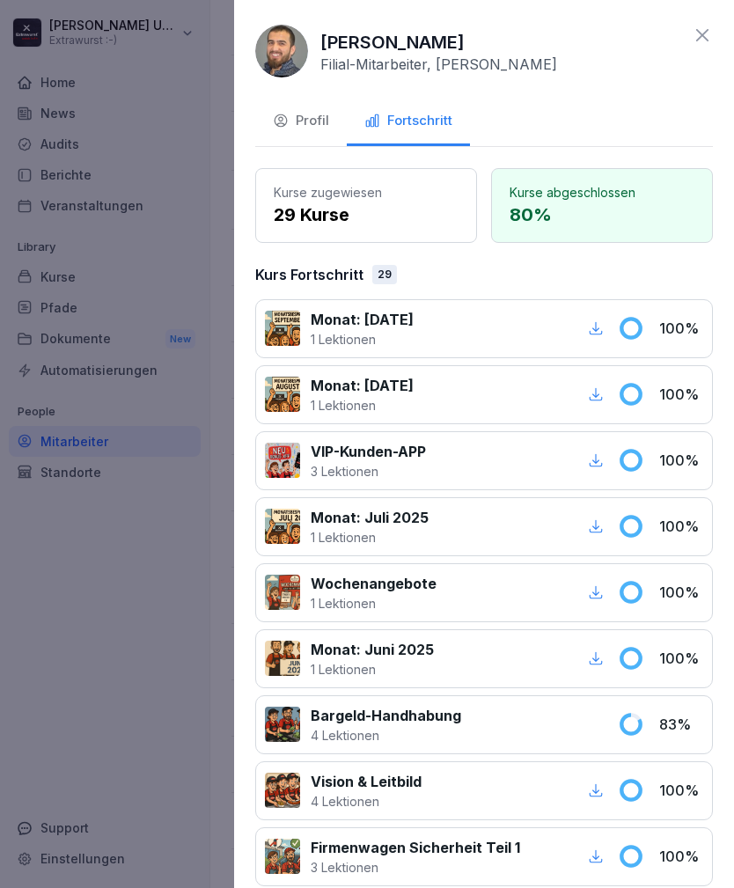
click at [700, 44] on icon at bounding box center [702, 35] width 21 height 21
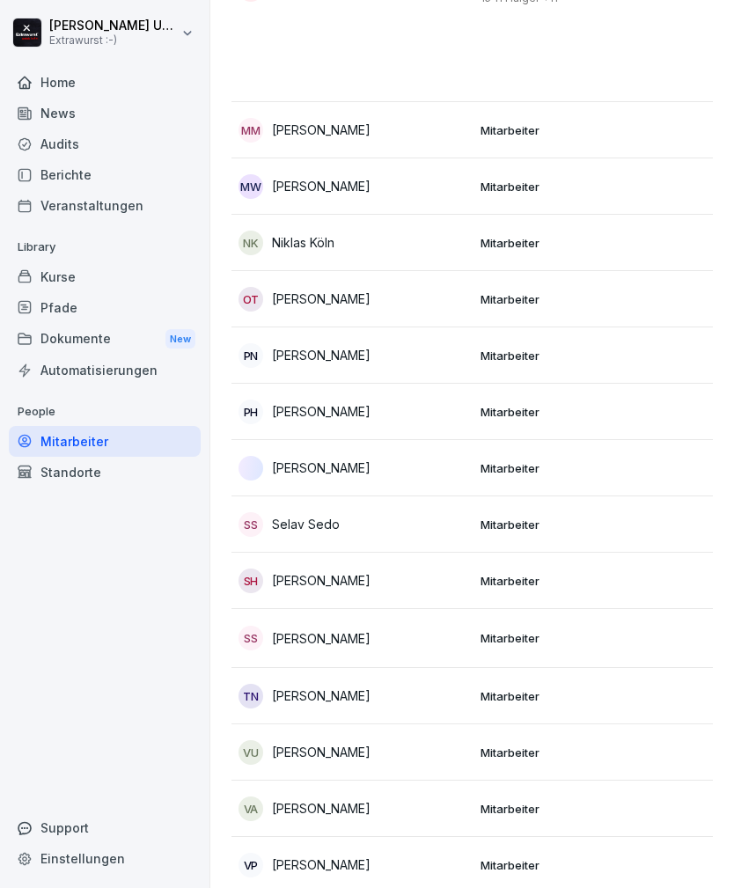
scroll to position [2519, 0]
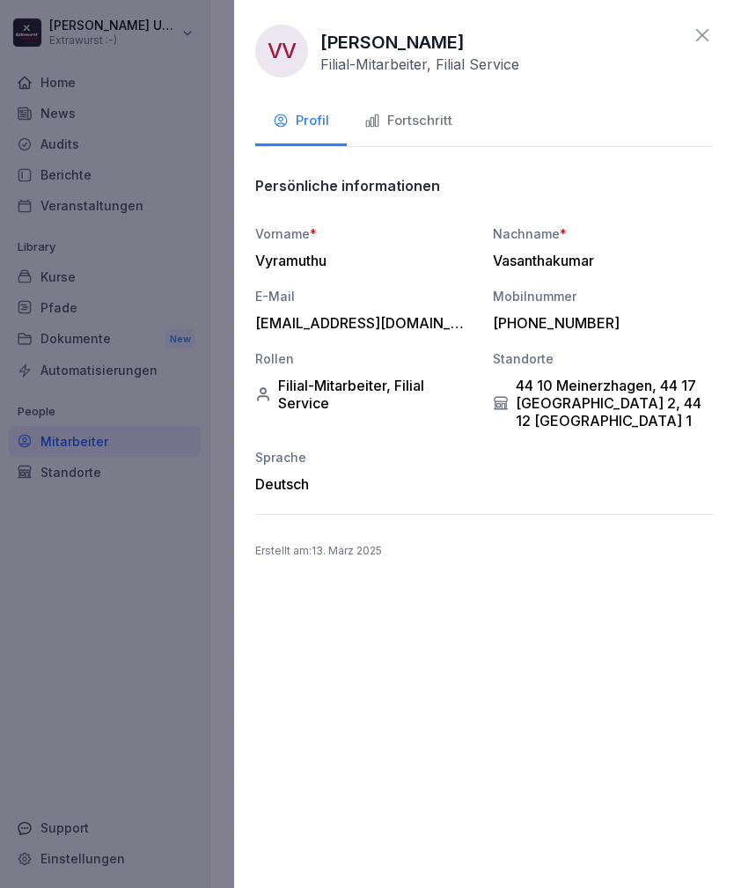
click at [567, 406] on div "44 10 Meinerzhagen, 44 17 [GEOGRAPHIC_DATA] 2, 44 12 [GEOGRAPHIC_DATA] 1" at bounding box center [603, 403] width 220 height 53
click at [575, 401] on div "44 10 Meinerzhagen, 44 17 [GEOGRAPHIC_DATA] 2, 44 12 [GEOGRAPHIC_DATA] 1" at bounding box center [603, 403] width 220 height 53
click at [574, 401] on div "44 10 Meinerzhagen, 44 17 [GEOGRAPHIC_DATA] 2, 44 12 [GEOGRAPHIC_DATA] 1" at bounding box center [603, 403] width 220 height 53
click at [601, 395] on div "44 10 Meinerzhagen, 44 17 [GEOGRAPHIC_DATA] 2, 44 12 [GEOGRAPHIC_DATA] 1" at bounding box center [603, 403] width 220 height 53
click at [600, 394] on div "44 10 Meinerzhagen, 44 17 [GEOGRAPHIC_DATA] 2, 44 12 [GEOGRAPHIC_DATA] 1" at bounding box center [603, 403] width 220 height 53
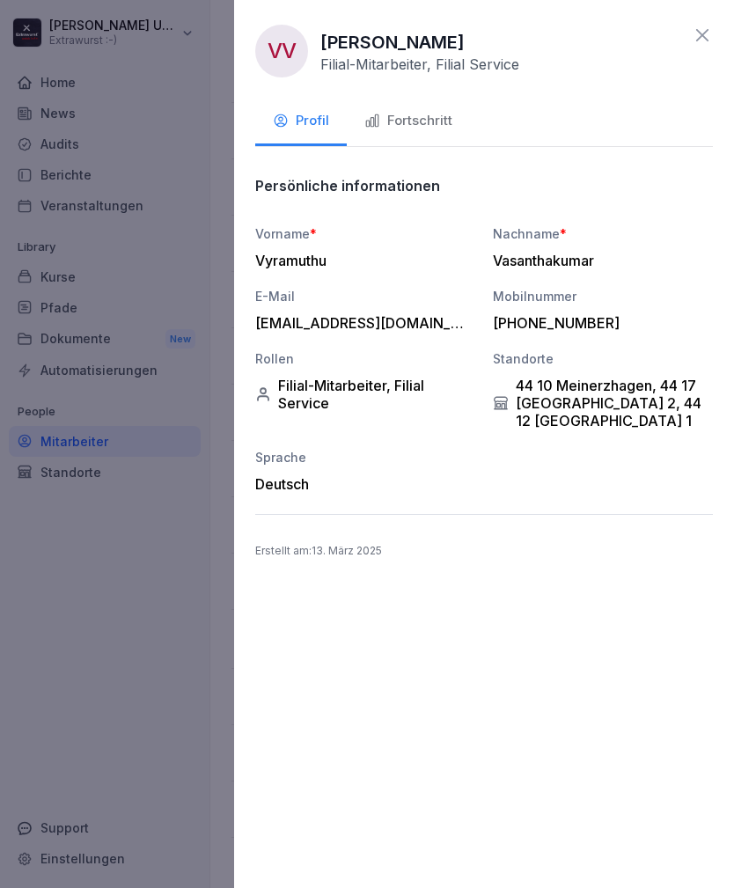
click at [562, 399] on div "44 10 Meinerzhagen, 44 17 [GEOGRAPHIC_DATA] 2, 44 12 [GEOGRAPHIC_DATA] 1" at bounding box center [603, 403] width 220 height 53
click at [592, 385] on div "44 10 Meinerzhagen, 44 17 [GEOGRAPHIC_DATA] 2, 44 12 [GEOGRAPHIC_DATA] 1" at bounding box center [603, 403] width 220 height 53
click at [591, 384] on div "44 10 Meinerzhagen, 44 17 [GEOGRAPHIC_DATA] 2, 44 12 [GEOGRAPHIC_DATA] 1" at bounding box center [603, 403] width 220 height 53
click at [627, 365] on div "Standorte" at bounding box center [603, 358] width 220 height 18
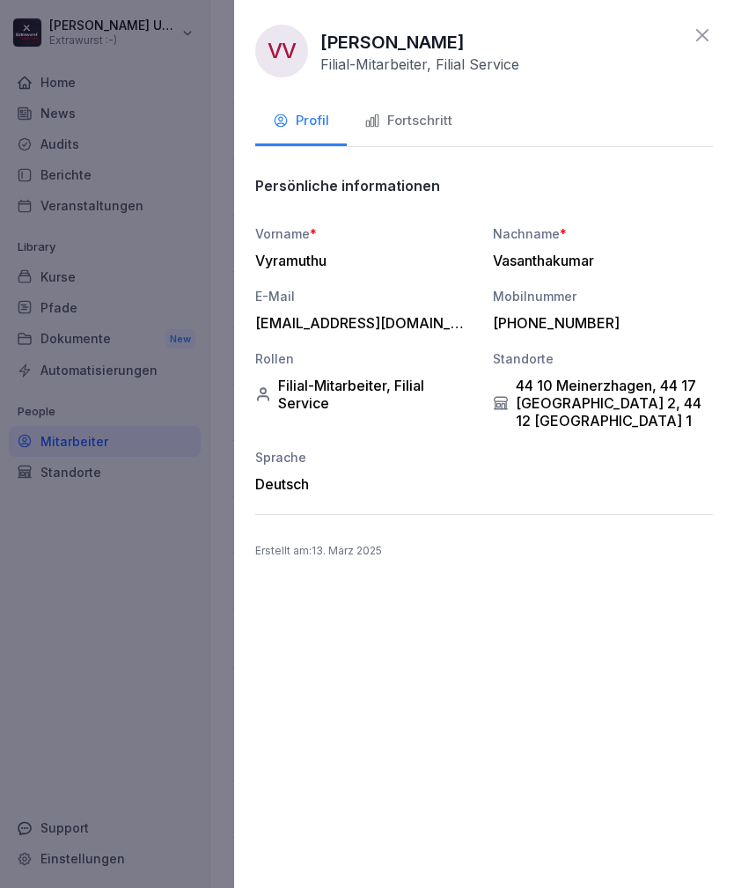
click at [708, 33] on icon at bounding box center [702, 35] width 21 height 21
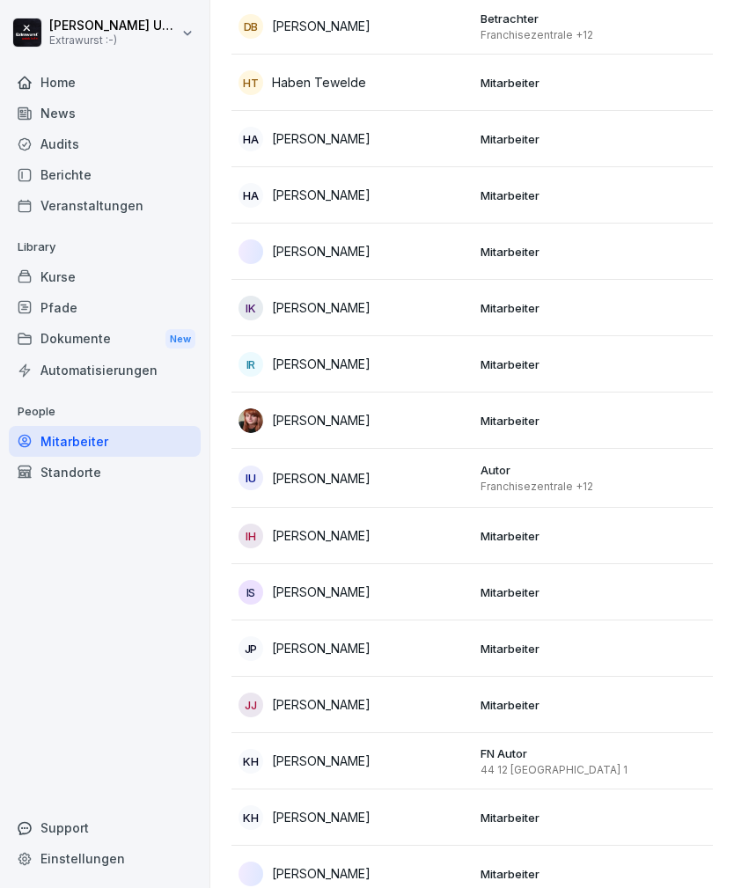
scroll to position [1048, 0]
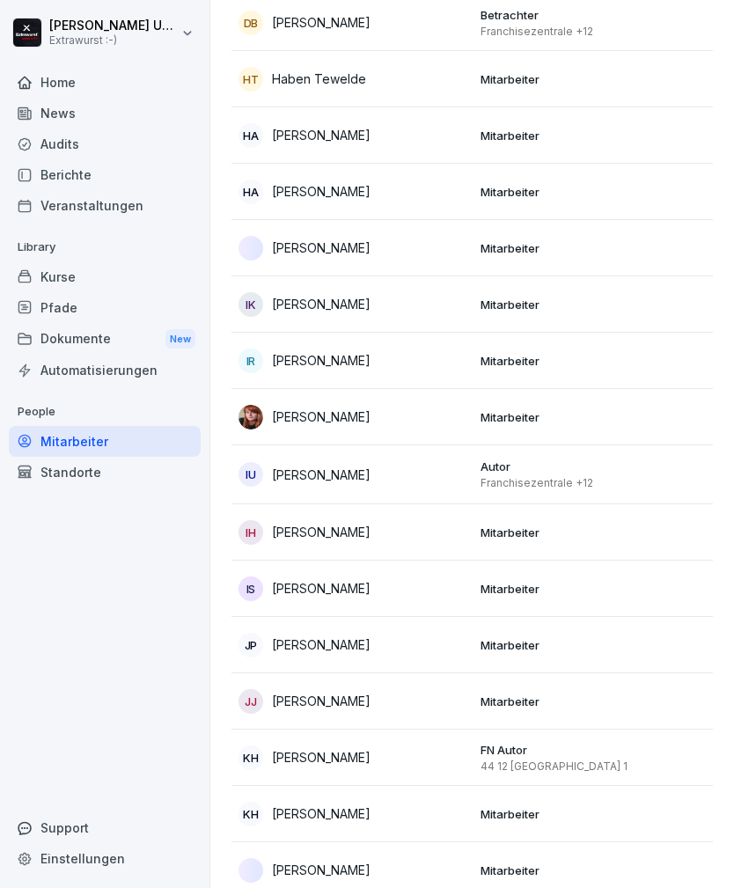
click at [453, 645] on div "[PERSON_NAME]" at bounding box center [352, 645] width 228 height 25
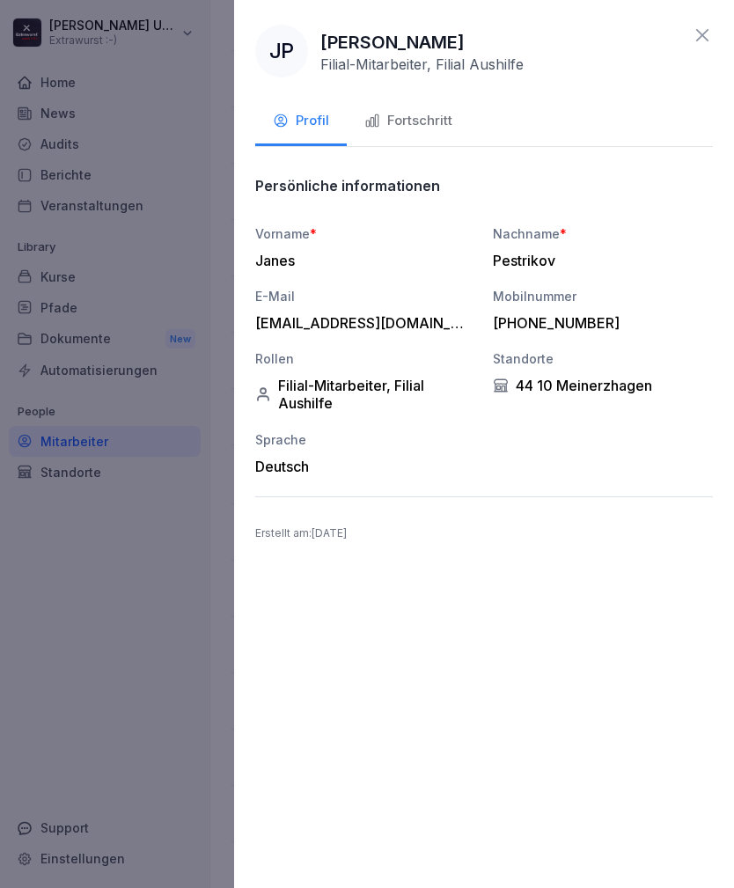
click at [413, 121] on div "Fortschritt" at bounding box center [408, 121] width 88 height 20
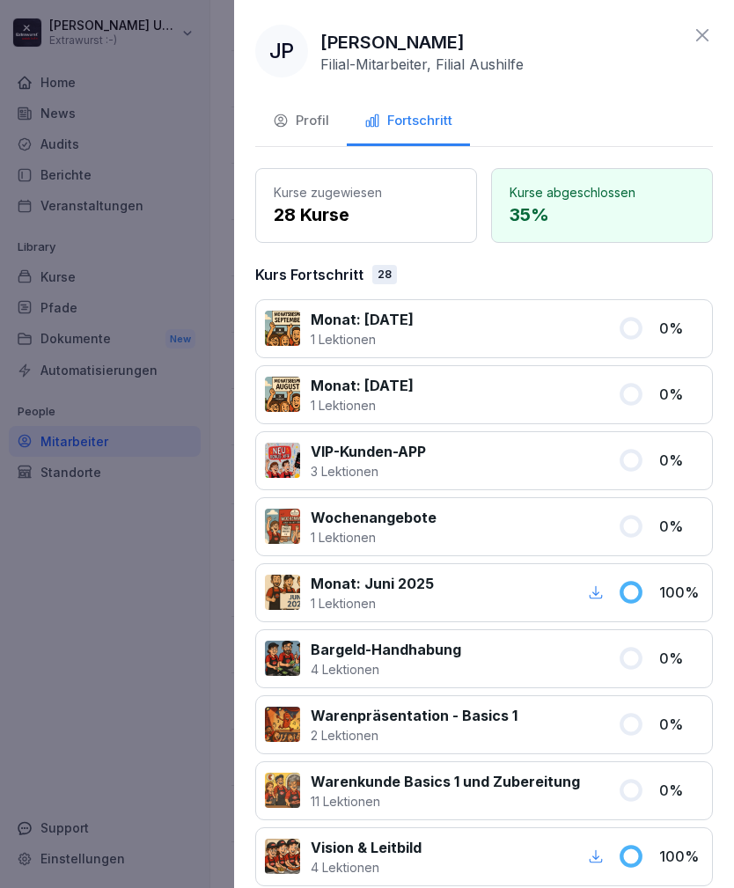
click at [710, 33] on icon at bounding box center [702, 35] width 21 height 21
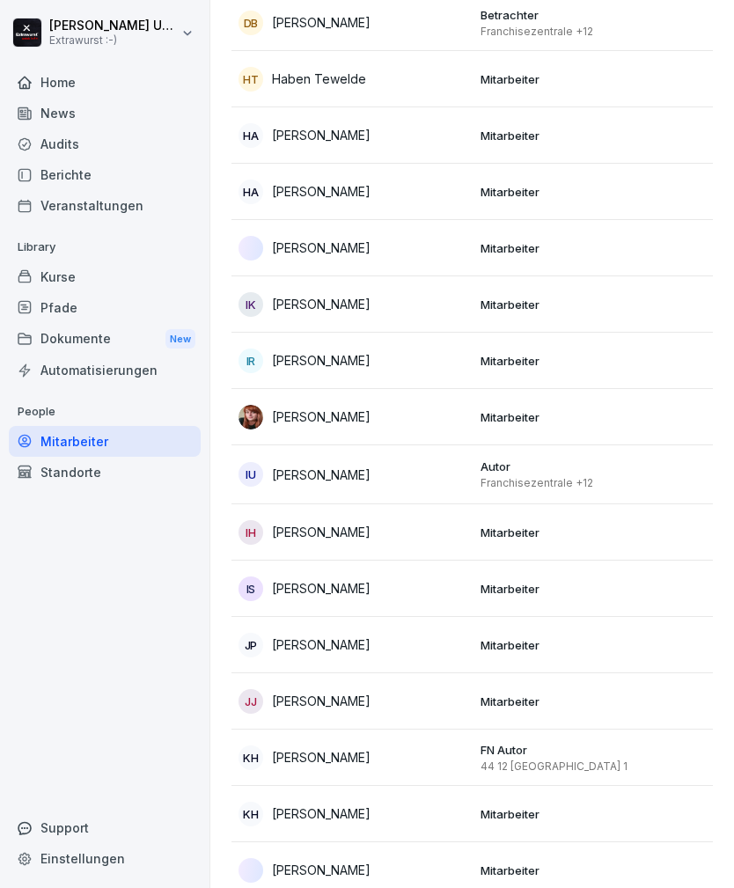
click at [478, 703] on td "Mitarbeiter" at bounding box center [594, 701] width 242 height 56
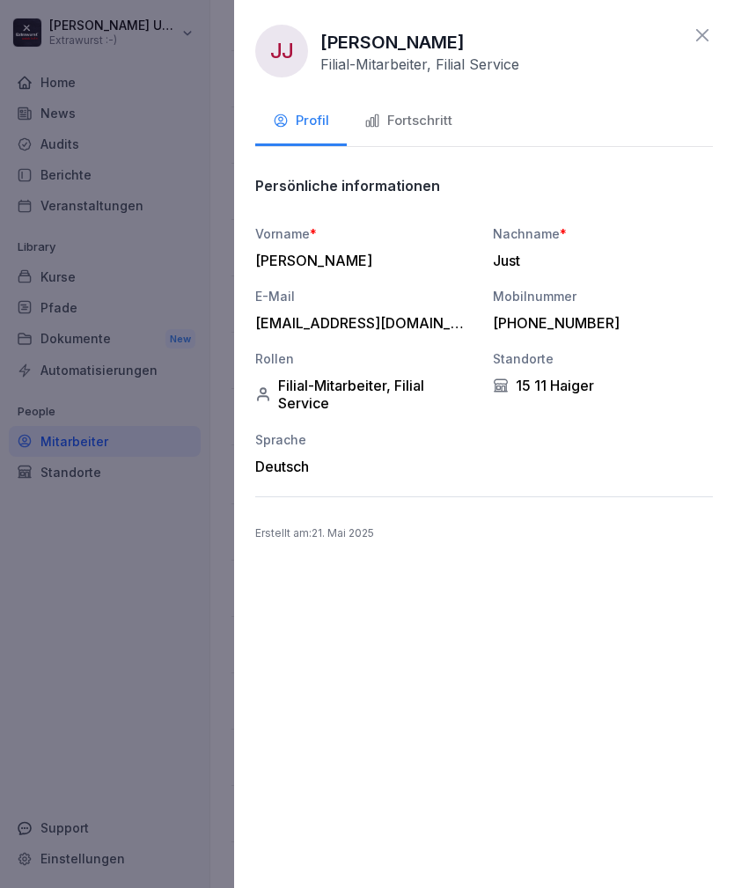
click at [427, 116] on div "Fortschritt" at bounding box center [408, 121] width 88 height 20
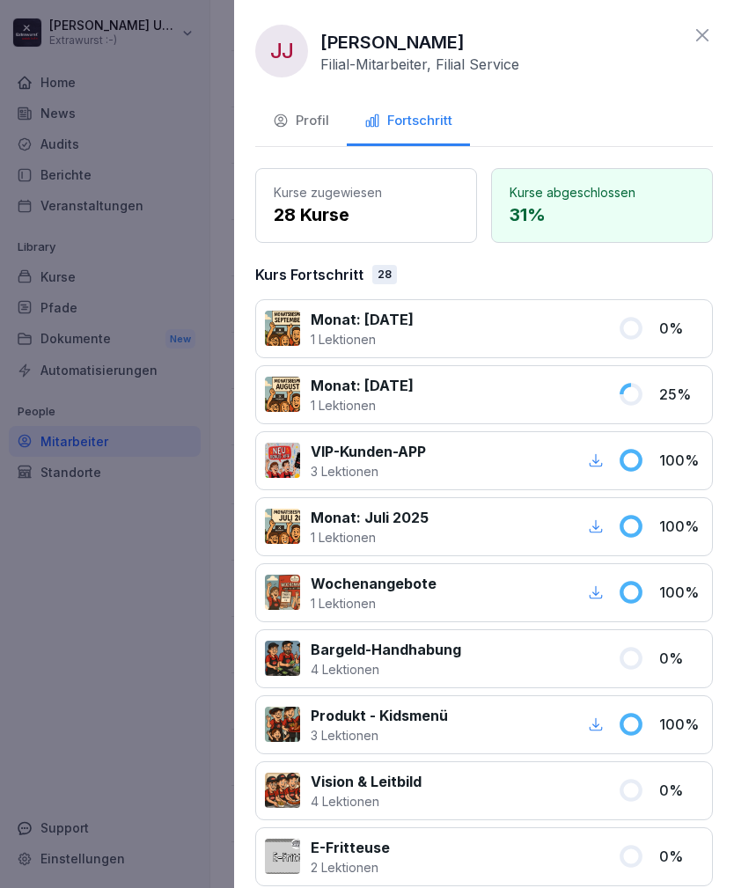
click at [709, 37] on icon at bounding box center [702, 35] width 21 height 21
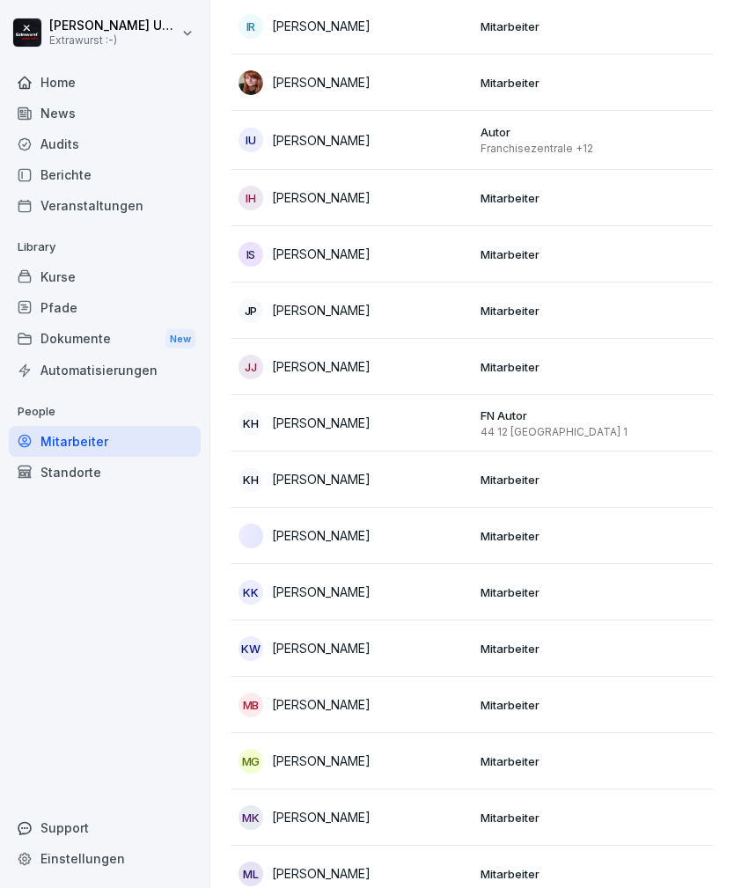
scroll to position [1383, 0]
click at [479, 588] on td "Mitarbeiter" at bounding box center [594, 591] width 242 height 56
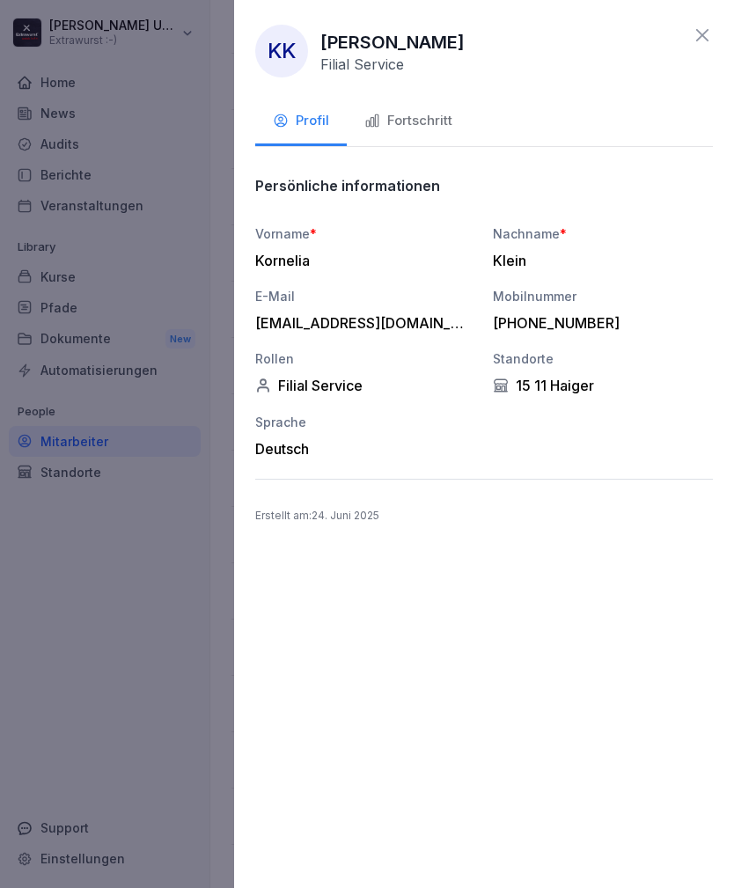
click at [419, 127] on div "Fortschritt" at bounding box center [408, 121] width 88 height 20
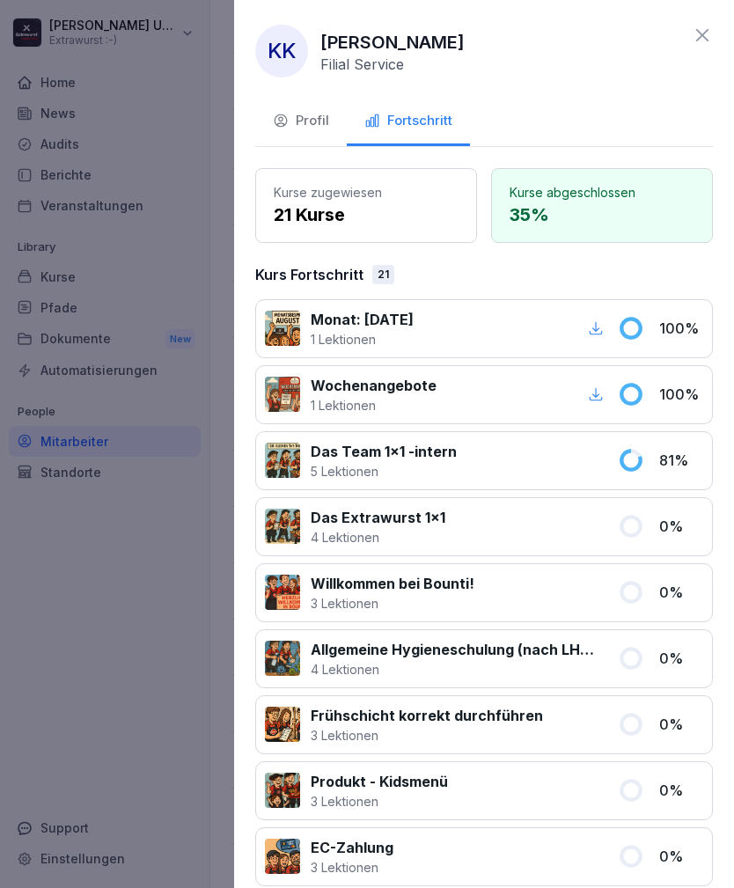
click at [706, 34] on icon at bounding box center [702, 35] width 21 height 21
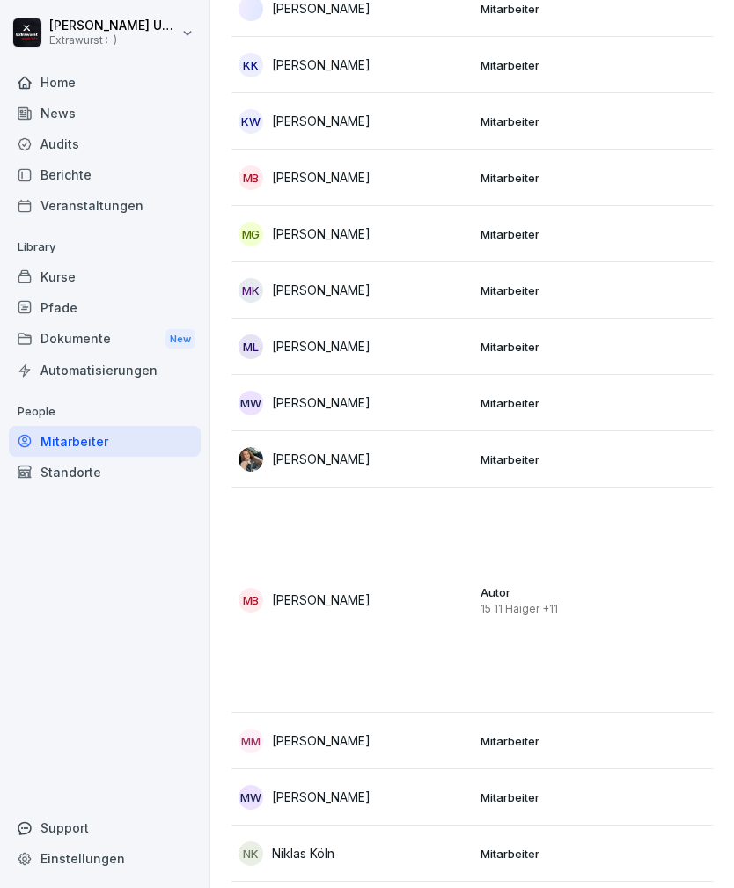
scroll to position [1908, 0]
click at [494, 734] on p "Mitarbeiter" at bounding box center [594, 742] width 228 height 16
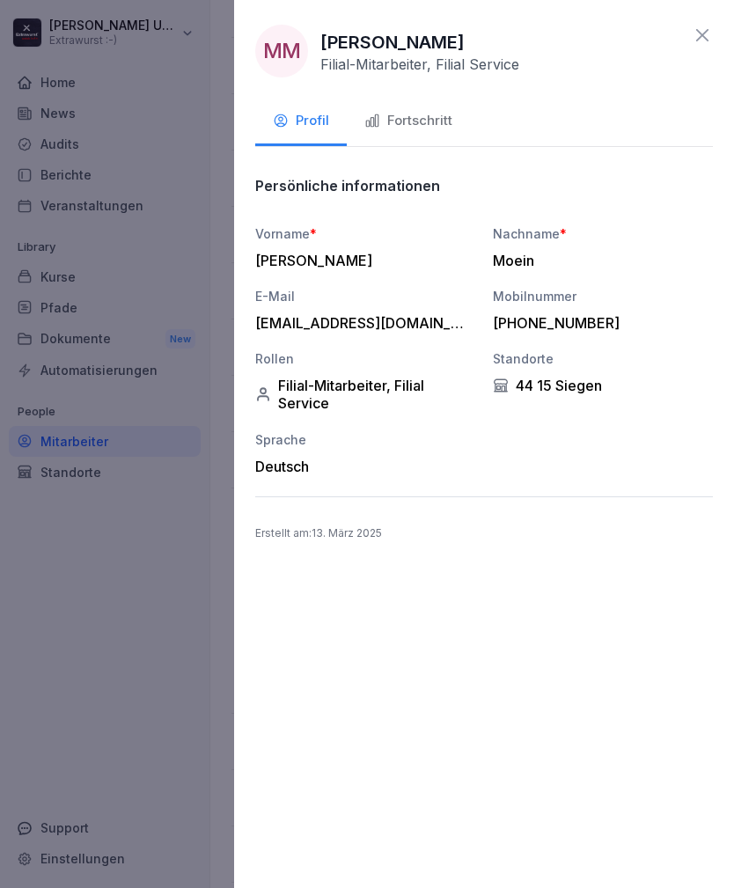
click at [434, 113] on div "Fortschritt" at bounding box center [408, 121] width 88 height 20
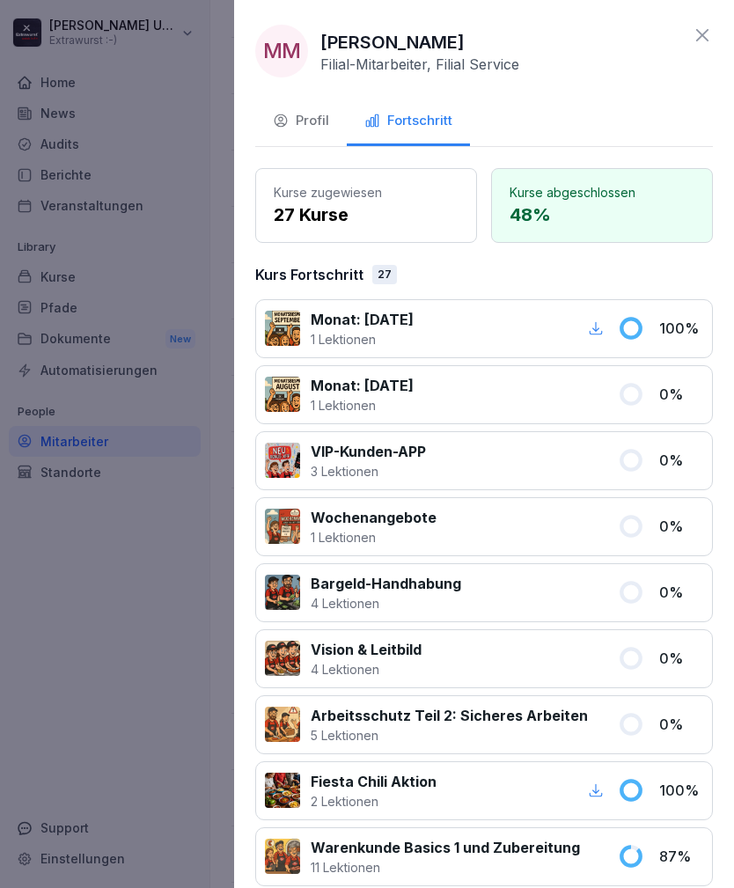
click at [707, 28] on icon at bounding box center [702, 35] width 21 height 21
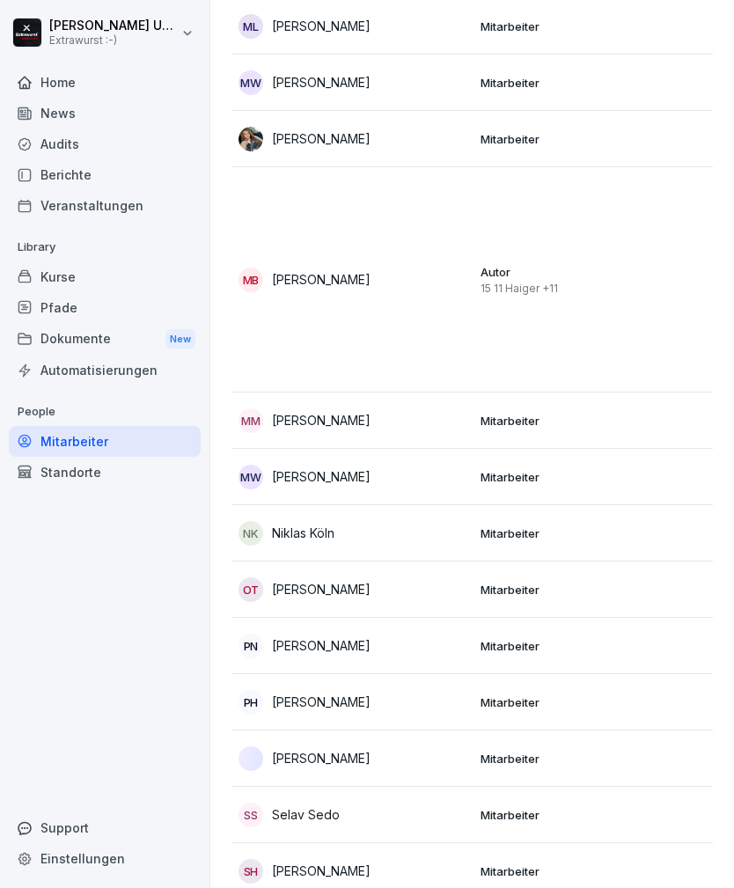
scroll to position [2232, 0]
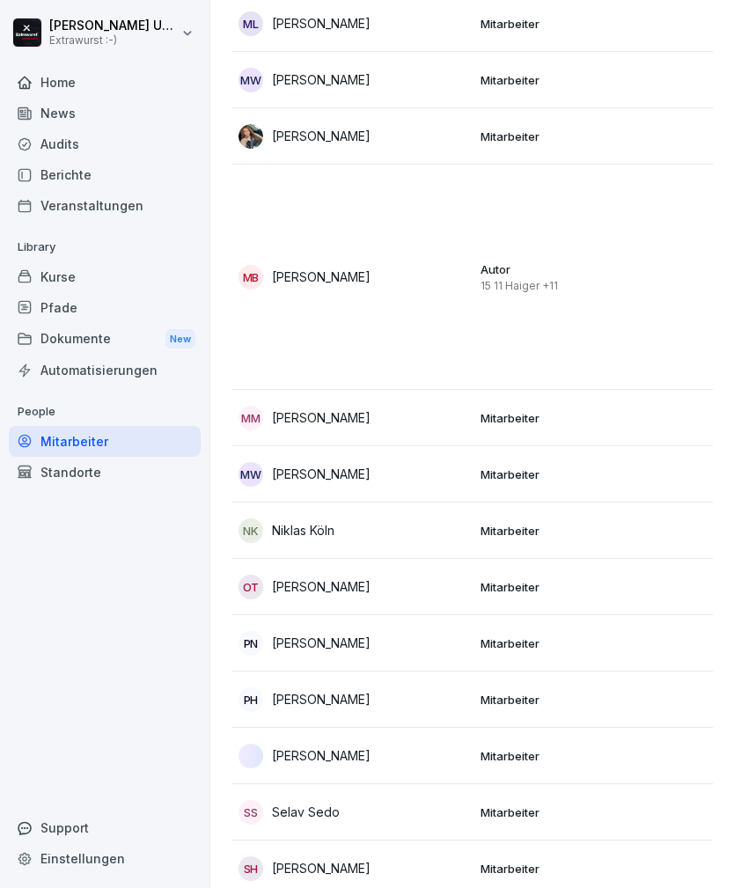
click at [523, 635] on p "Mitarbeiter" at bounding box center [594, 643] width 228 height 16
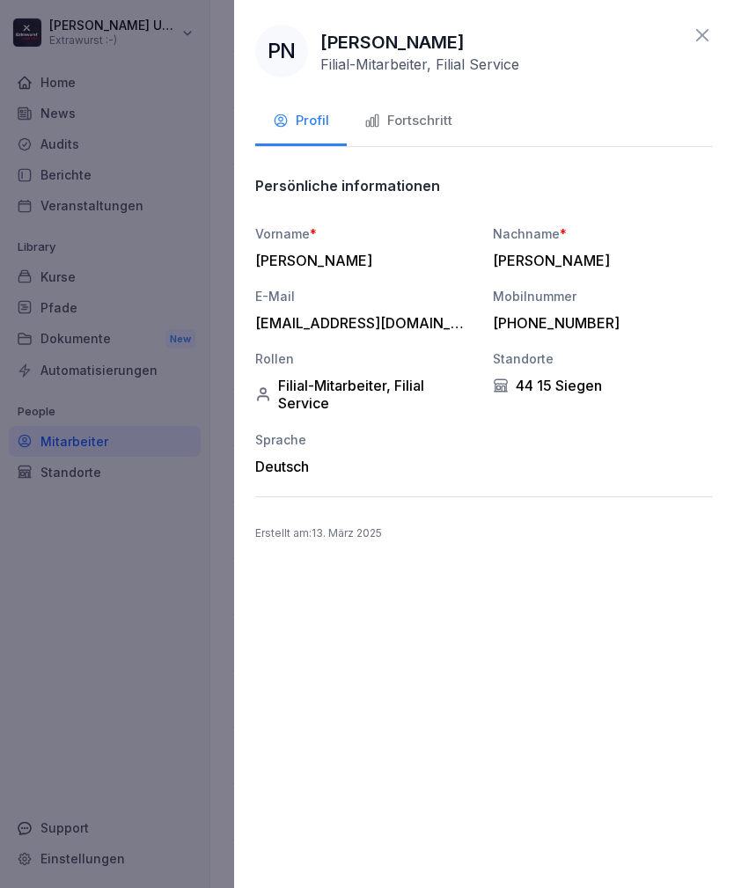
click at [440, 131] on button "Fortschritt" at bounding box center [408, 123] width 123 height 48
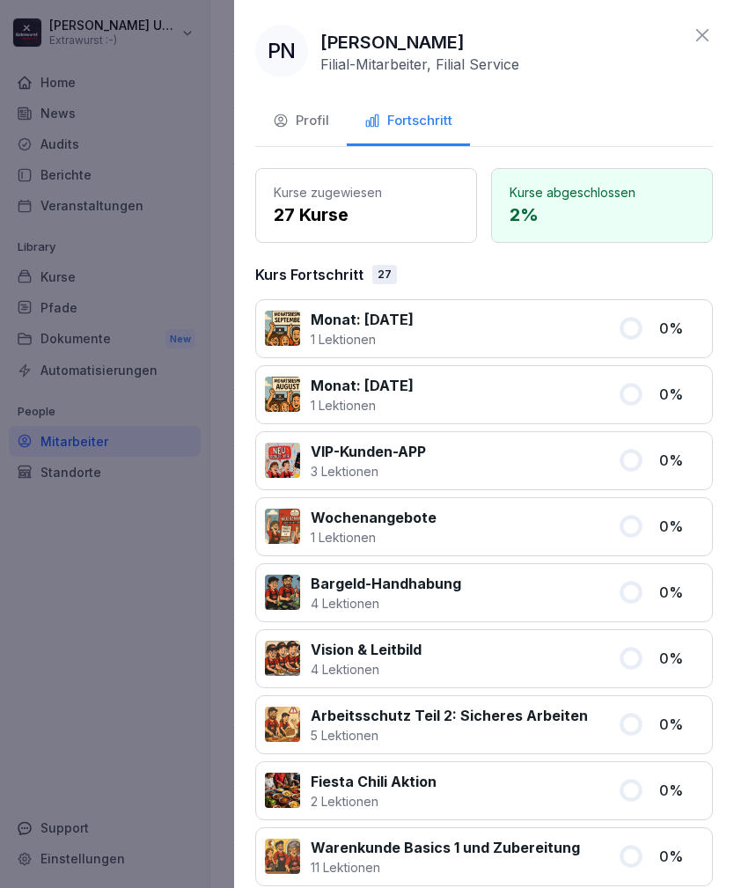
click at [703, 33] on icon at bounding box center [702, 35] width 12 height 12
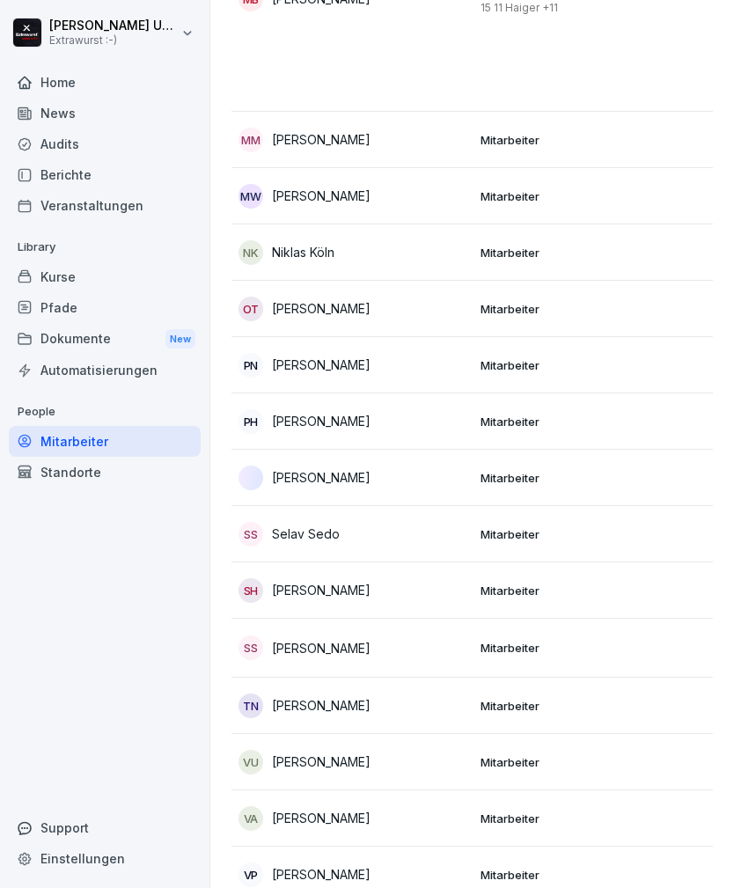
scroll to position [2513, 0]
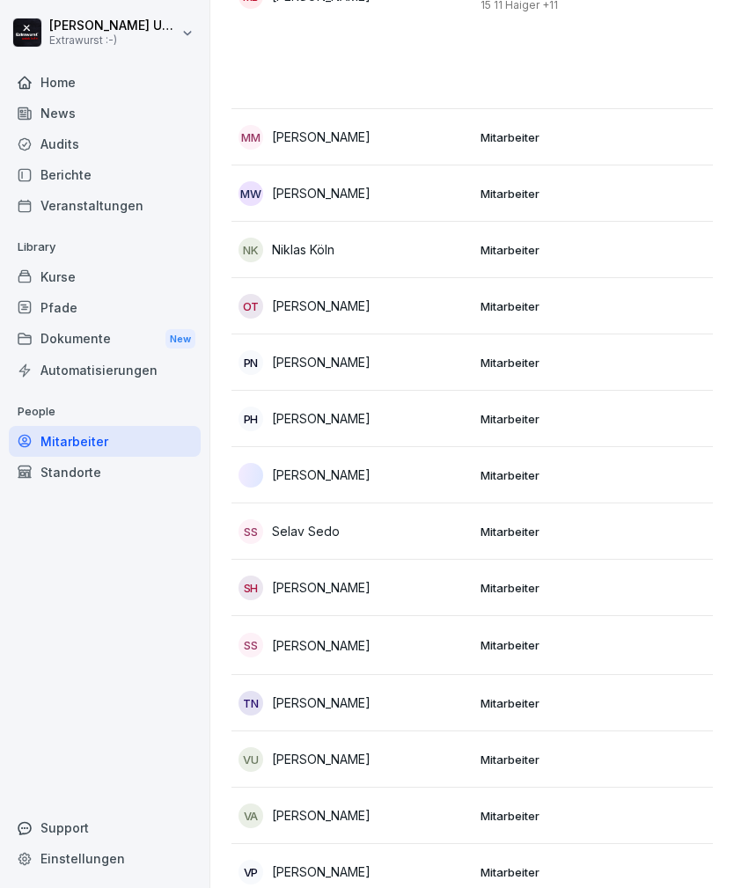
click at [472, 675] on td "TN [PERSON_NAME]" at bounding box center [352, 703] width 242 height 56
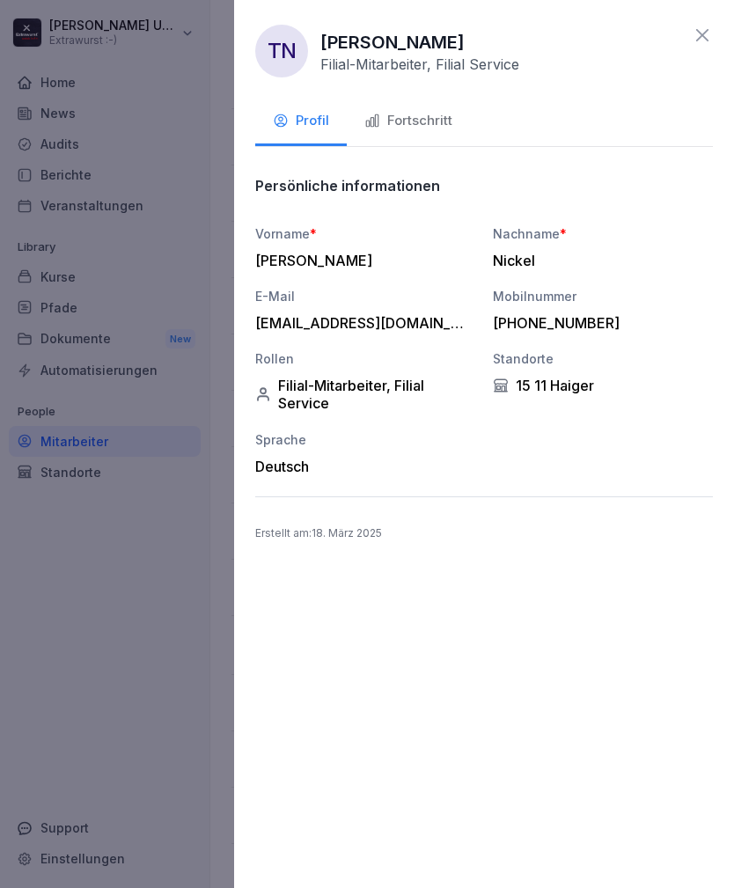
click at [429, 111] on div "Fortschritt" at bounding box center [408, 121] width 88 height 20
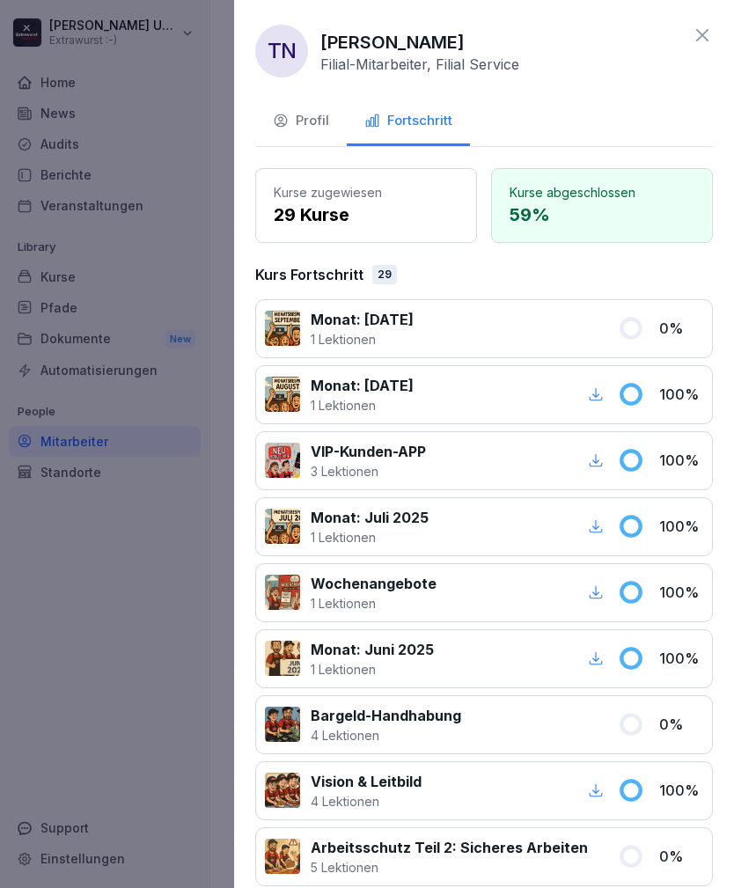
click at [706, 26] on icon at bounding box center [702, 35] width 21 height 21
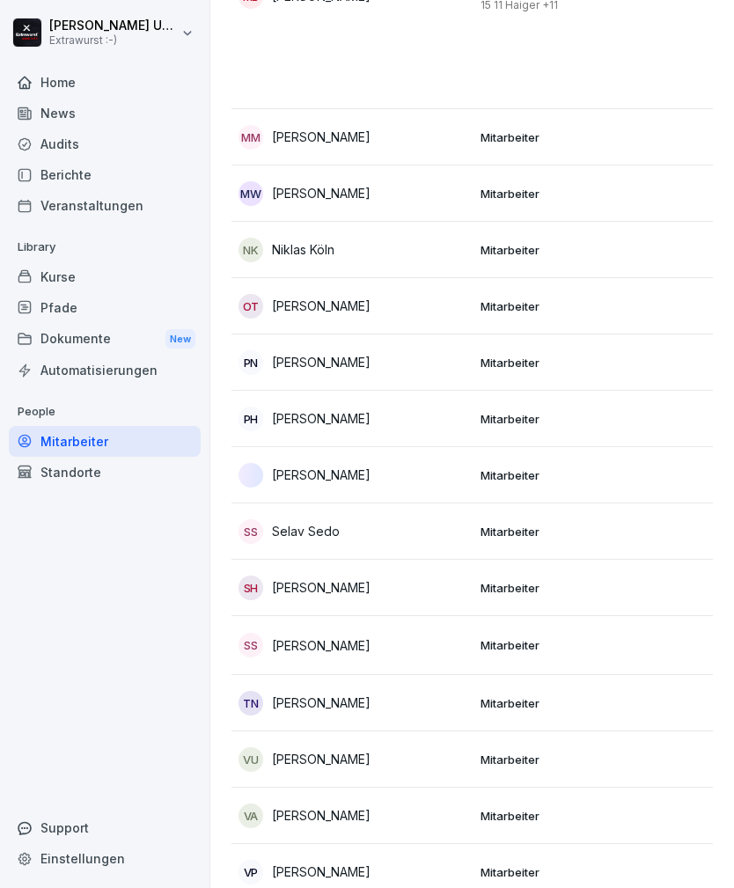
click at [466, 731] on td "VU [PERSON_NAME]" at bounding box center [352, 759] width 242 height 56
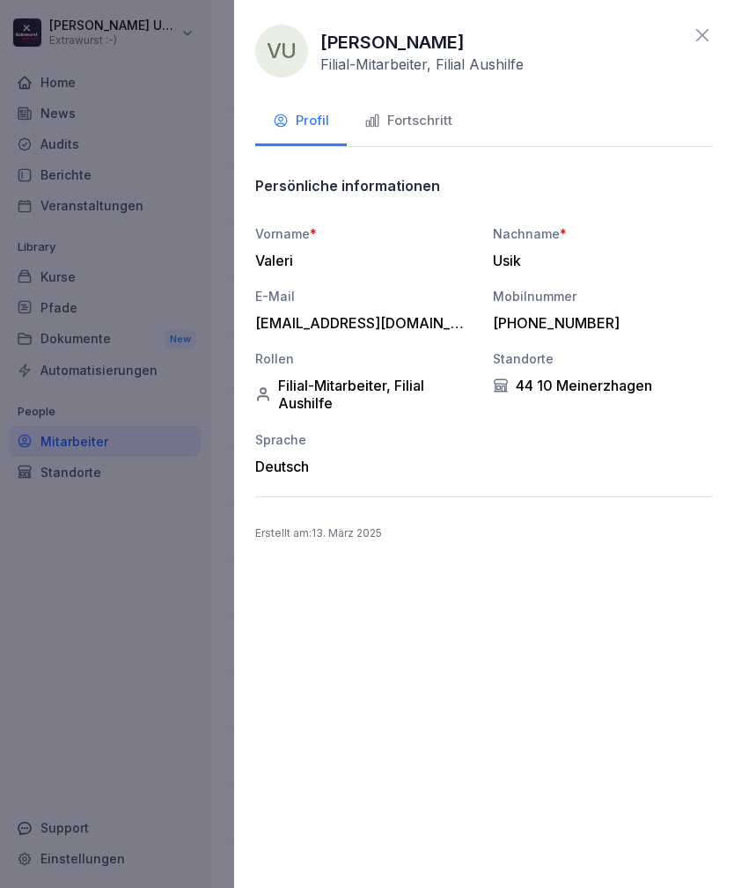
click at [437, 113] on div "Fortschritt" at bounding box center [408, 121] width 88 height 20
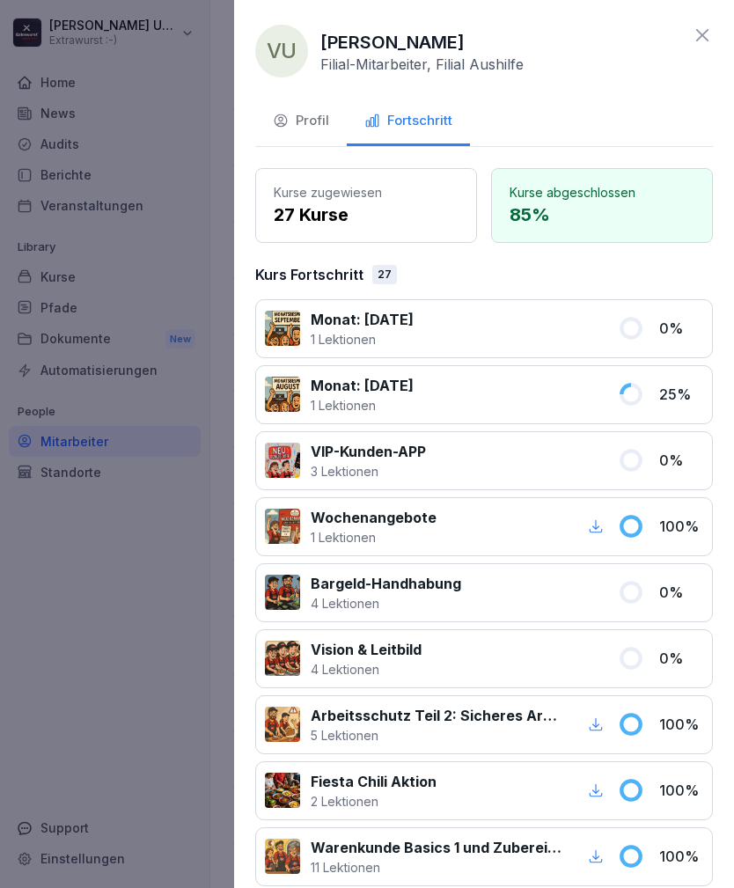
click at [703, 44] on icon at bounding box center [702, 35] width 21 height 21
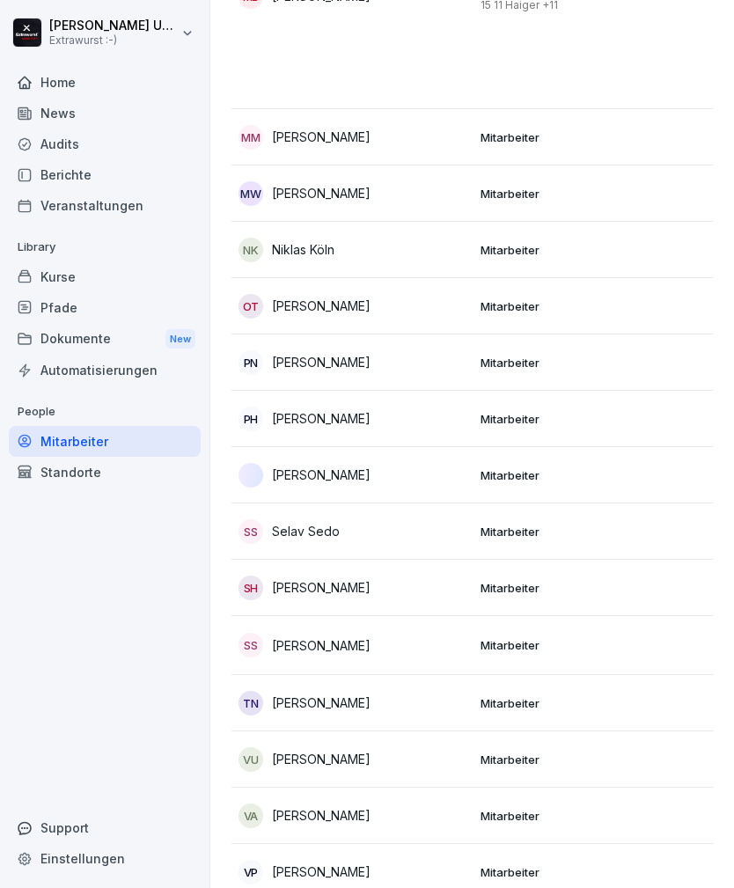
click at [79, 169] on div "Berichte" at bounding box center [105, 174] width 192 height 31
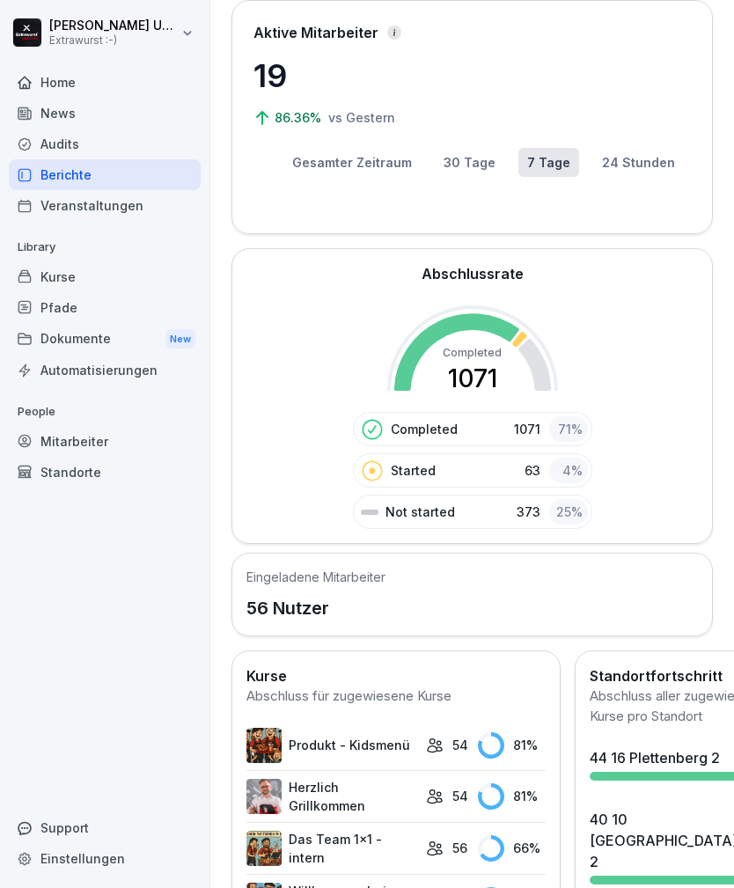
click at [77, 83] on div "Home" at bounding box center [105, 82] width 192 height 31
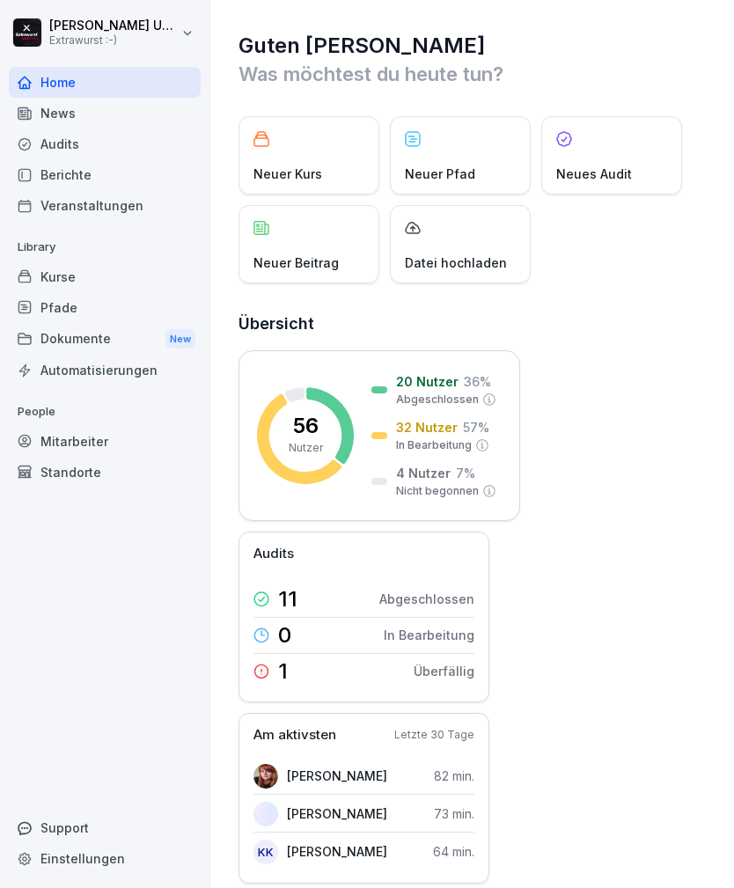
click at [310, 259] on p "Neuer Beitrag" at bounding box center [295, 262] width 85 height 18
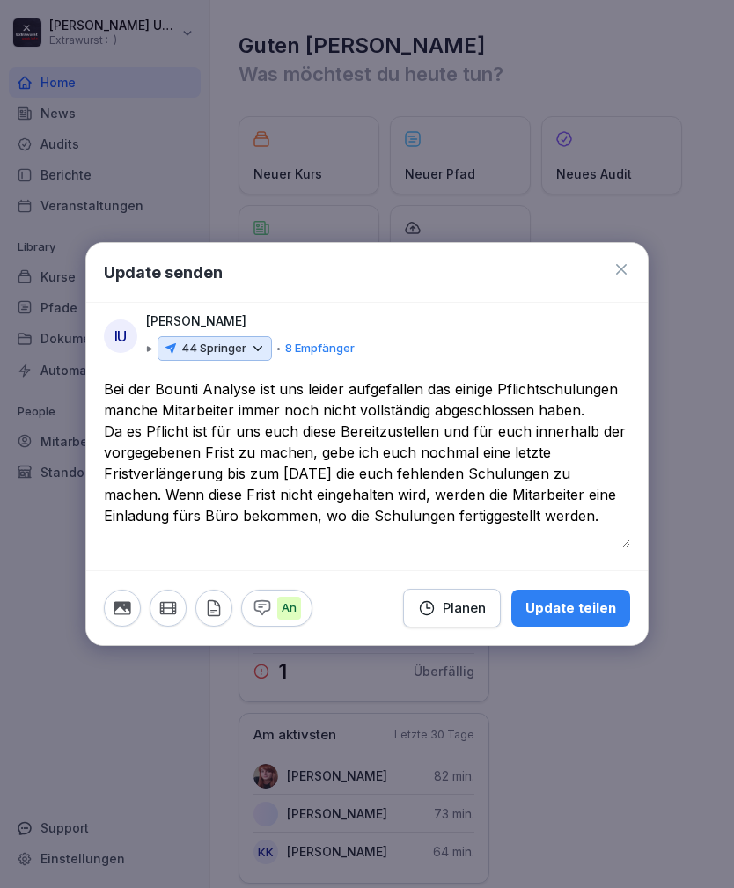
click at [117, 390] on textarea "**********" at bounding box center [367, 462] width 526 height 169
click at [163, 381] on textarea "**********" at bounding box center [367, 462] width 526 height 169
click at [174, 384] on textarea "**********" at bounding box center [367, 462] width 526 height 169
click at [134, 370] on div "**********" at bounding box center [366, 444] width 563 height 404
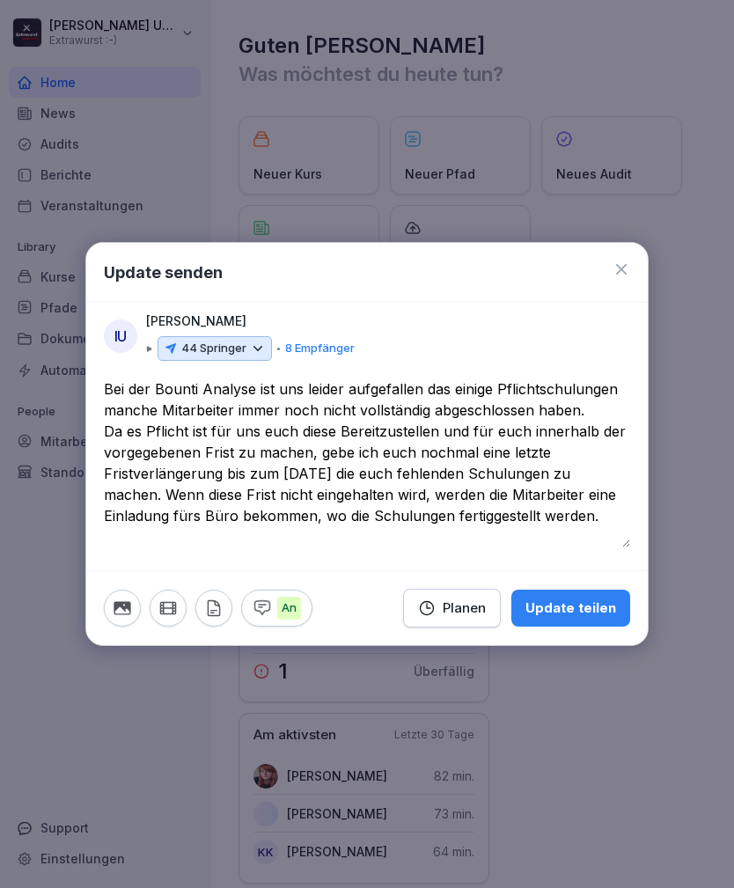
click at [285, 451] on textarea "**********" at bounding box center [367, 462] width 526 height 169
click at [324, 456] on textarea "**********" at bounding box center [367, 462] width 526 height 169
click at [324, 455] on textarea "**********" at bounding box center [367, 462] width 526 height 169
click at [428, 516] on textarea "**********" at bounding box center [367, 462] width 526 height 169
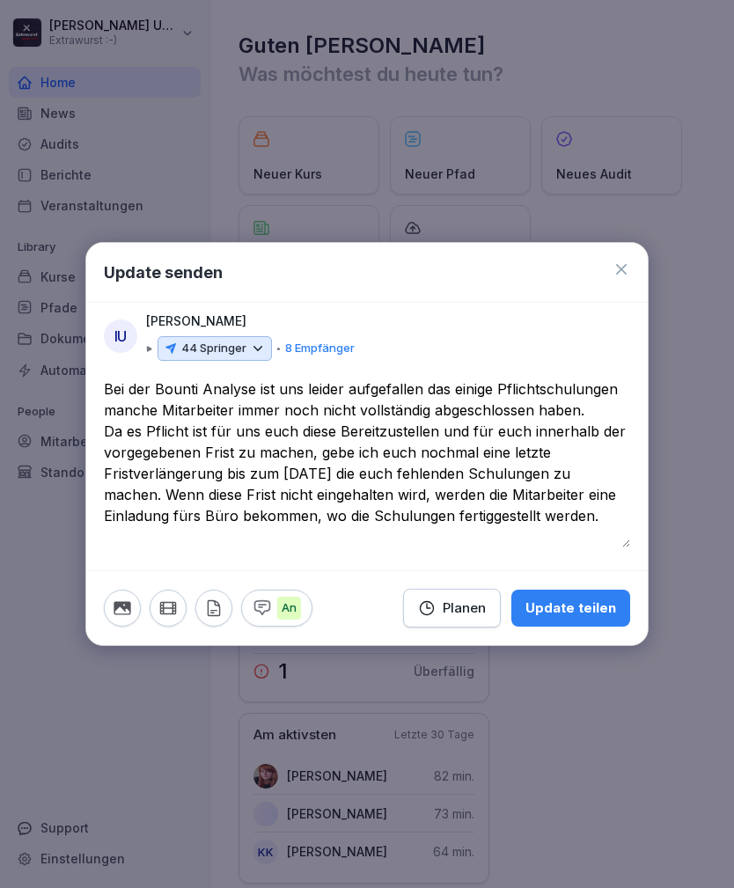
click at [428, 516] on textarea "**********" at bounding box center [367, 462] width 526 height 169
click at [274, 477] on textarea "**********" at bounding box center [367, 462] width 526 height 169
click at [274, 476] on textarea "**********" at bounding box center [367, 462] width 526 height 169
click at [259, 459] on textarea "**********" at bounding box center [367, 462] width 526 height 169
click at [107, 384] on textarea "**********" at bounding box center [367, 462] width 526 height 169
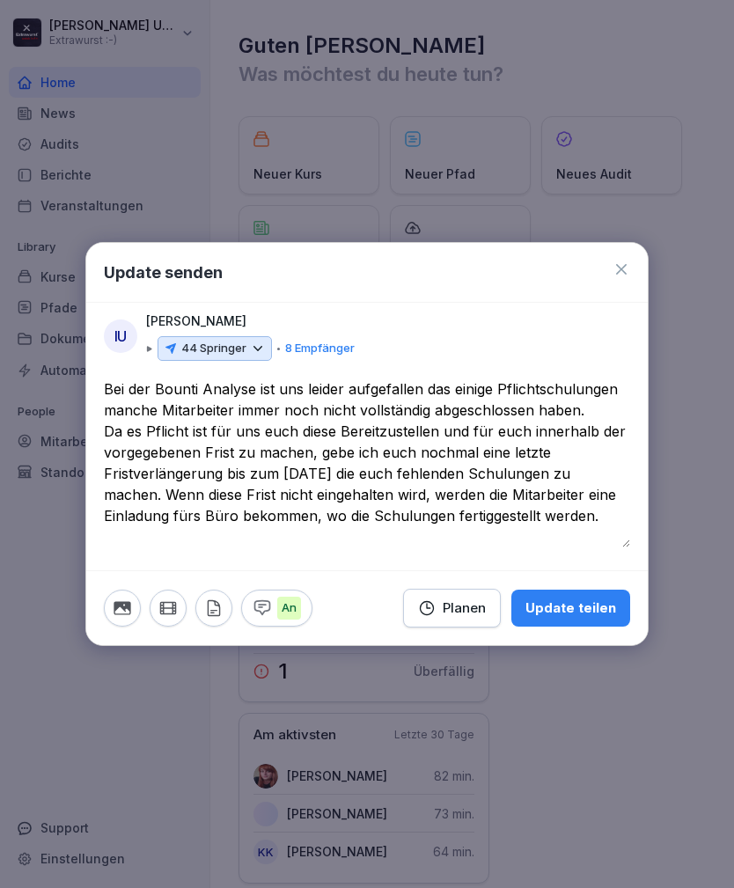
click at [107, 384] on textarea "**********" at bounding box center [367, 462] width 526 height 169
click at [98, 369] on div "**********" at bounding box center [366, 444] width 563 height 404
click at [97, 368] on div "IU [PERSON_NAME] 44 Springer 8 Empfänger" at bounding box center [366, 340] width 561 height 58
click at [99, 380] on div "**********" at bounding box center [366, 474] width 561 height 192
click at [104, 391] on textarea "**********" at bounding box center [367, 462] width 526 height 169
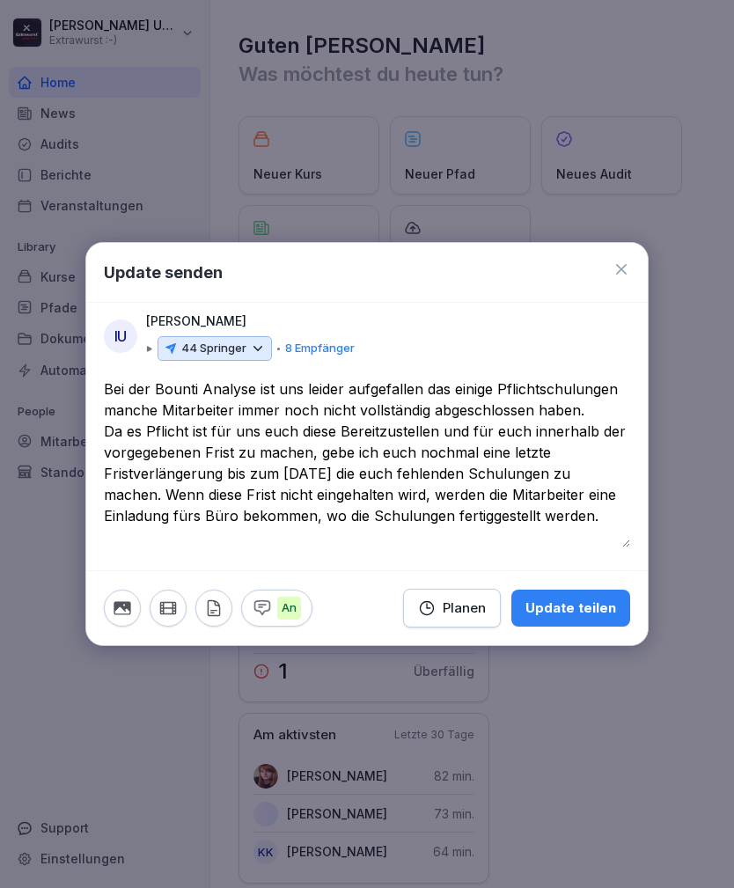
click at [594, 514] on textarea "**********" at bounding box center [367, 462] width 526 height 169
click at [594, 513] on textarea "**********" at bounding box center [367, 462] width 526 height 169
click at [533, 504] on textarea "**********" at bounding box center [367, 462] width 526 height 169
click at [532, 525] on textarea "**********" at bounding box center [367, 462] width 526 height 169
click at [531, 509] on textarea "**********" at bounding box center [367, 462] width 526 height 169
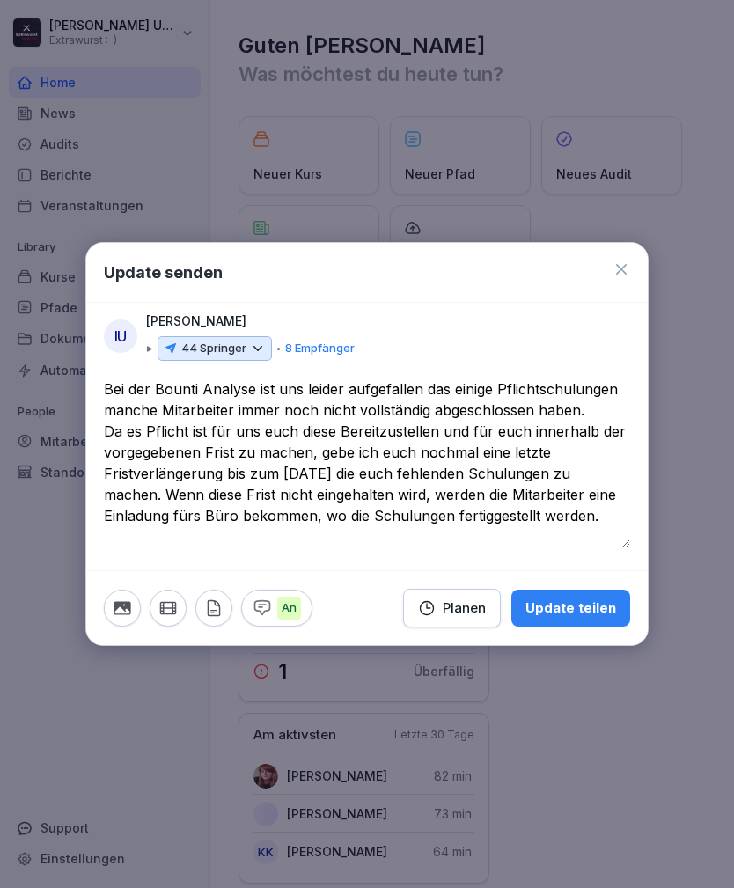
click at [586, 525] on textarea "**********" at bounding box center [367, 462] width 526 height 169
click at [601, 518] on textarea "**********" at bounding box center [367, 462] width 526 height 169
click at [616, 527] on textarea "**********" at bounding box center [367, 462] width 526 height 169
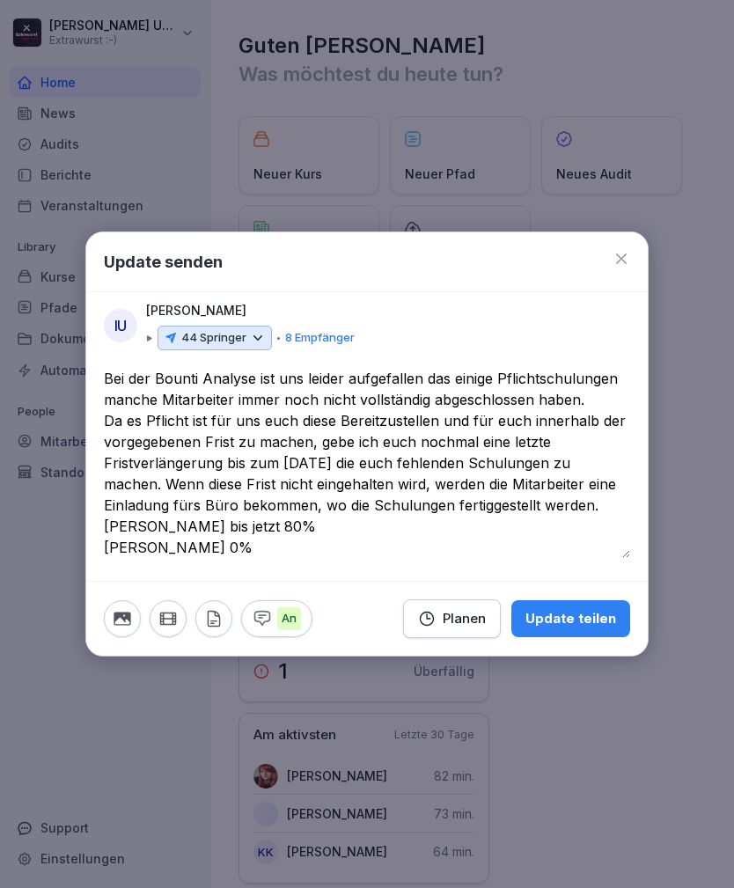
click at [580, 554] on textarea "**********" at bounding box center [367, 463] width 526 height 190
type textarea "**********"
click at [582, 600] on button "Update teilen" at bounding box center [570, 618] width 119 height 37
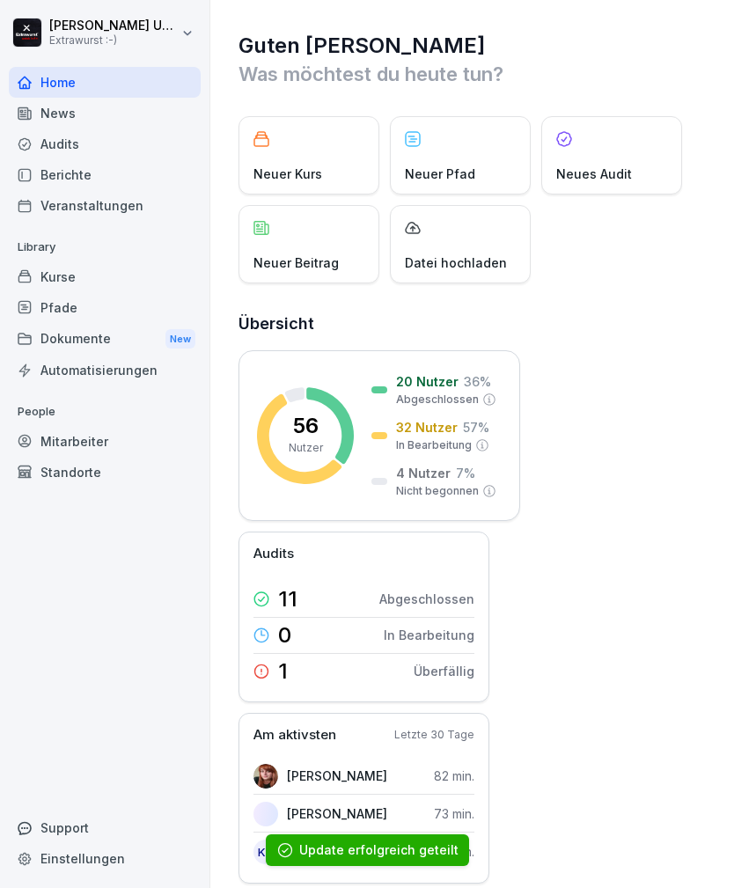
click at [301, 247] on div "Neuer Beitrag" at bounding box center [308, 244] width 141 height 78
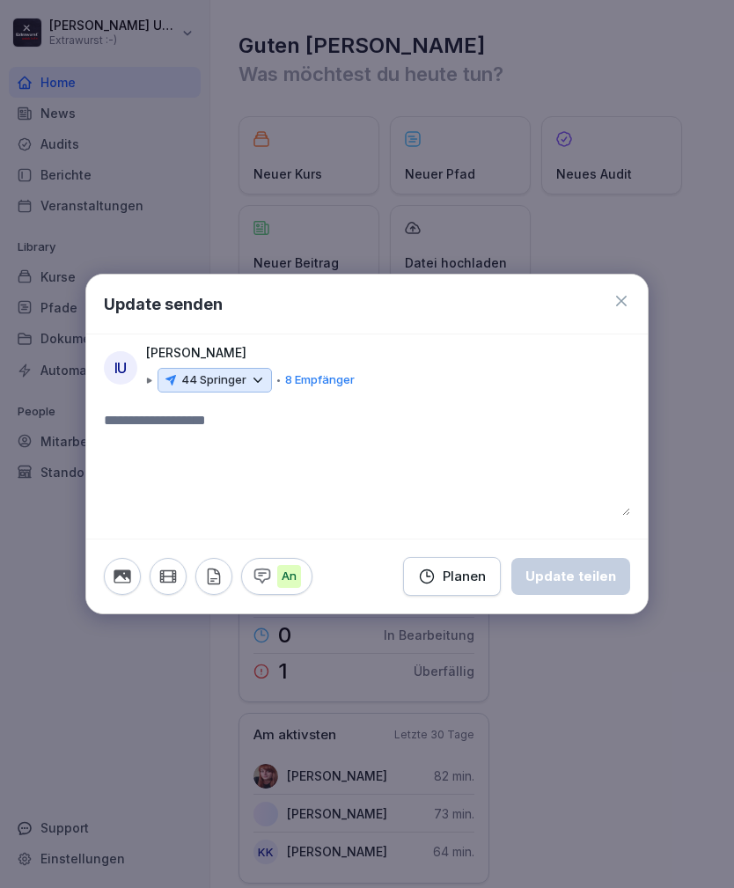
click at [259, 378] on icon at bounding box center [258, 380] width 16 height 16
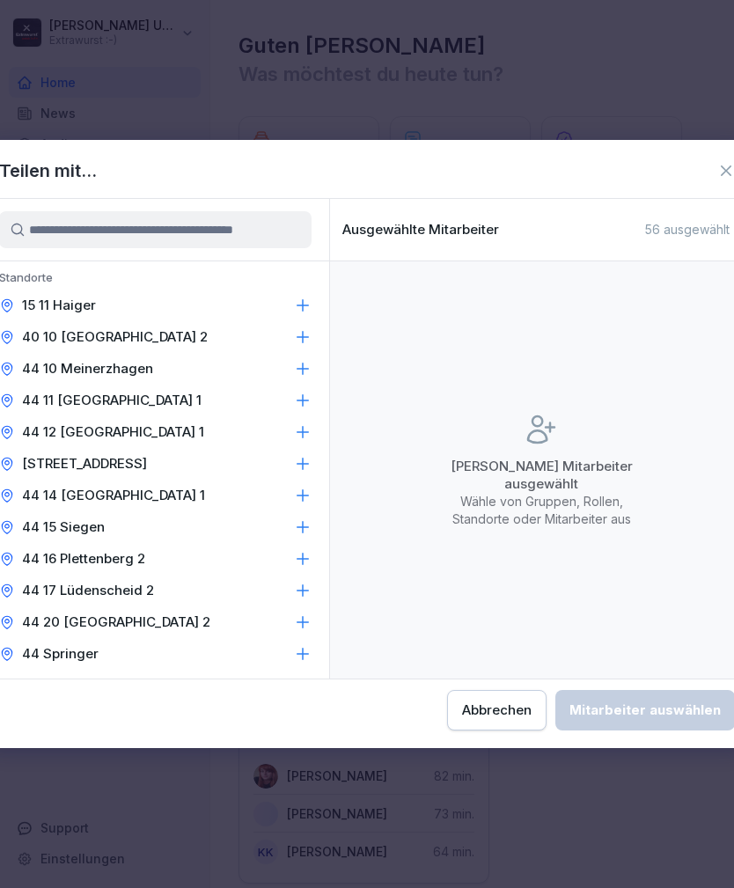
click at [301, 364] on icon at bounding box center [303, 369] width 18 height 18
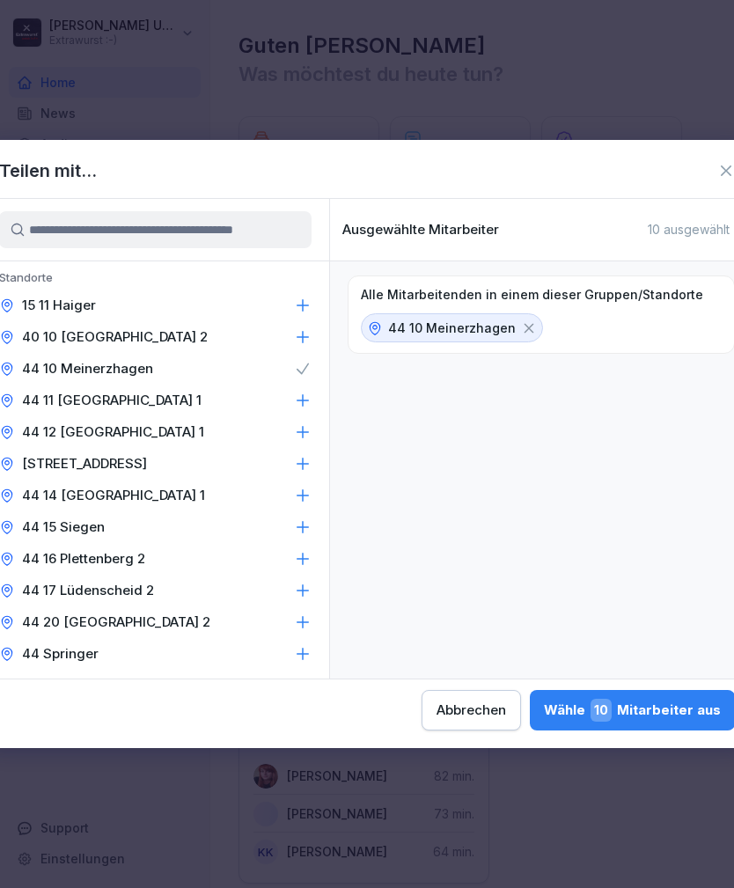
click at [544, 701] on div "Wähle 10 Mitarbeiter aus" at bounding box center [632, 710] width 177 height 23
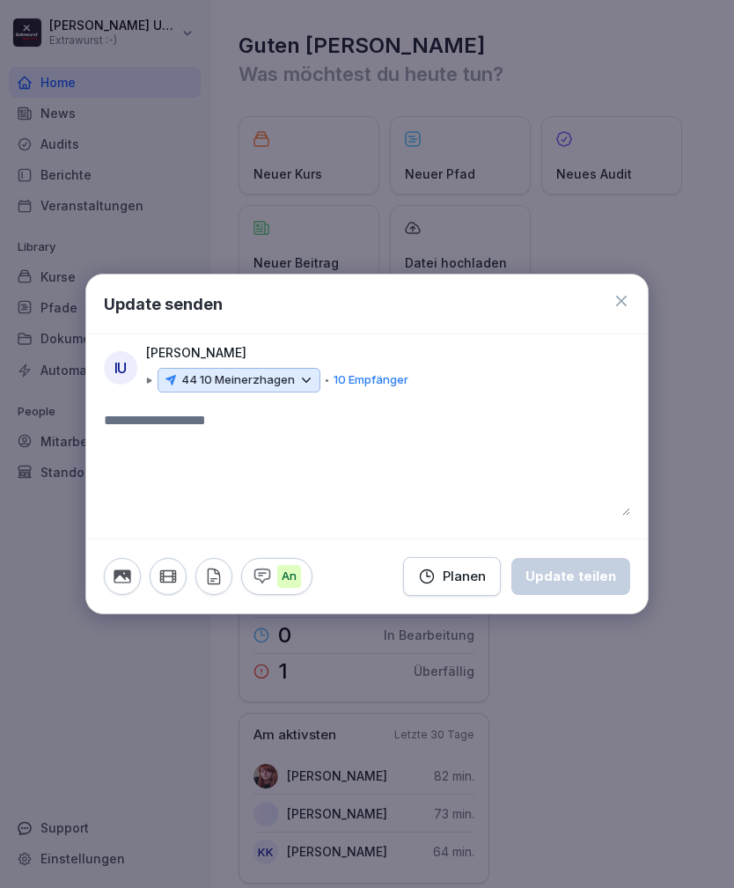
click at [239, 431] on textarea at bounding box center [367, 463] width 526 height 106
click at [258, 430] on textarea at bounding box center [367, 463] width 526 height 106
paste textarea "**********"
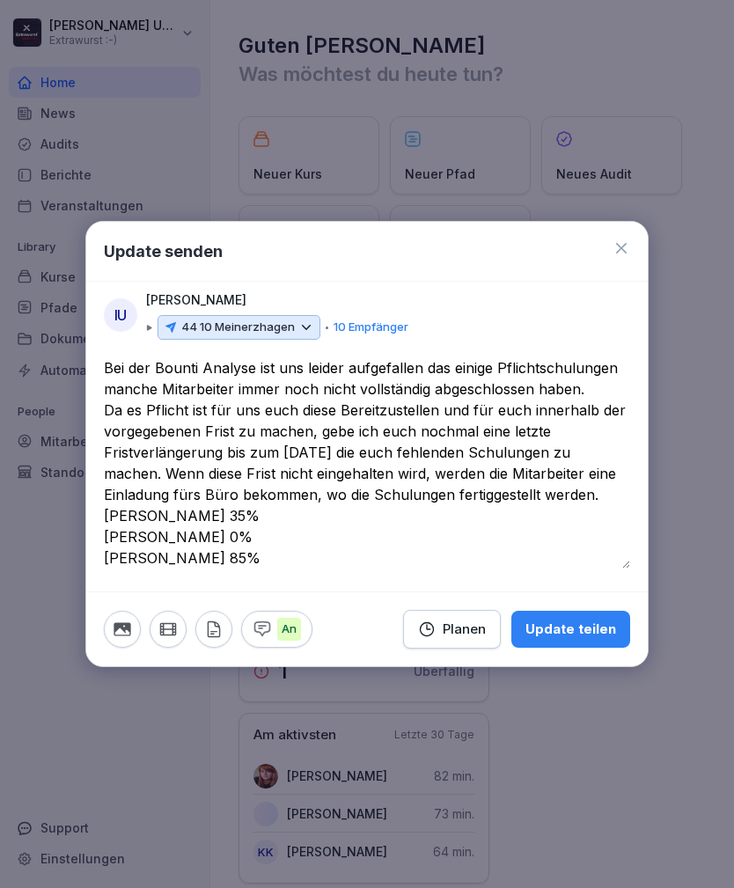
click at [535, 556] on textarea "**********" at bounding box center [367, 462] width 526 height 211
click at [567, 557] on textarea "**********" at bounding box center [367, 462] width 526 height 211
click at [225, 565] on textarea "**********" at bounding box center [367, 462] width 526 height 211
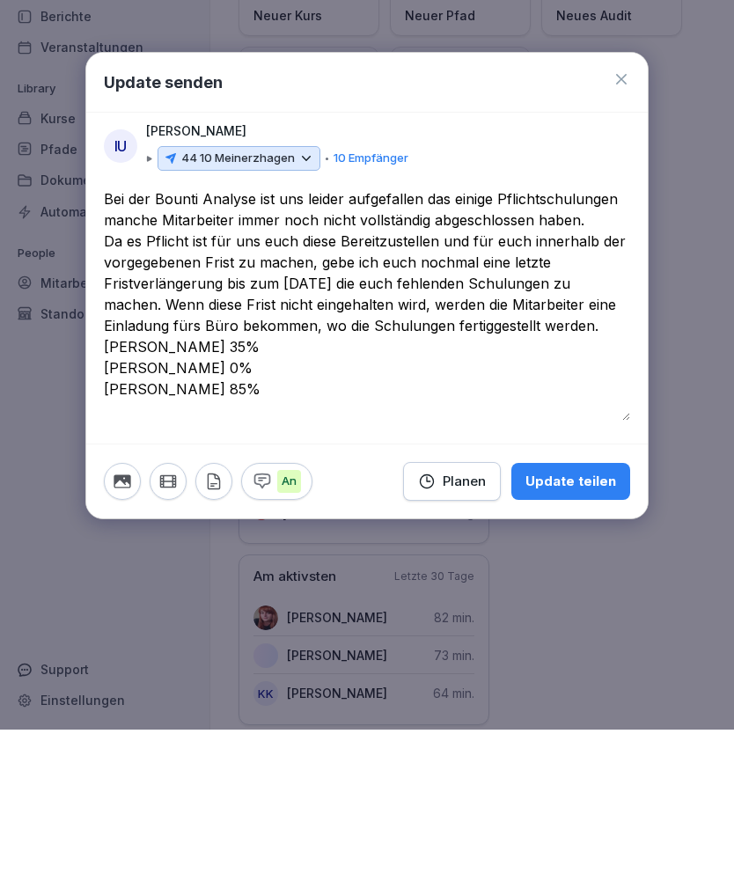
scroll to position [56, 0]
type textarea "**********"
click at [577, 630] on div "Update teilen" at bounding box center [570, 639] width 91 height 19
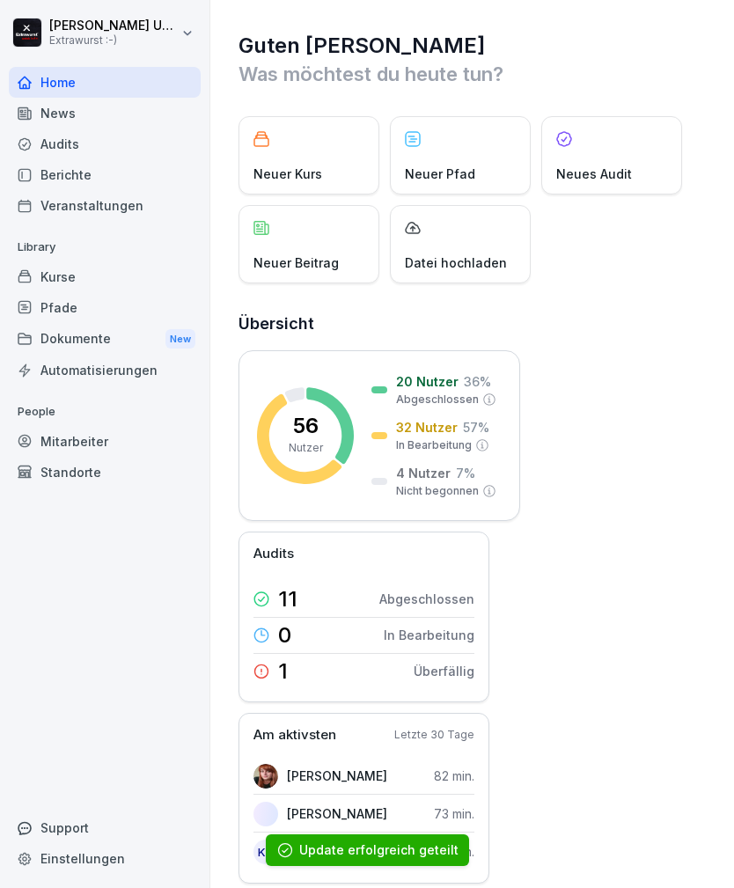
click at [304, 253] on p "Neuer Beitrag" at bounding box center [295, 262] width 85 height 18
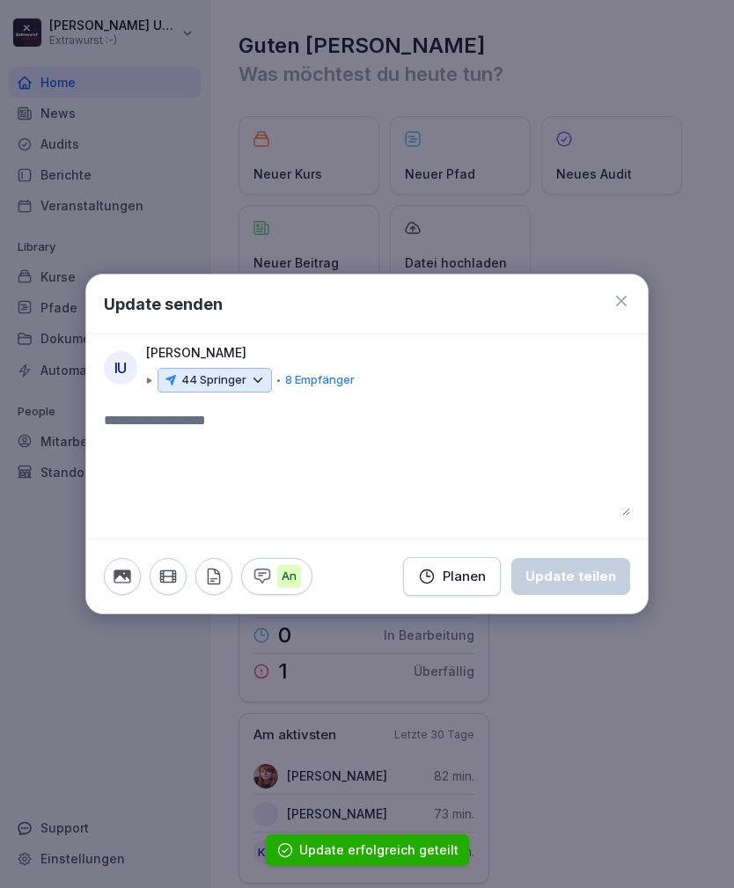
click at [262, 384] on icon at bounding box center [258, 380] width 16 height 16
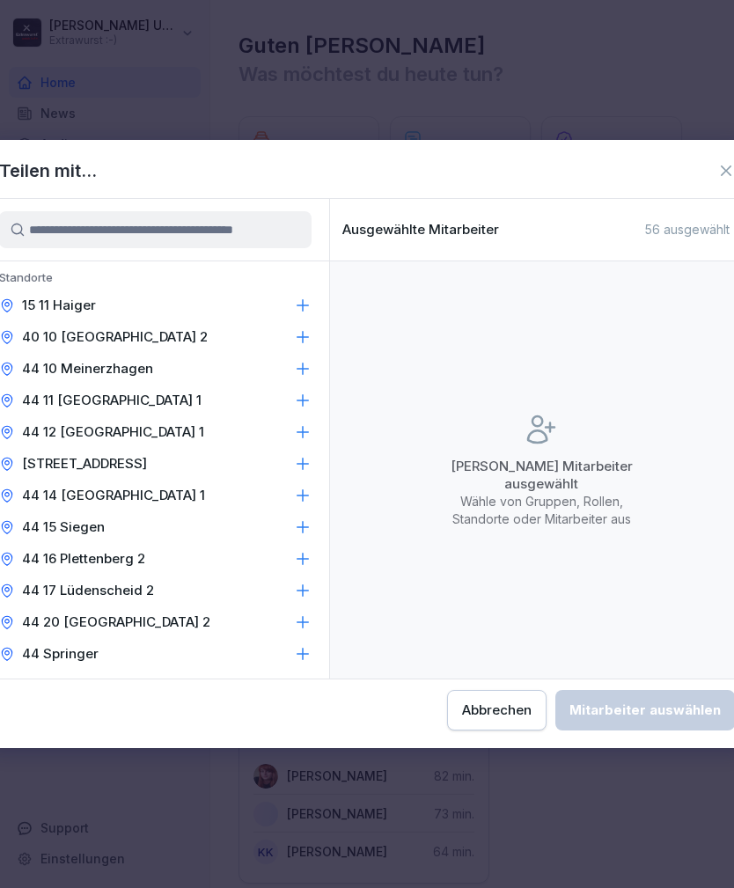
click at [185, 310] on div "15 11 Haiger" at bounding box center [156, 305] width 348 height 32
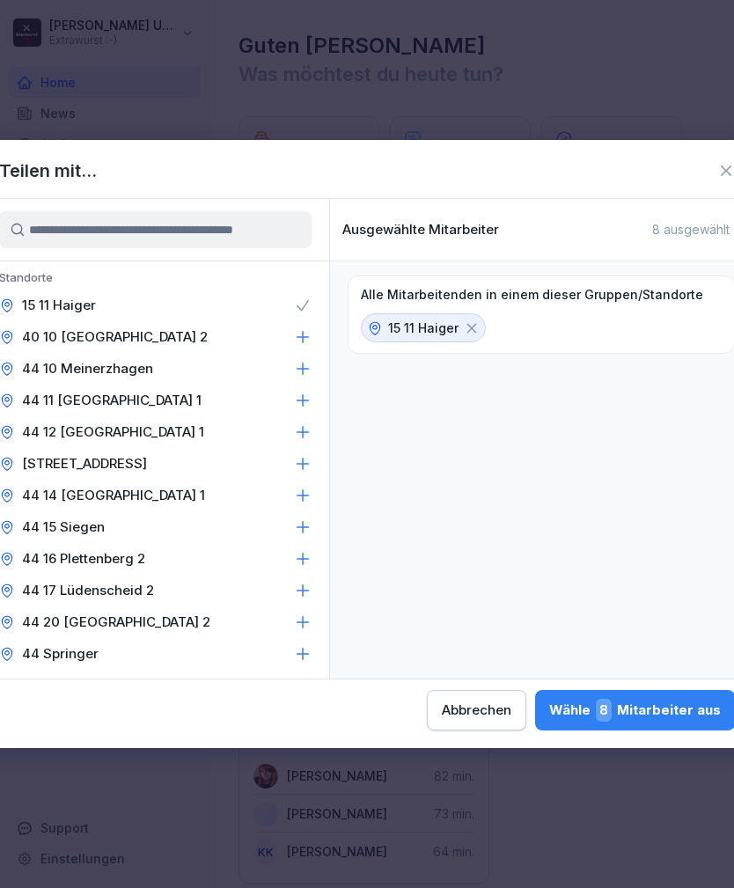
click at [549, 713] on div "Wähle 8 Mitarbeiter aus" at bounding box center [635, 710] width 172 height 23
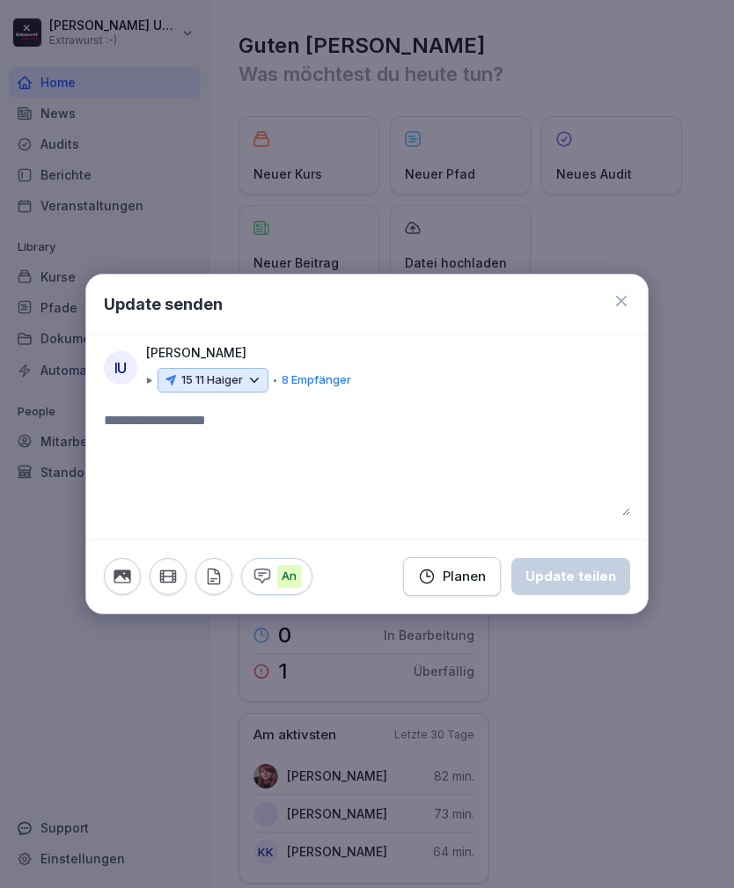
click at [157, 430] on textarea at bounding box center [367, 463] width 526 height 106
click at [179, 431] on textarea at bounding box center [367, 463] width 526 height 106
paste textarea "**********"
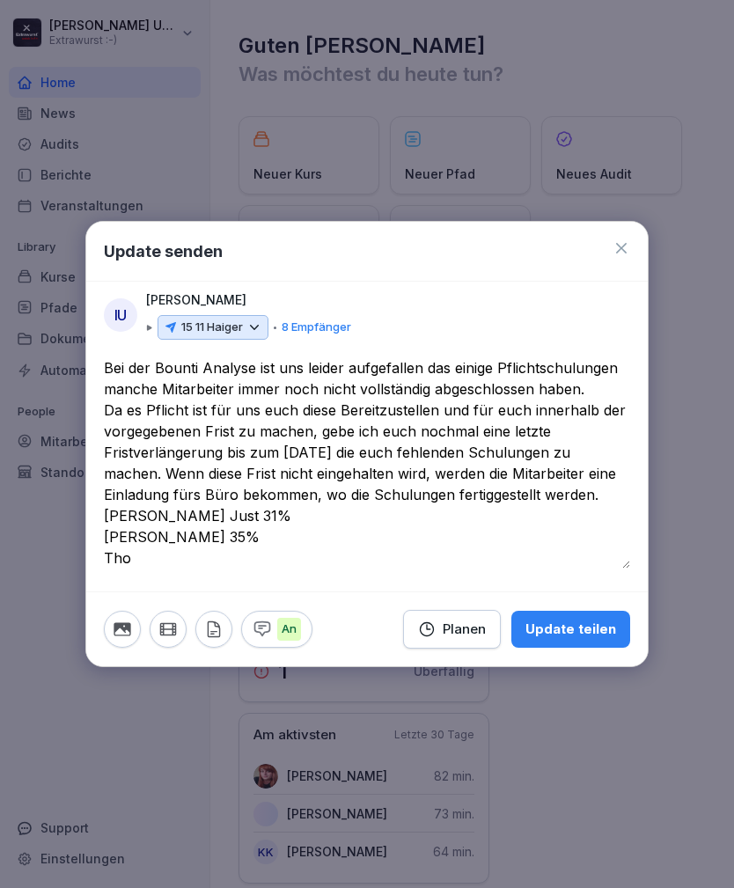
scroll to position [0, 0]
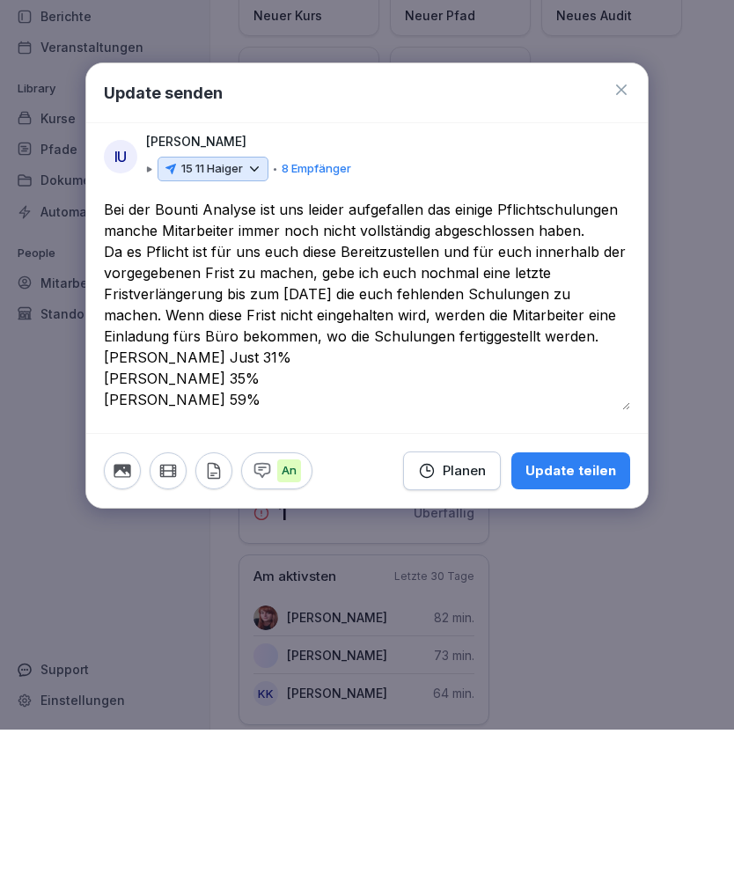
type textarea "**********"
click at [585, 619] on div "Update teilen" at bounding box center [570, 628] width 91 height 19
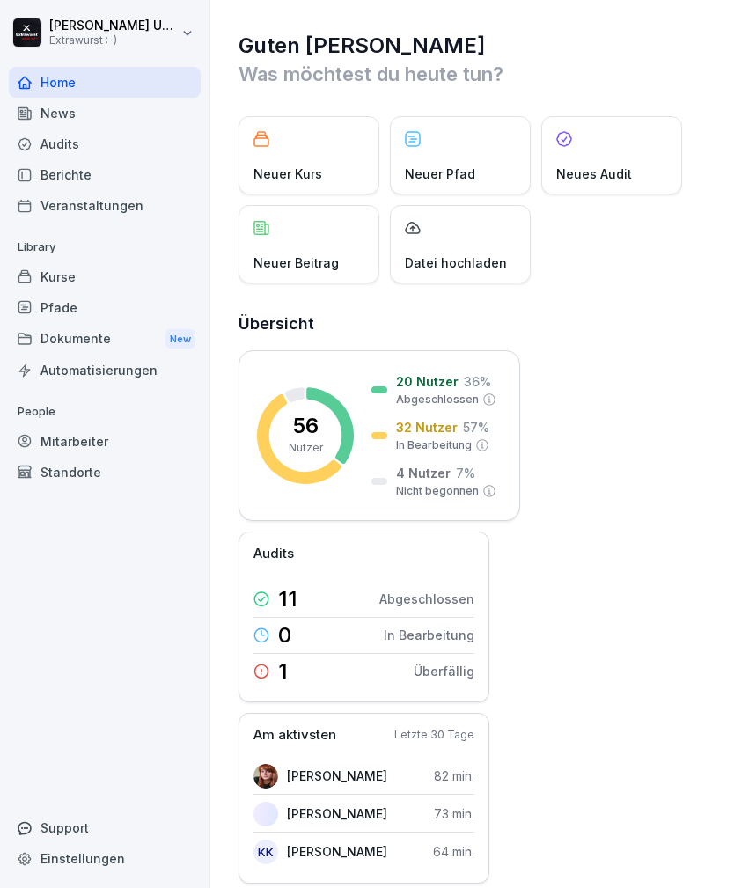
click at [311, 253] on p "Neuer Beitrag" at bounding box center [295, 262] width 85 height 18
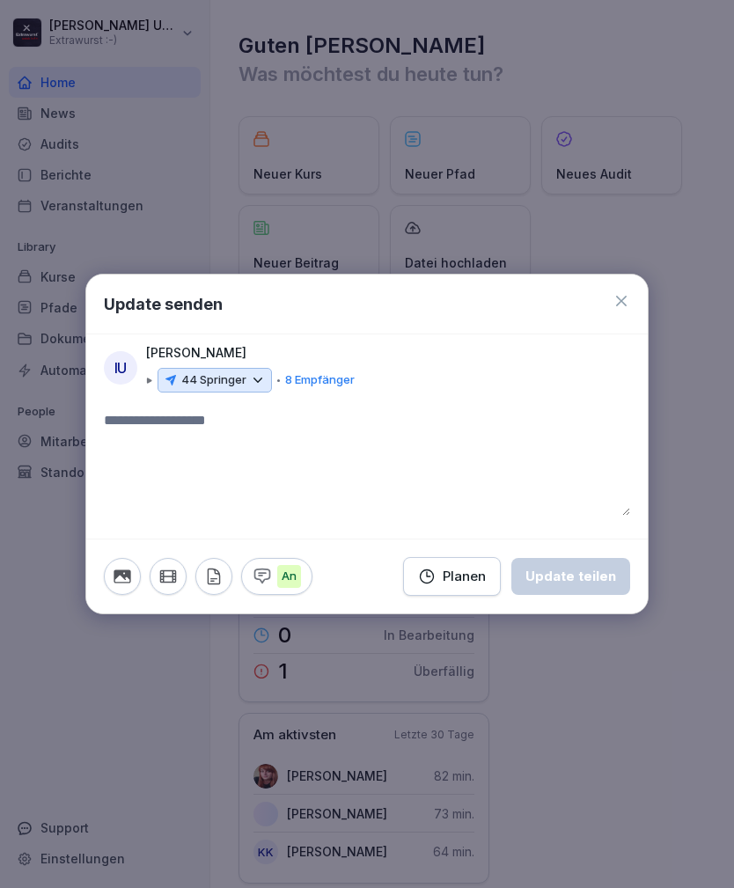
click at [260, 384] on icon at bounding box center [258, 380] width 16 height 16
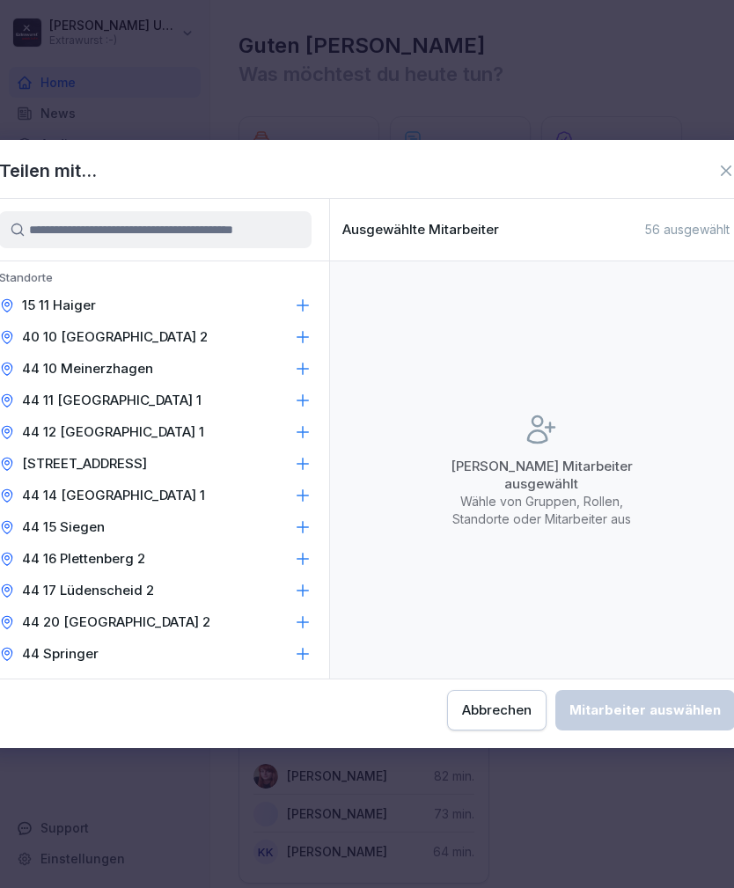
click at [307, 525] on icon at bounding box center [303, 527] width 18 height 18
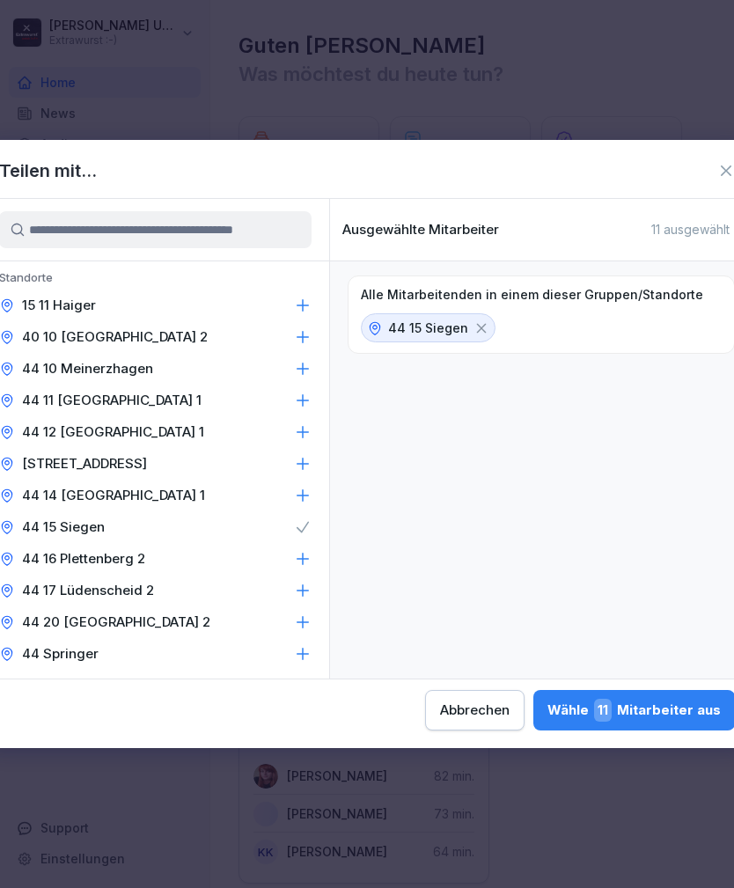
click at [547, 716] on div "Wähle 11 Mitarbeiter aus" at bounding box center [633, 710] width 173 height 23
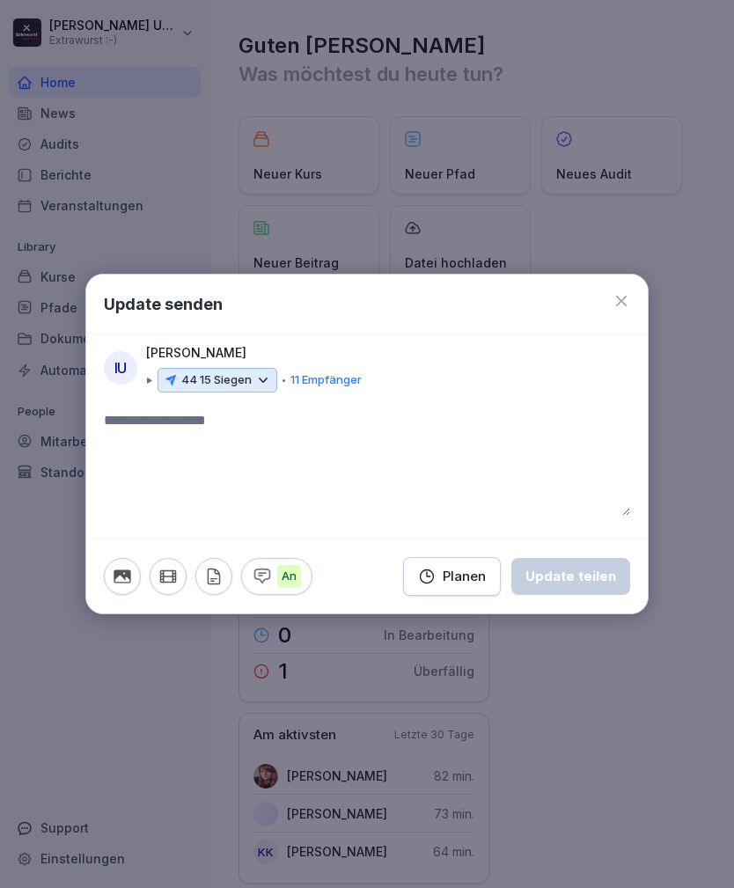
click at [194, 434] on textarea at bounding box center [367, 463] width 526 height 106
click at [183, 417] on textarea at bounding box center [367, 463] width 526 height 106
paste textarea "**********"
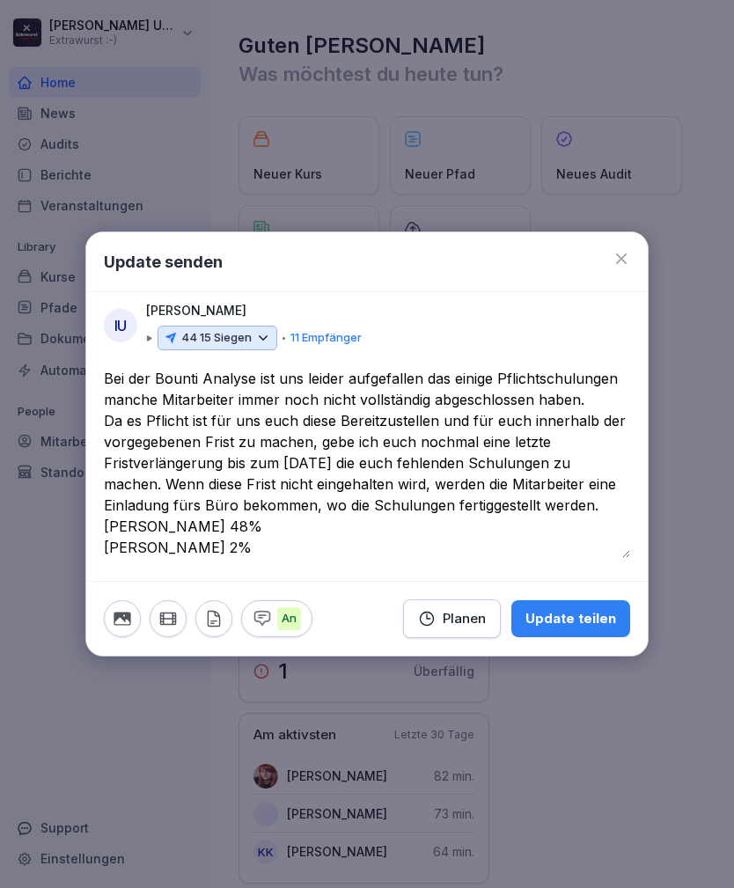
type textarea "**********"
click at [593, 611] on div "Update teilen" at bounding box center [570, 618] width 91 height 19
